Goal: Task Accomplishment & Management: Manage account settings

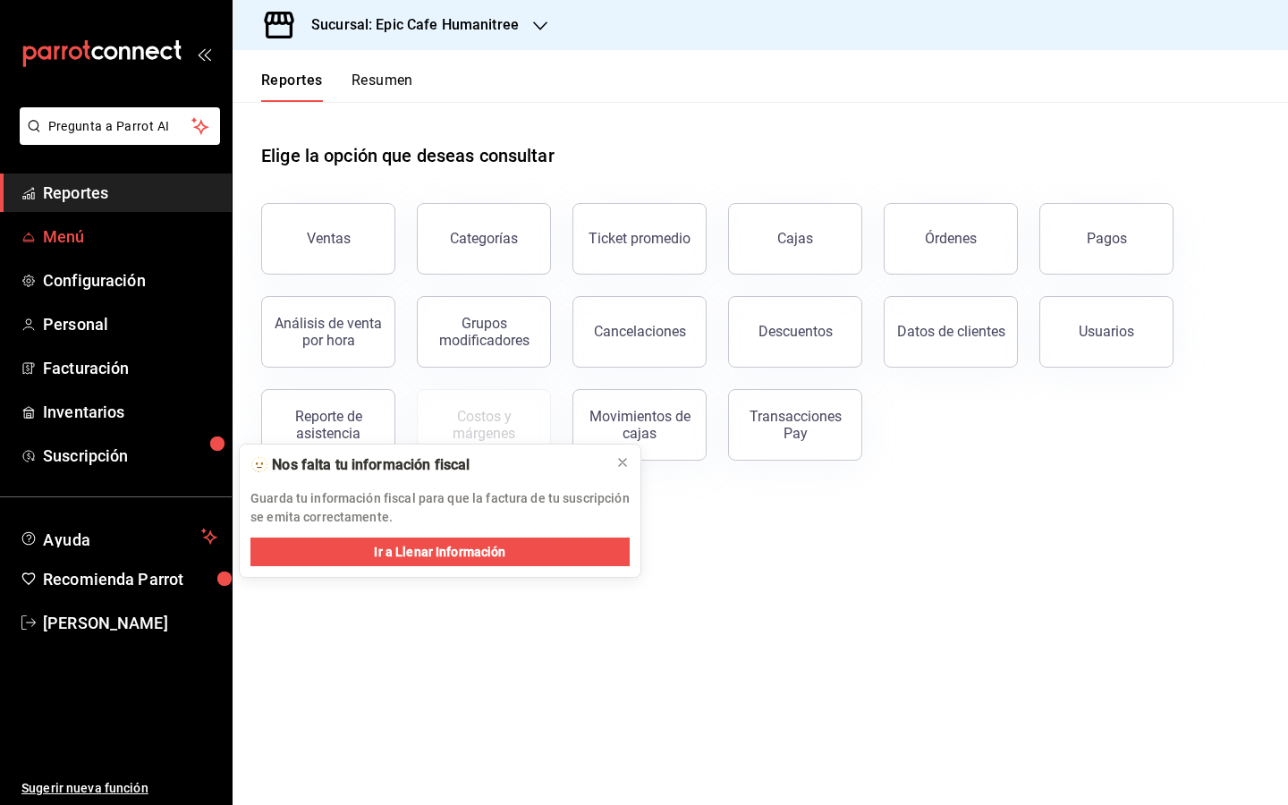
click at [108, 236] on span "Menú" at bounding box center [130, 237] width 174 height 24
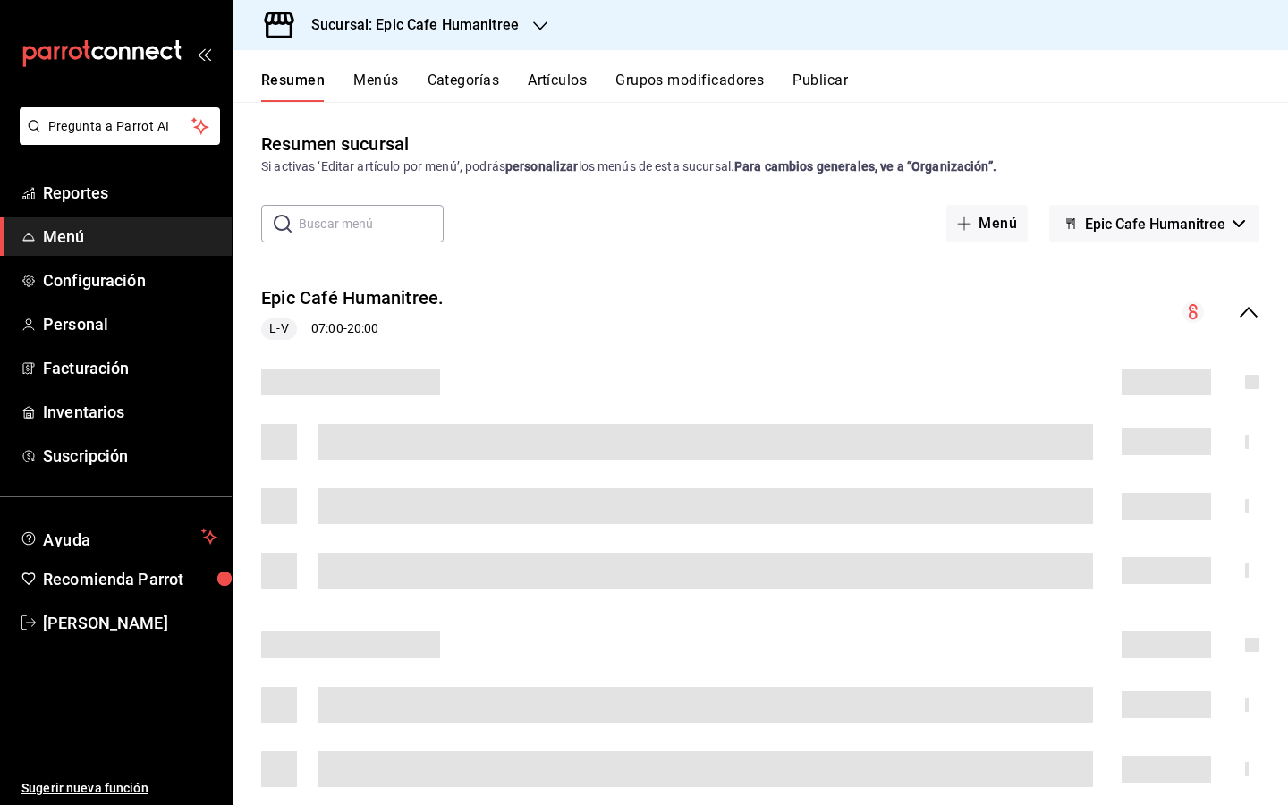
click at [559, 78] on button "Artículos" at bounding box center [557, 87] width 59 height 30
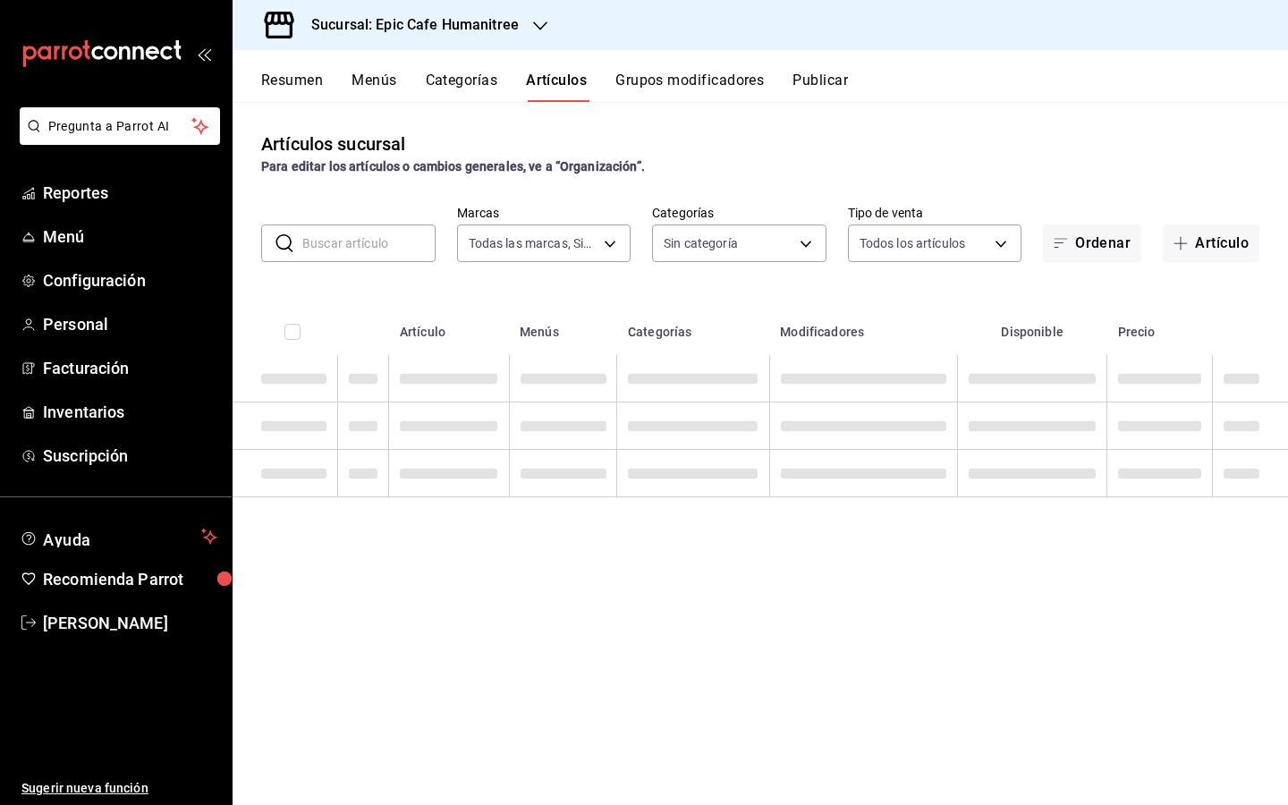
type input "e2a6dcd0-c09b-4f39-b209-5f97019748a2,3f18ad05-55ab-44ea-8b53-c1c2b2db6cb9"
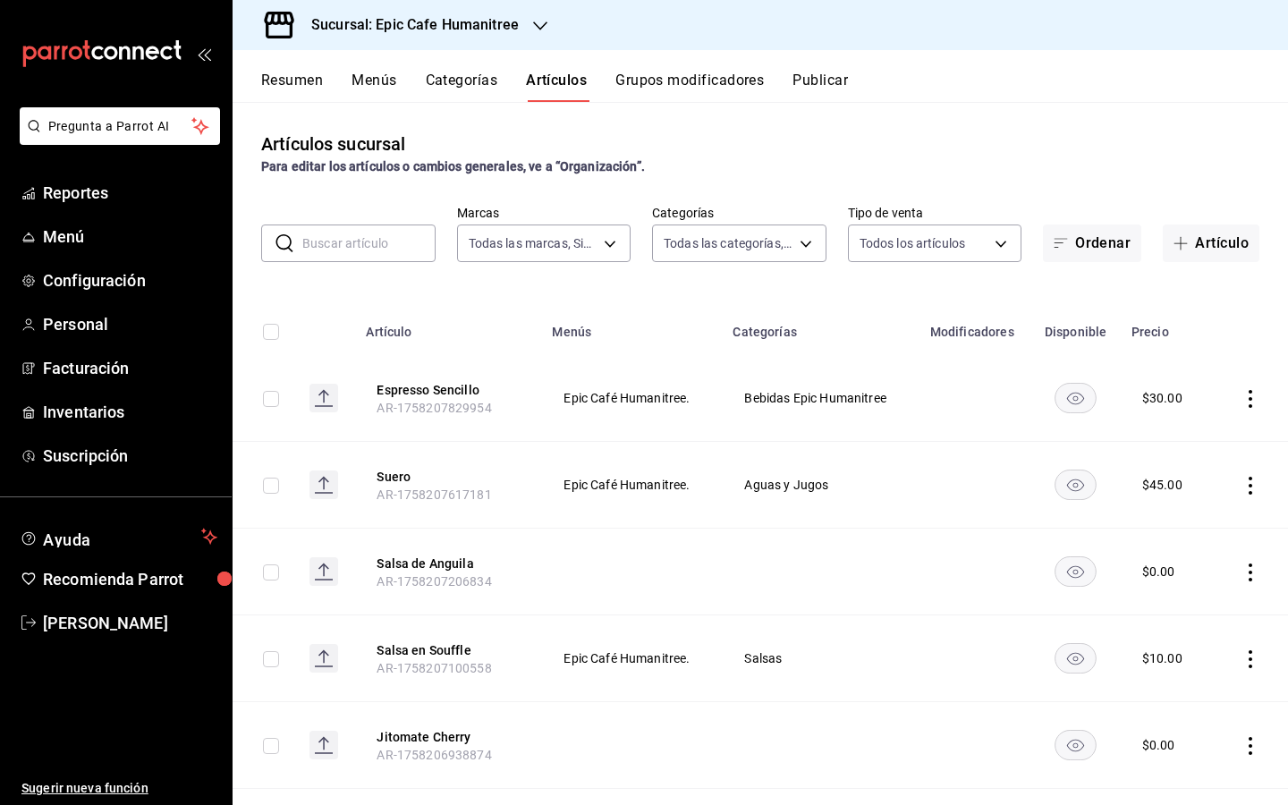
type input "70f0a7ba-870f-4728-a955-9cdaa1ce5aab,7c6d7830-7d2b-4e7b-b06d-0a04b0d2b10f,16539…"
click at [1199, 242] on button "Artículo" at bounding box center [1211, 244] width 97 height 38
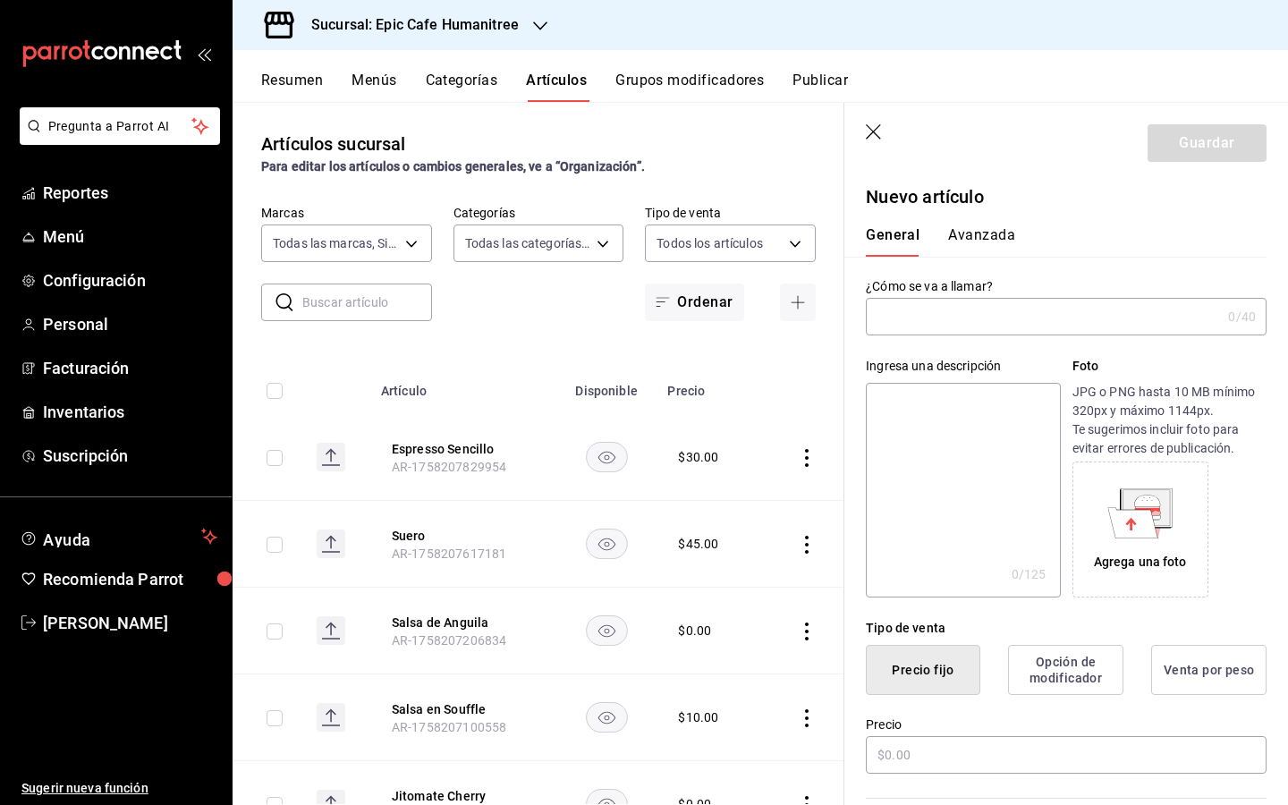
click at [931, 315] on input "text" at bounding box center [1043, 317] width 355 height 36
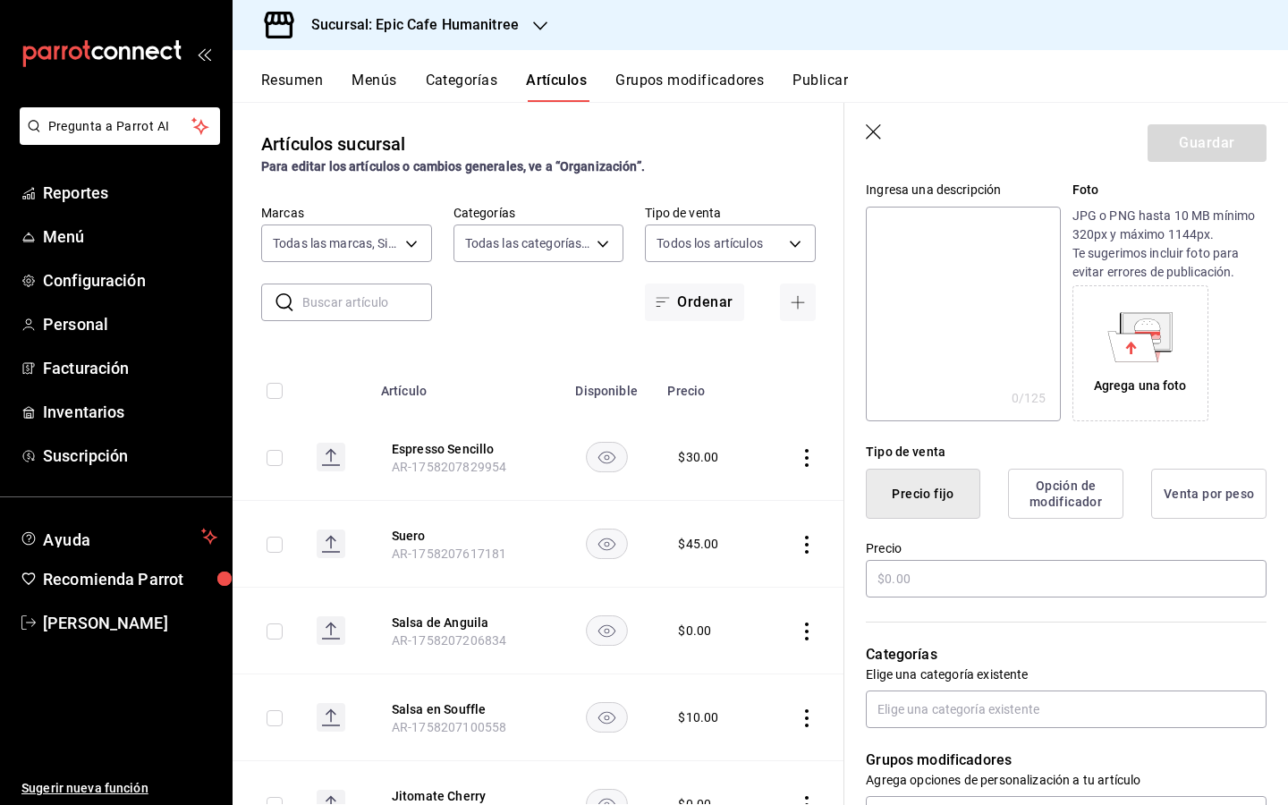
scroll to position [233, 0]
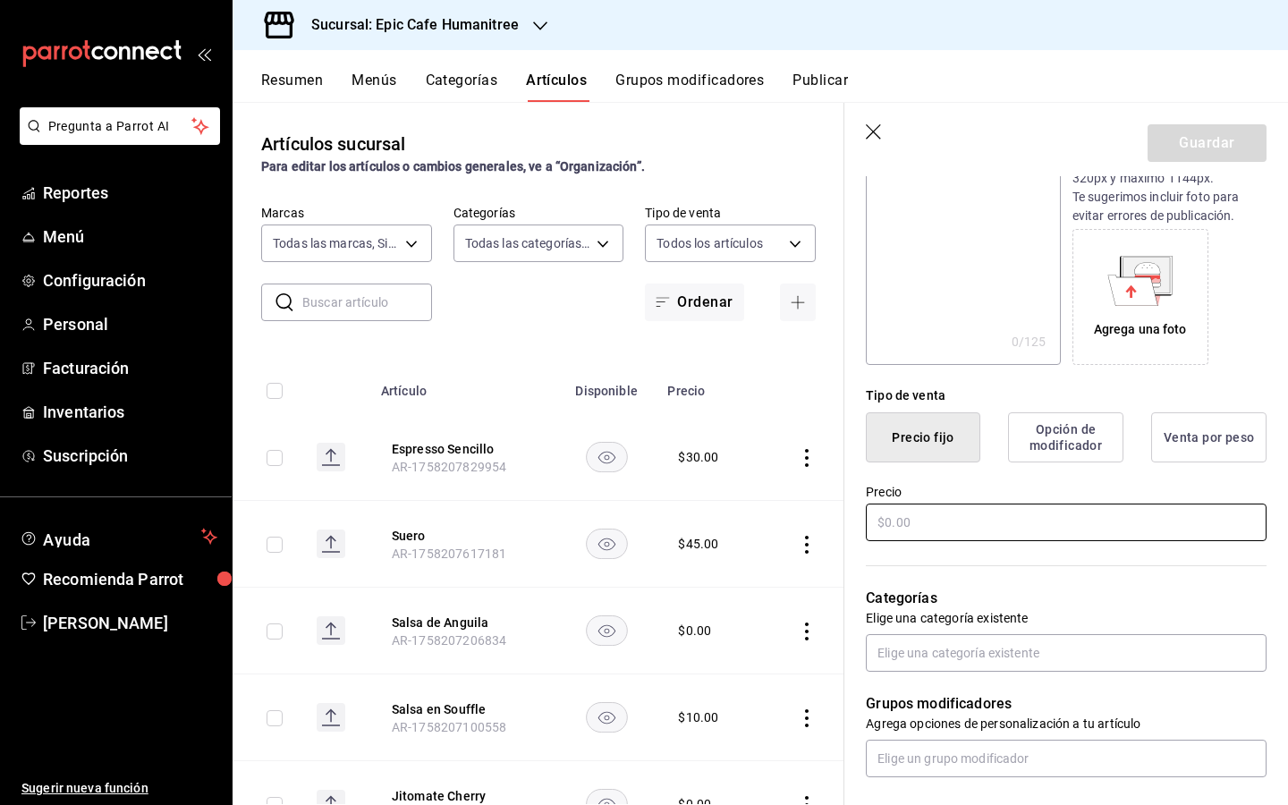
type input "Big Cookie"
click at [912, 518] on input "text" at bounding box center [1066, 523] width 401 height 38
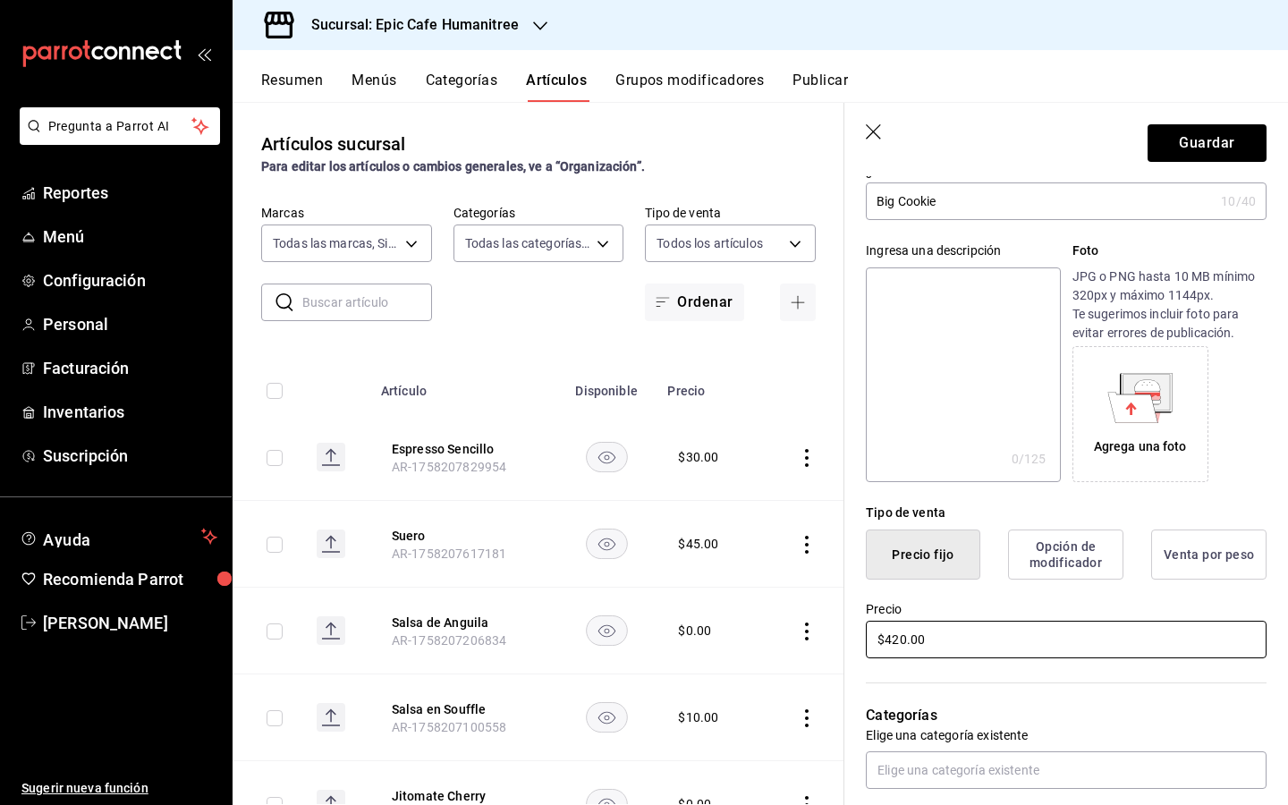
scroll to position [0, 0]
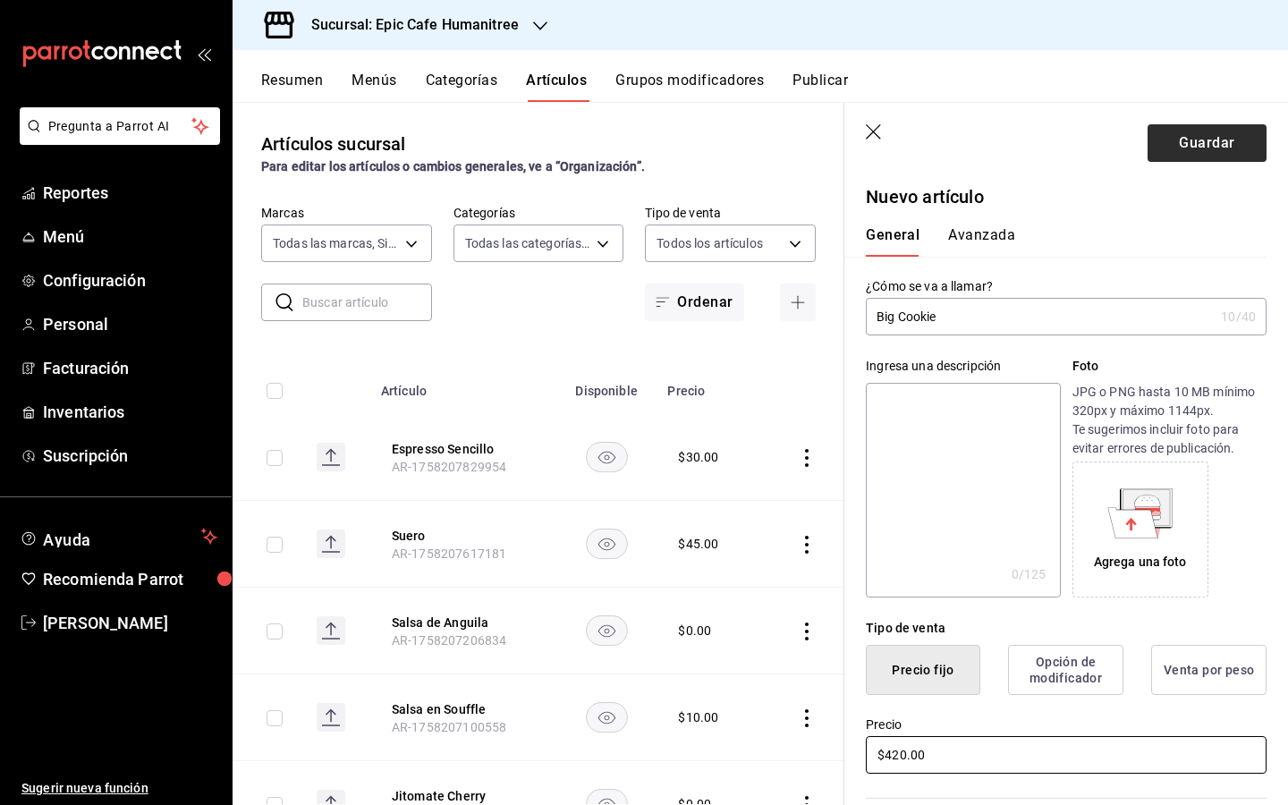
type input "$420.00"
click at [1212, 149] on button "Guardar" at bounding box center [1207, 143] width 119 height 38
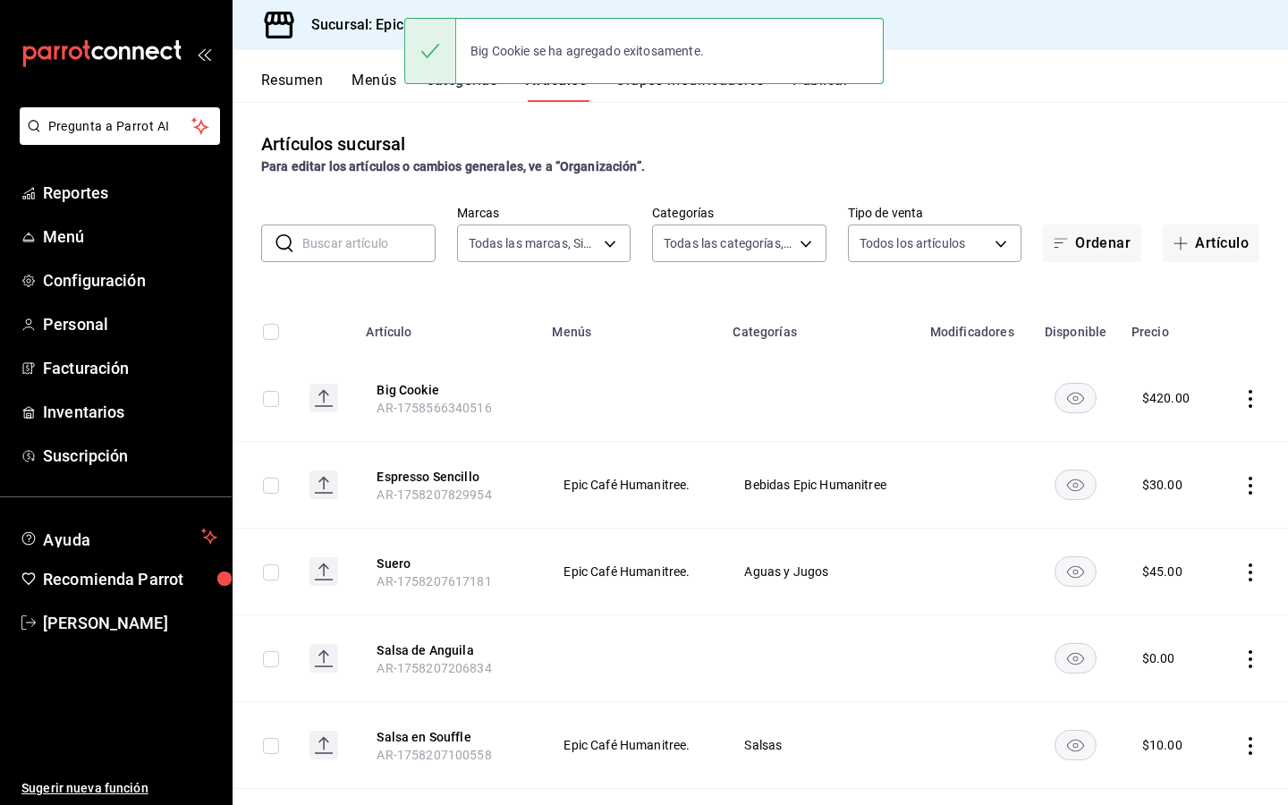
click at [1002, 30] on div "Sucursal: Epic Cafe Humanitree" at bounding box center [761, 25] width 1056 height 50
click at [924, 60] on div "Resumen Menús Categorías Artículos Grupos modificadores Publicar" at bounding box center [761, 76] width 1056 height 52
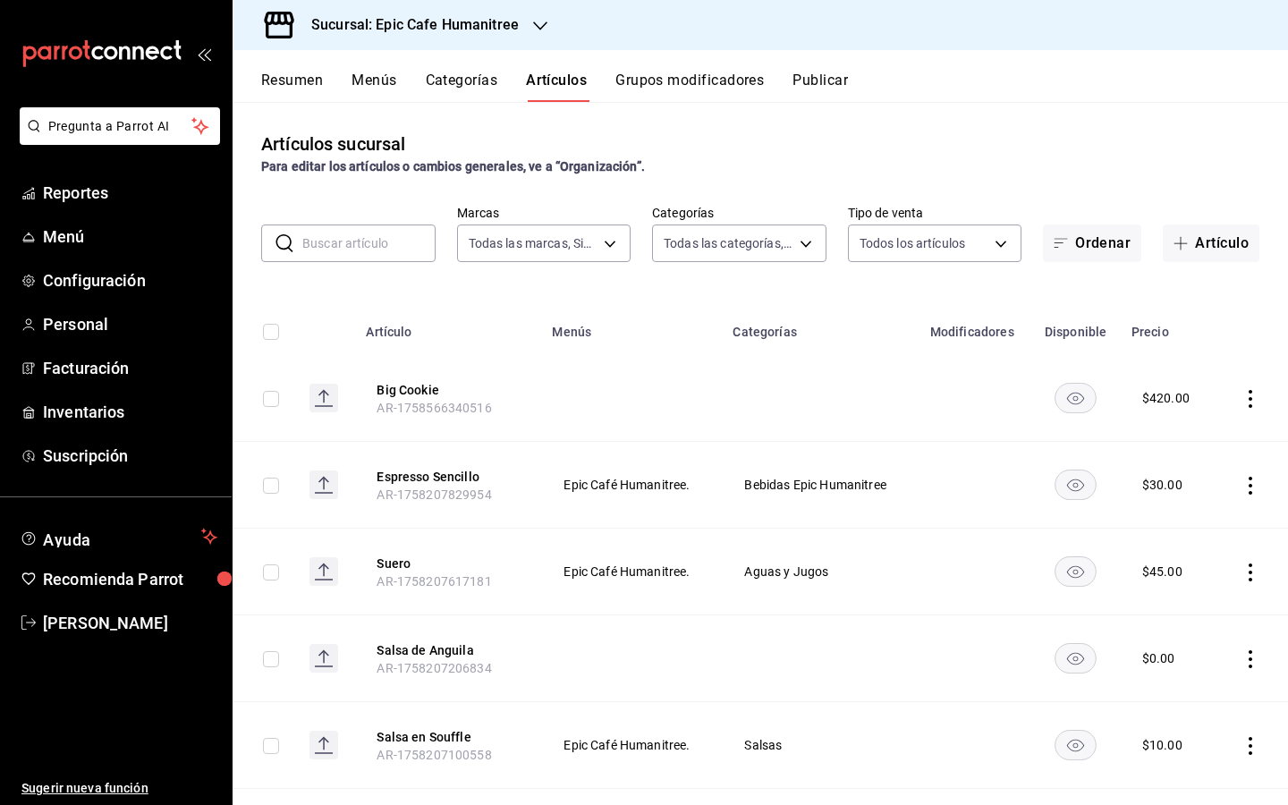
click at [1252, 402] on icon "actions" at bounding box center [1251, 399] width 18 height 18
click at [1210, 437] on span "Editar" at bounding box center [1197, 439] width 47 height 19
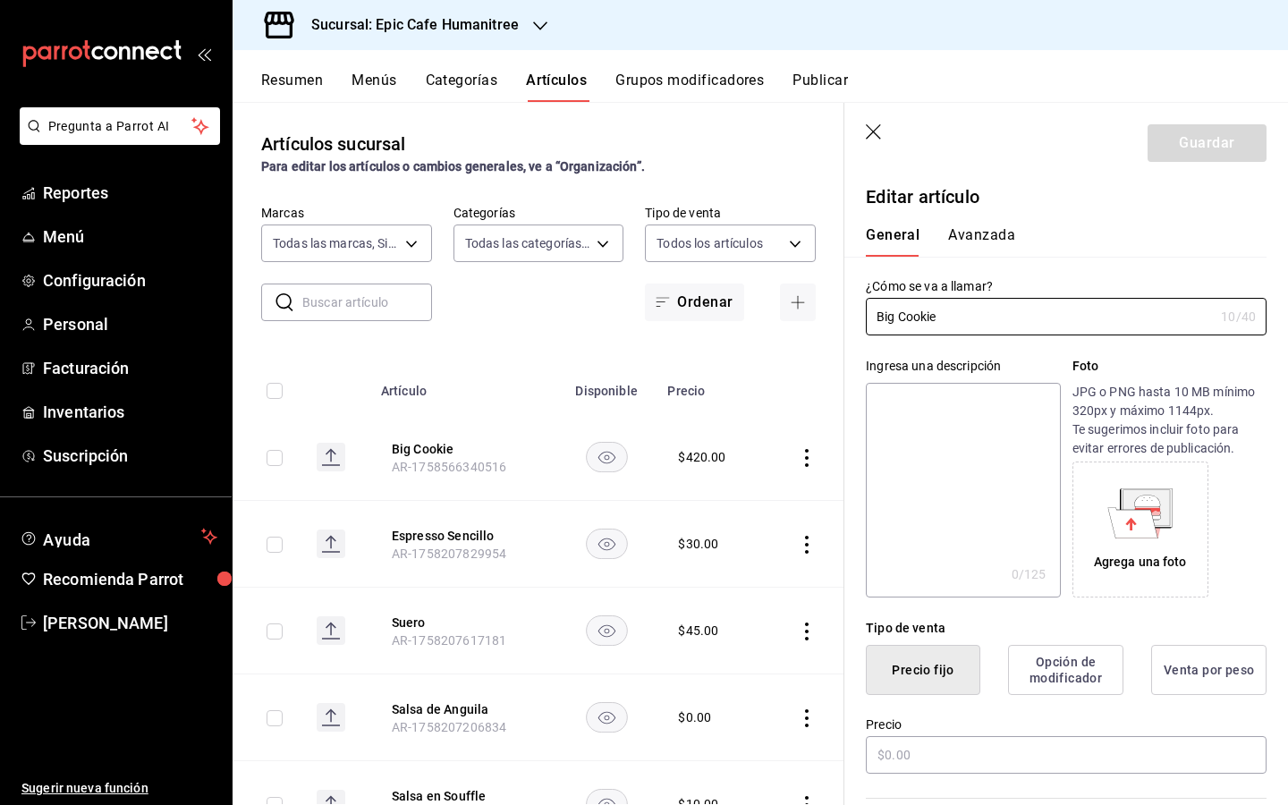
type input "$420.00"
type input "Big Cookie Humanitree"
click at [1186, 138] on button "Guardar" at bounding box center [1207, 143] width 119 height 38
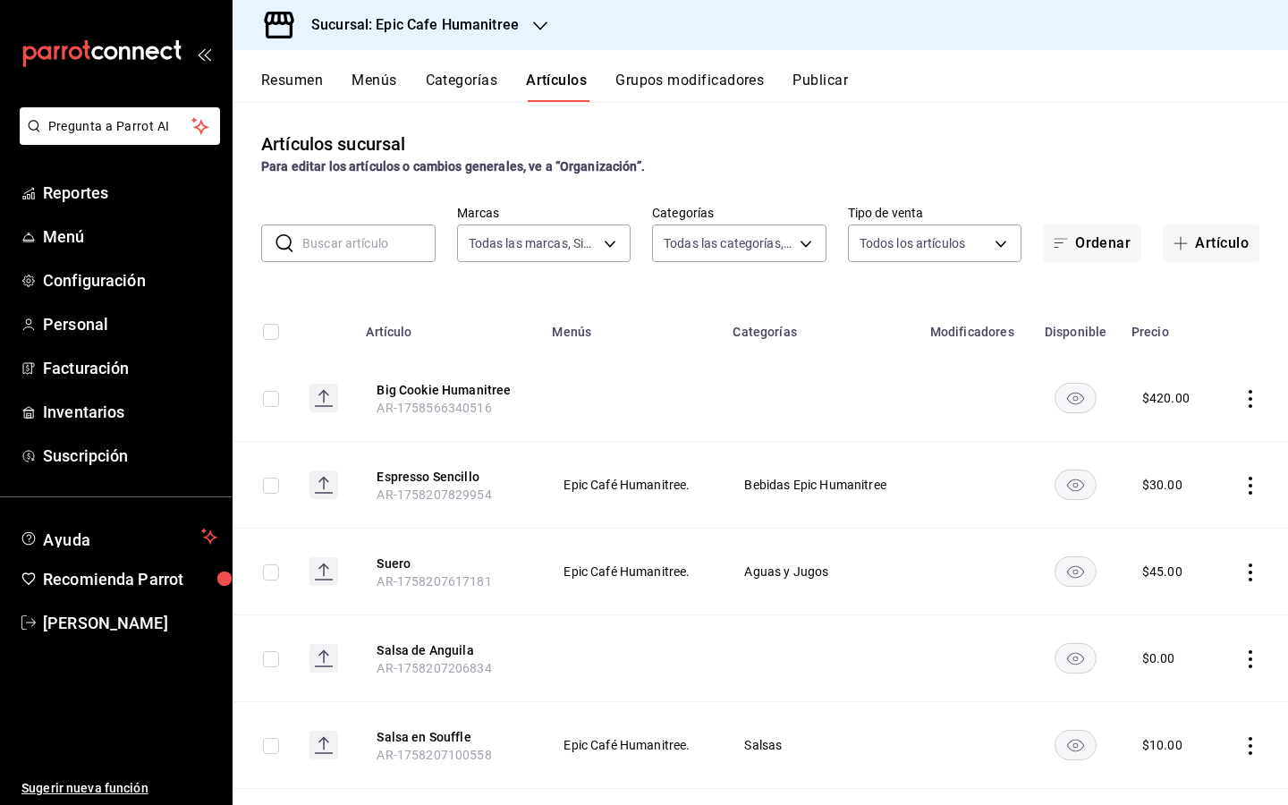
click at [450, 91] on button "Categorías" at bounding box center [462, 87] width 72 height 30
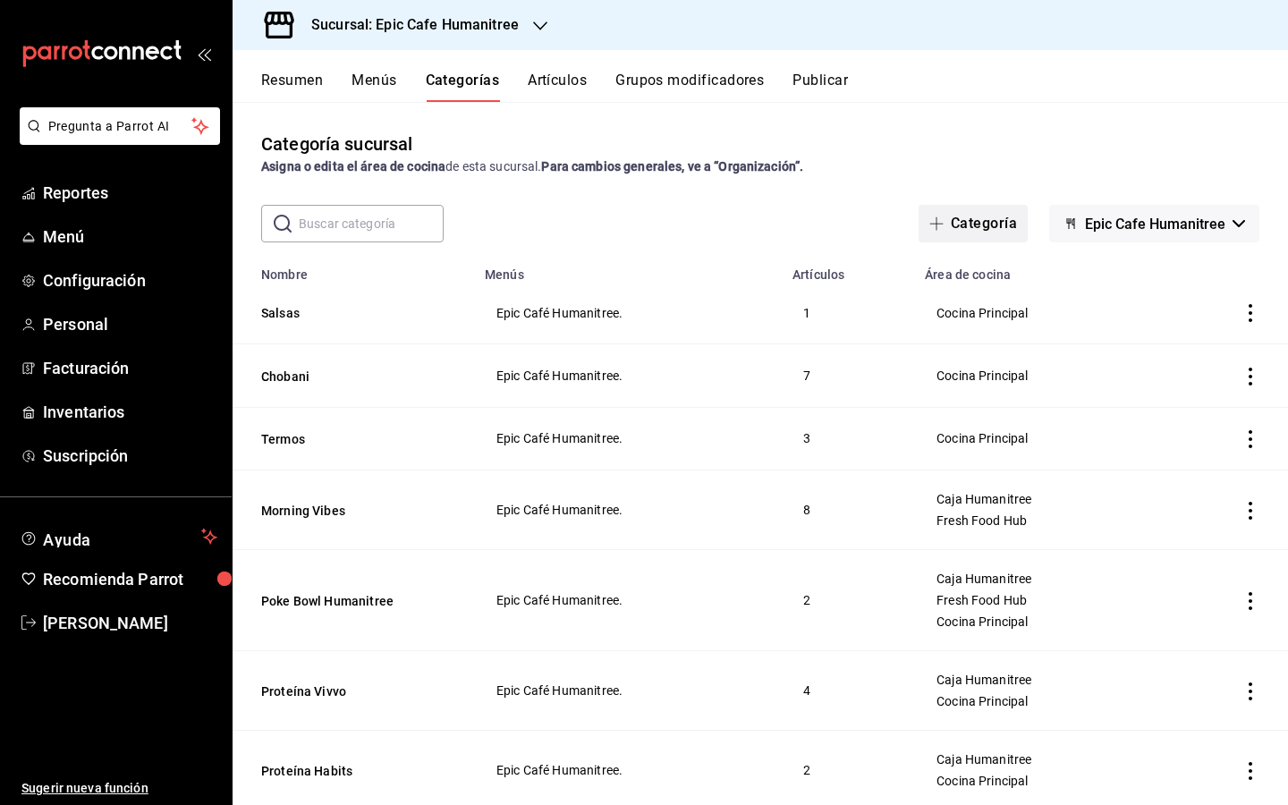
click at [979, 220] on button "Categoría" at bounding box center [973, 224] width 109 height 38
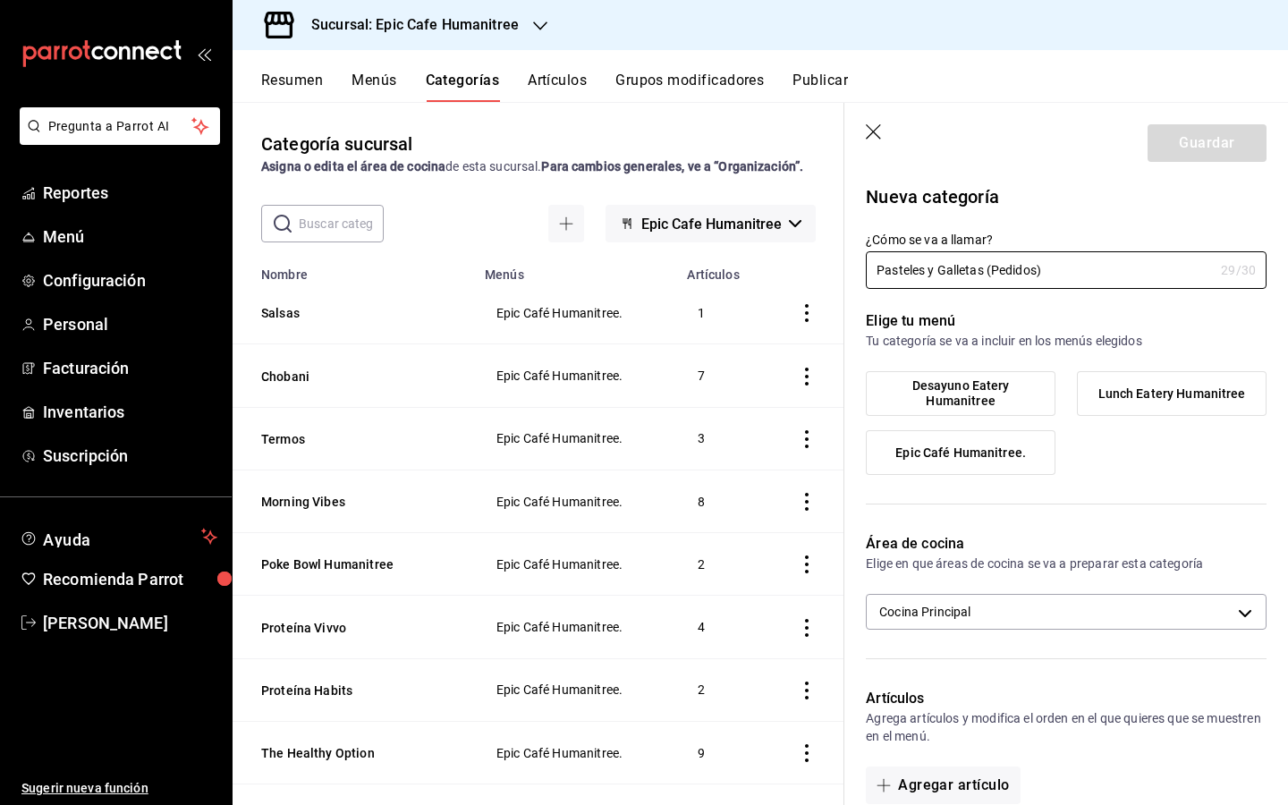
type input "Pasteles y Galletas (Pedidos)"
click at [1008, 446] on span "Epic Café Humanitree." at bounding box center [960, 452] width 131 height 15
click at [0, 0] on input "Epic Café Humanitree." at bounding box center [0, 0] width 0 height 0
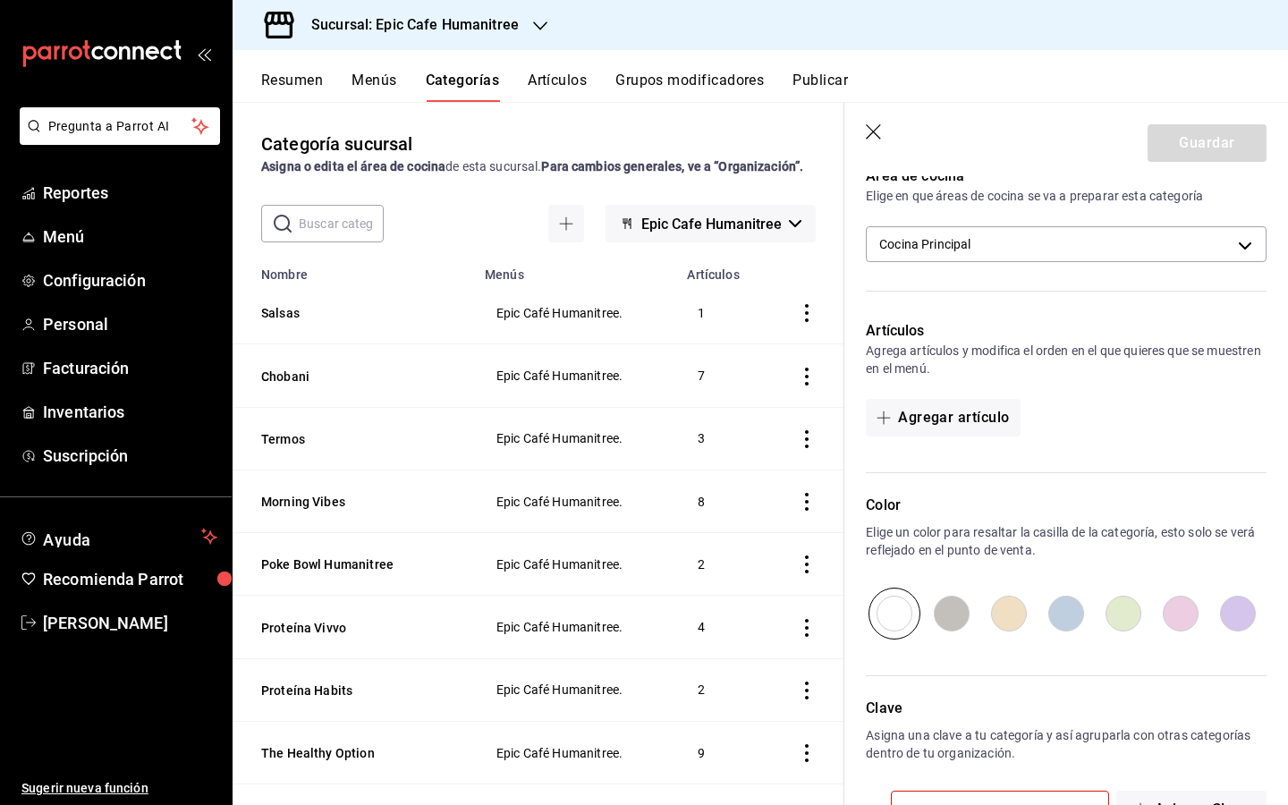
scroll to position [442, 0]
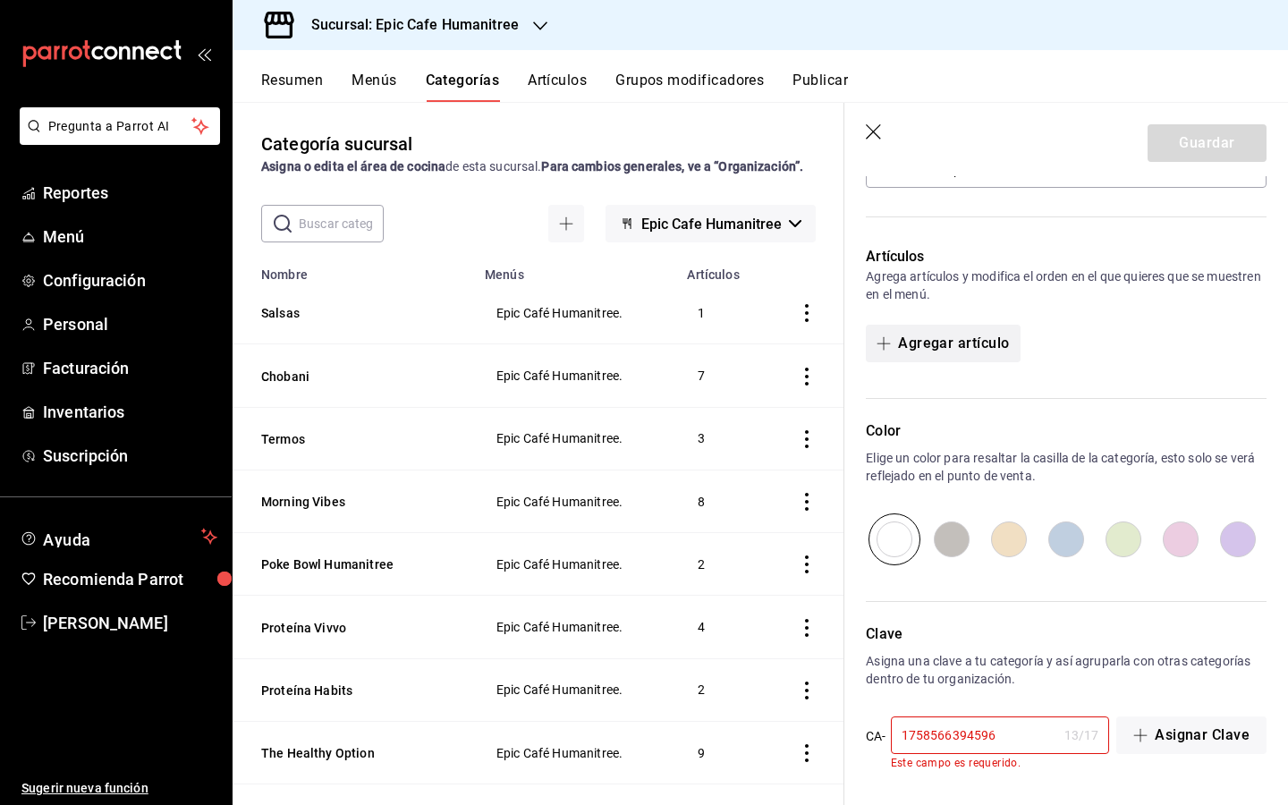
click at [988, 349] on button "Agregar artículo" at bounding box center [943, 344] width 154 height 38
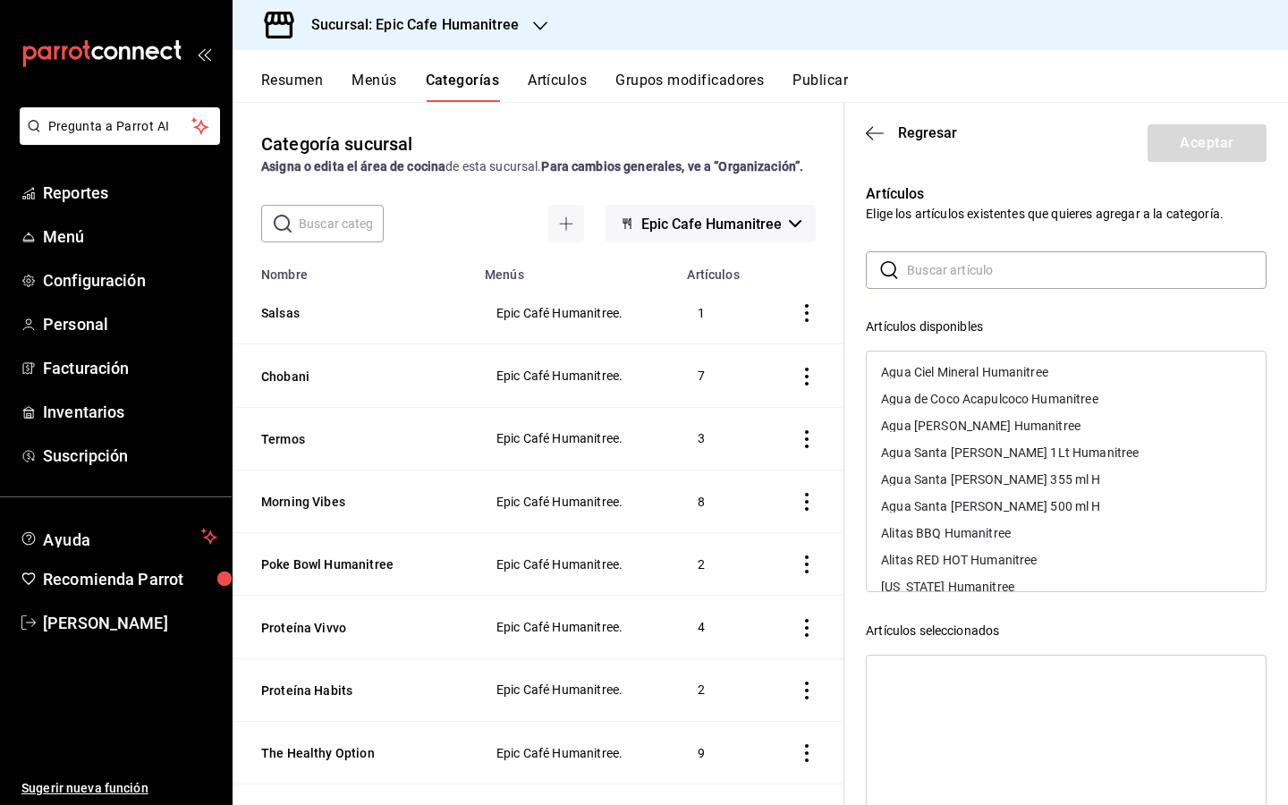
click at [962, 274] on input "text" at bounding box center [1087, 270] width 360 height 36
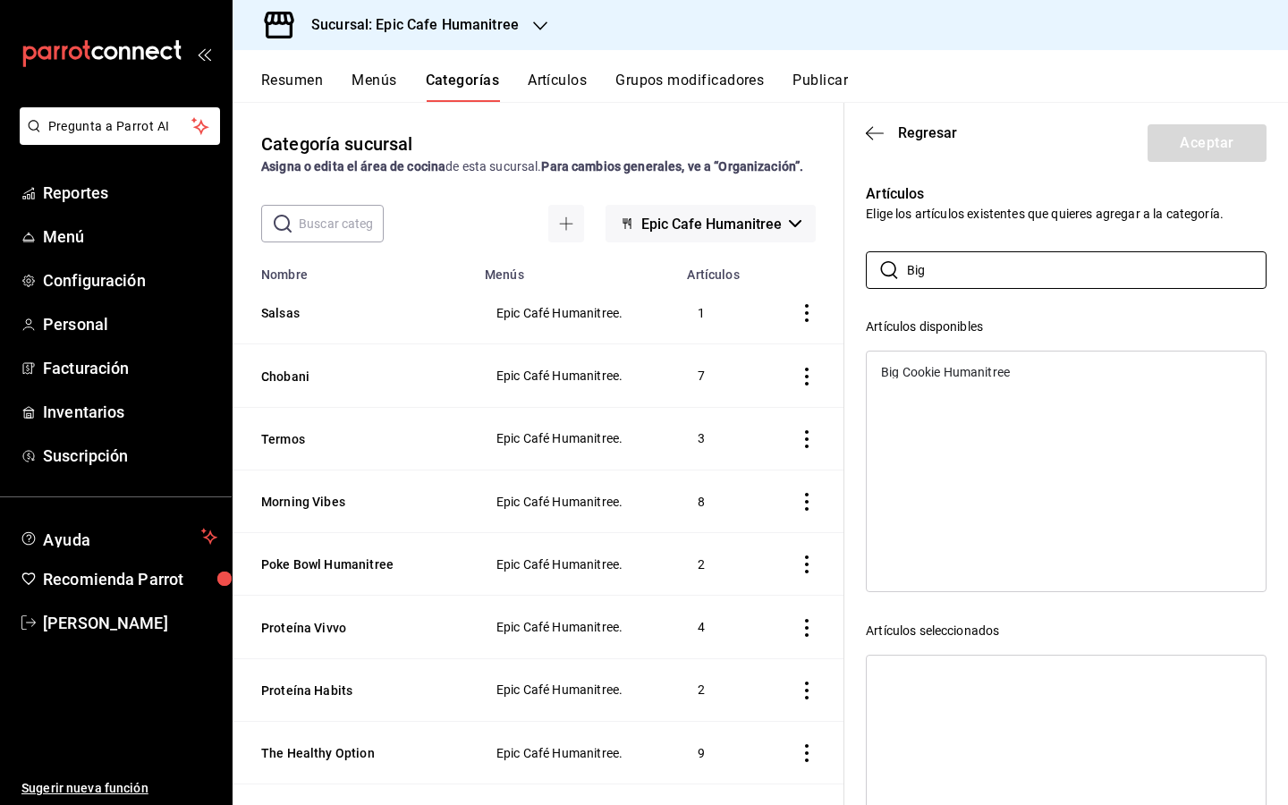
type input "Big"
click at [990, 368] on div "Big Cookie Humanitree" at bounding box center [945, 372] width 129 height 13
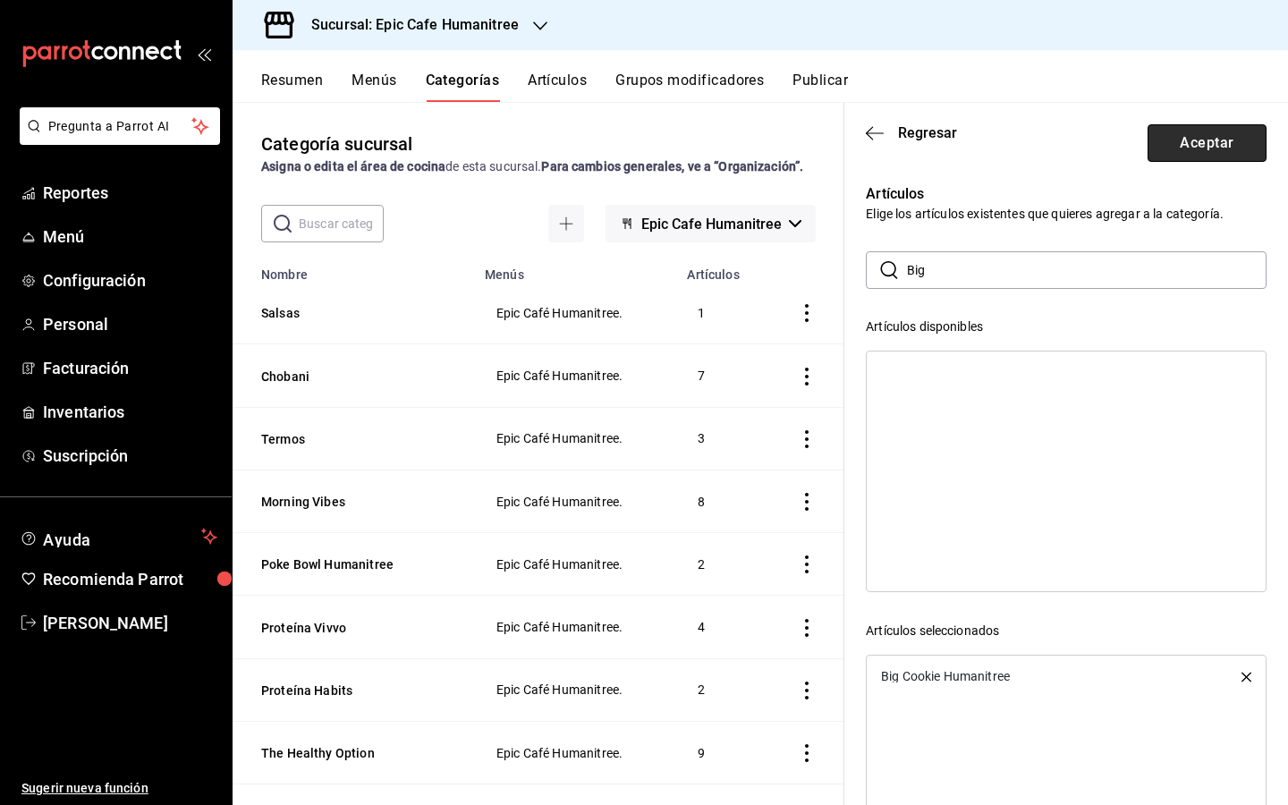
click at [1222, 141] on button "Aceptar" at bounding box center [1207, 143] width 119 height 38
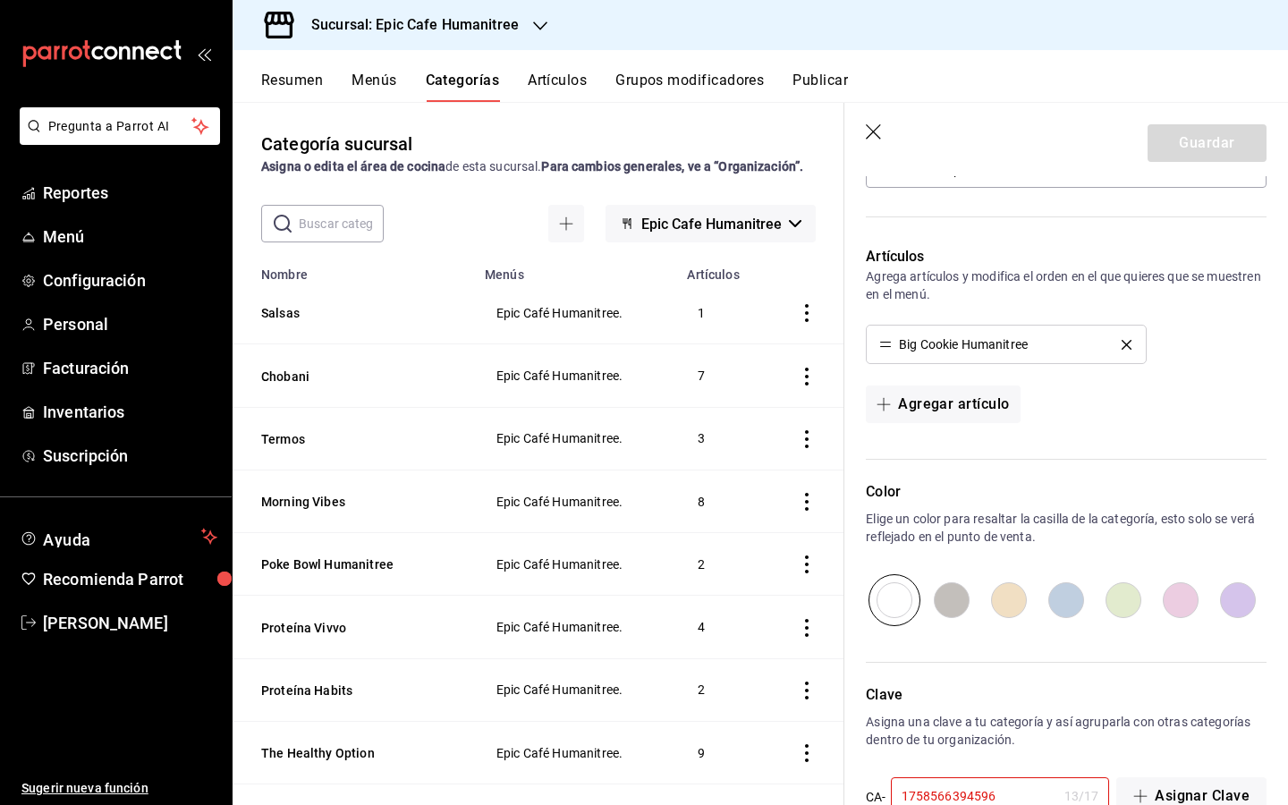
scroll to position [503, 0]
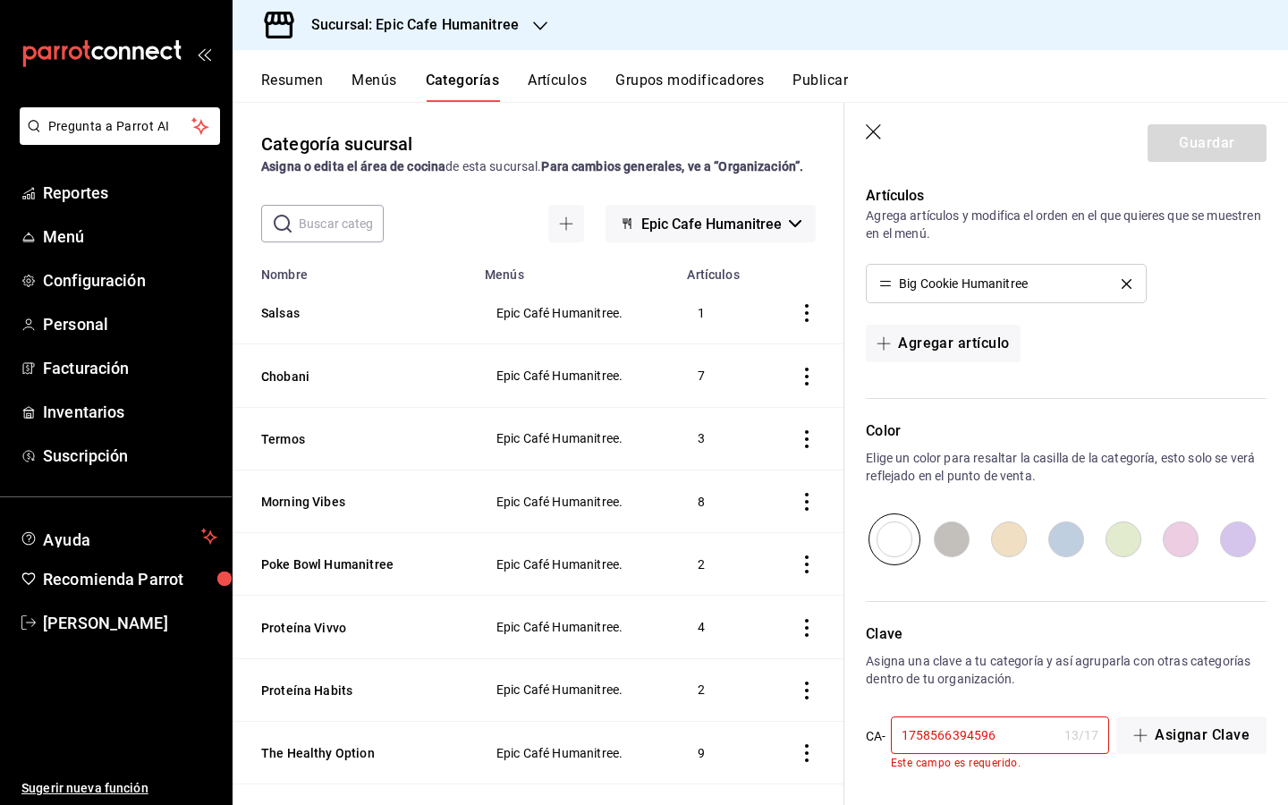
click at [1185, 545] on input "radio" at bounding box center [1180, 539] width 57 height 52
radio input "true"
click at [1004, 730] on input "1758566394596" at bounding box center [974, 735] width 166 height 36
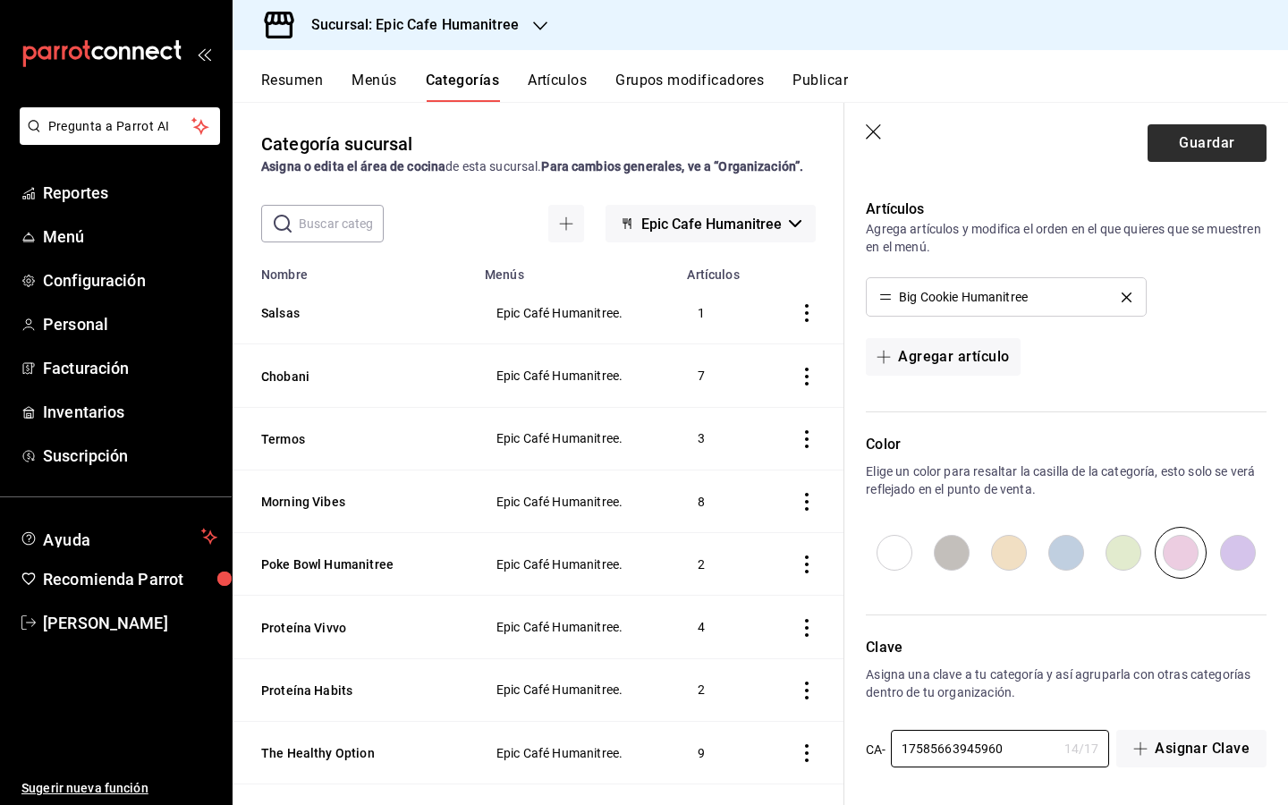
type input "17585663945960"
click at [1202, 145] on button "Guardar" at bounding box center [1207, 143] width 119 height 38
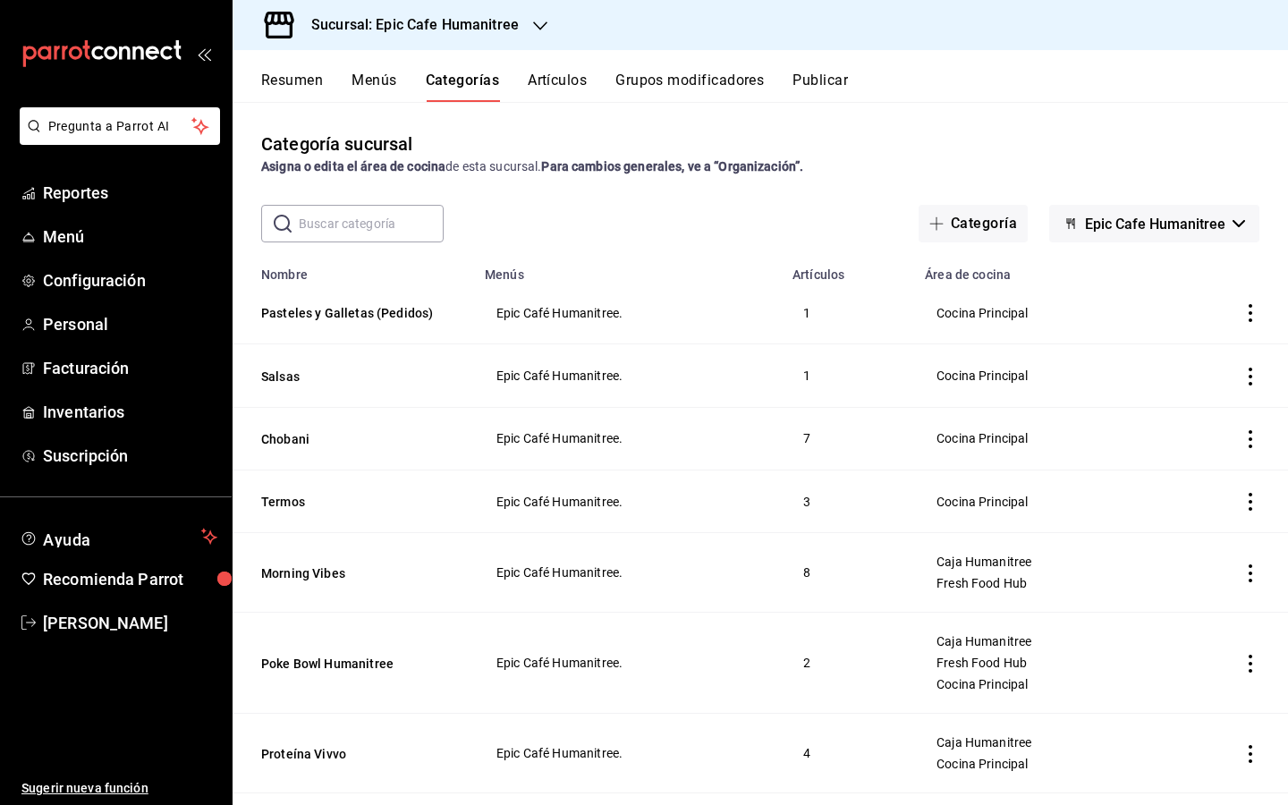
click at [538, 23] on icon "button" at bounding box center [540, 26] width 14 height 14
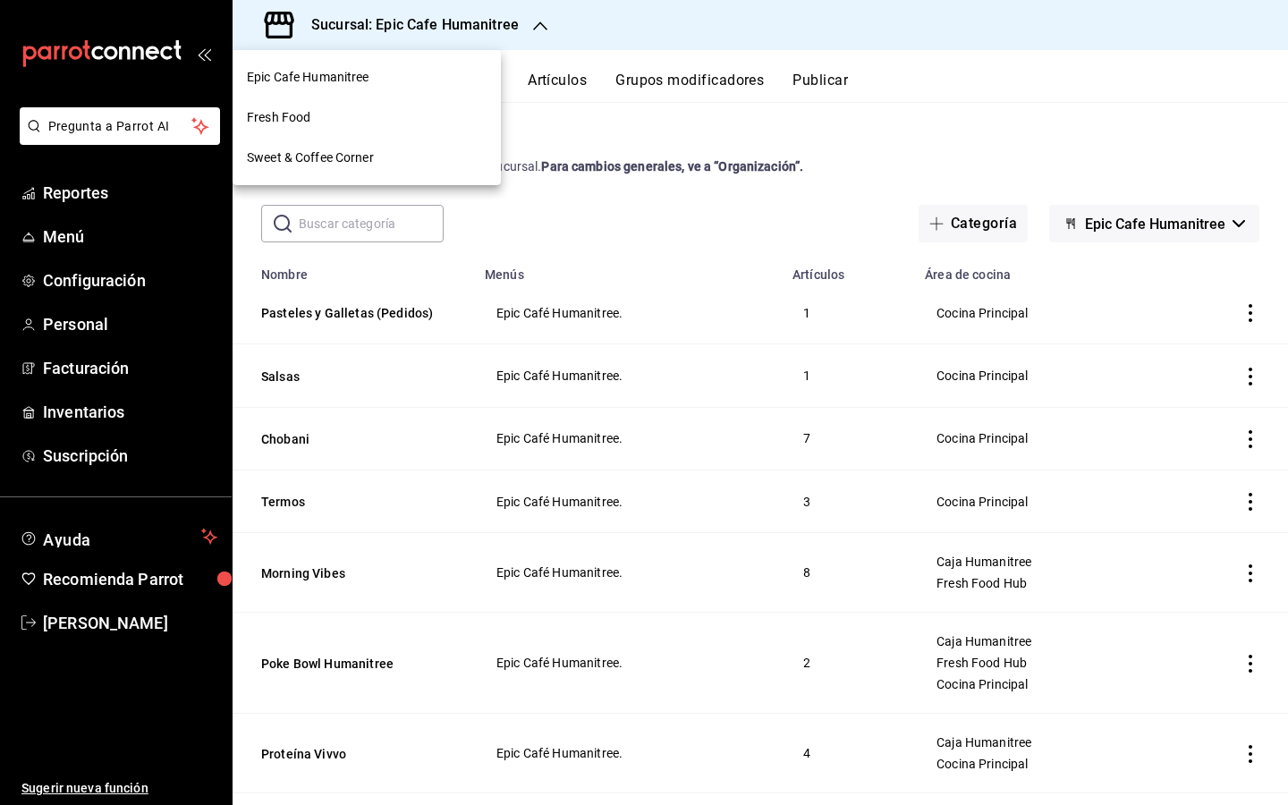
click at [427, 152] on div "Sweet & Coffee Corner" at bounding box center [367, 157] width 240 height 19
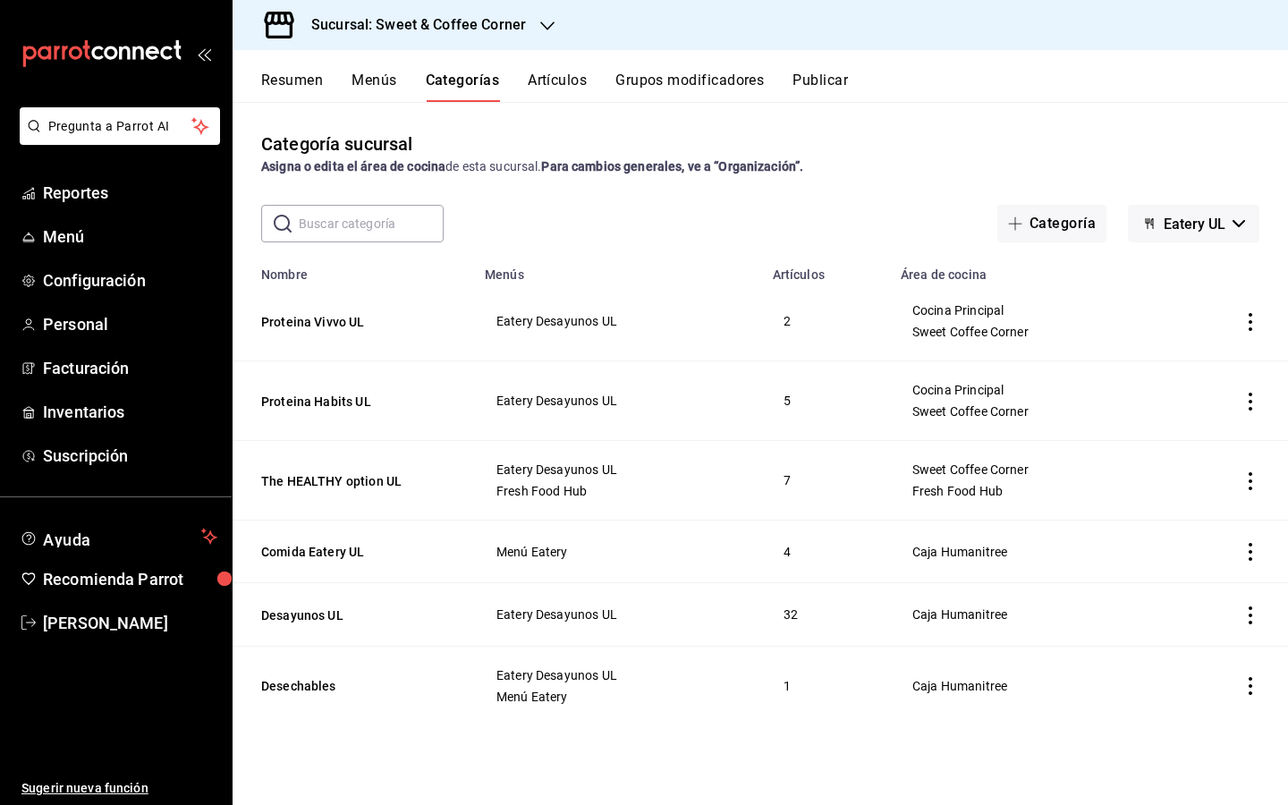
click at [1258, 477] on icon "actions" at bounding box center [1251, 481] width 18 height 18
click at [1217, 528] on span "Editar" at bounding box center [1197, 522] width 47 height 19
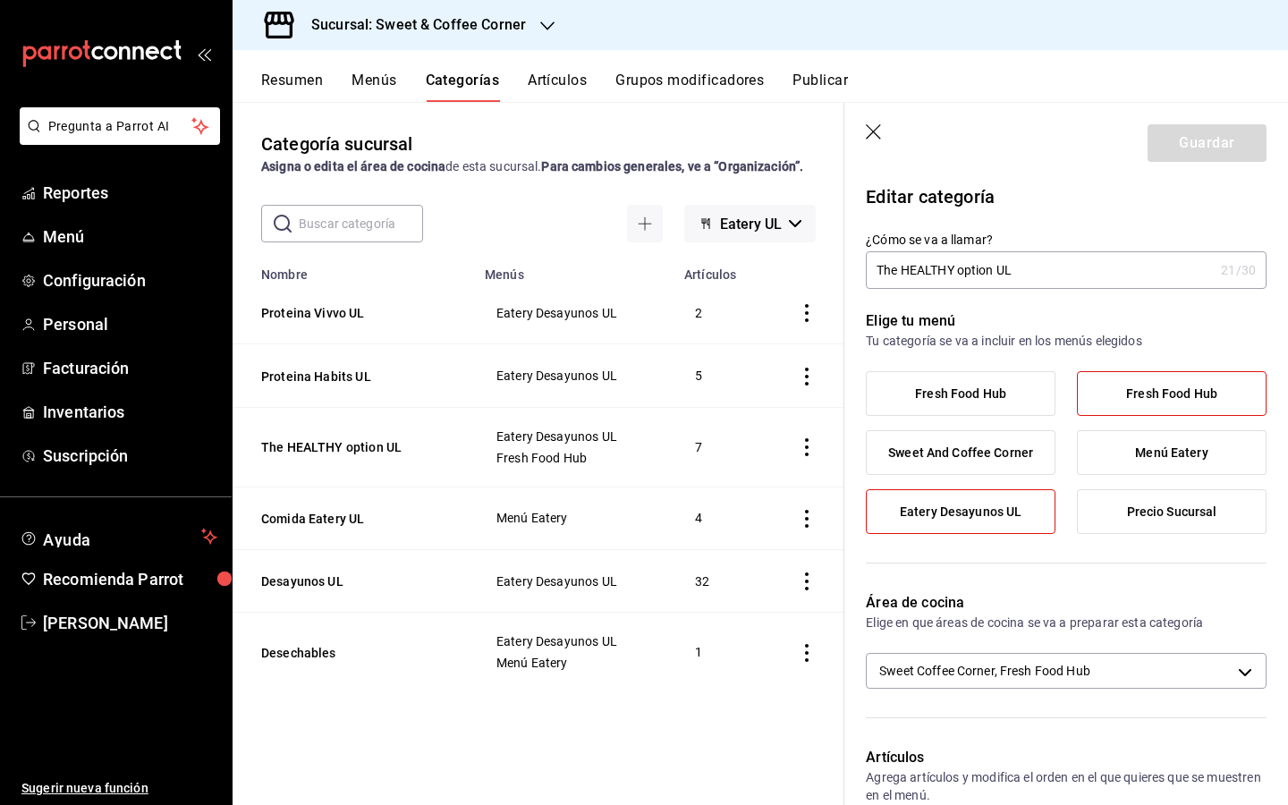
click at [954, 272] on input "The HEALTHY option UL" at bounding box center [1040, 270] width 348 height 36
click at [952, 272] on input "The Healthy option UL" at bounding box center [1040, 270] width 348 height 36
type input "The Healthy Option UL"
click at [1190, 143] on button "Guardar" at bounding box center [1207, 143] width 119 height 38
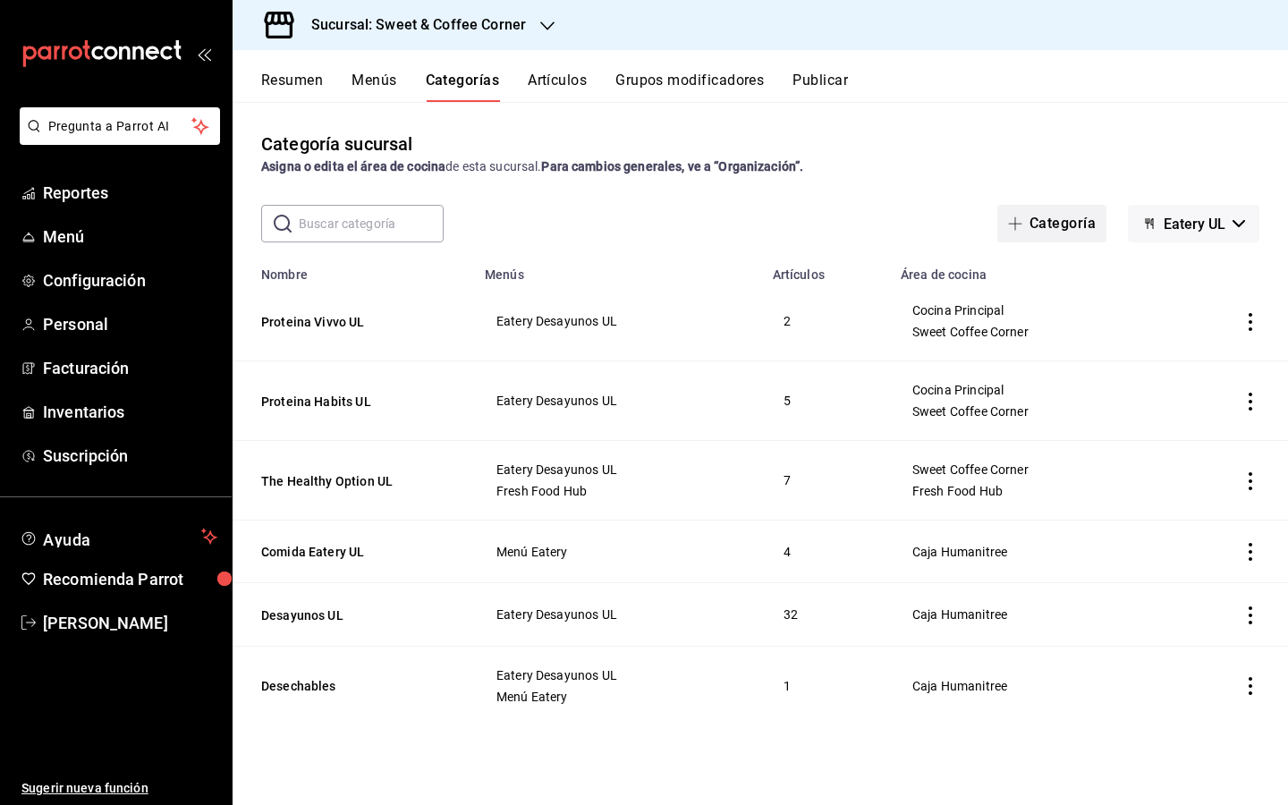
click at [1062, 225] on button "Categoría" at bounding box center [1051, 224] width 109 height 38
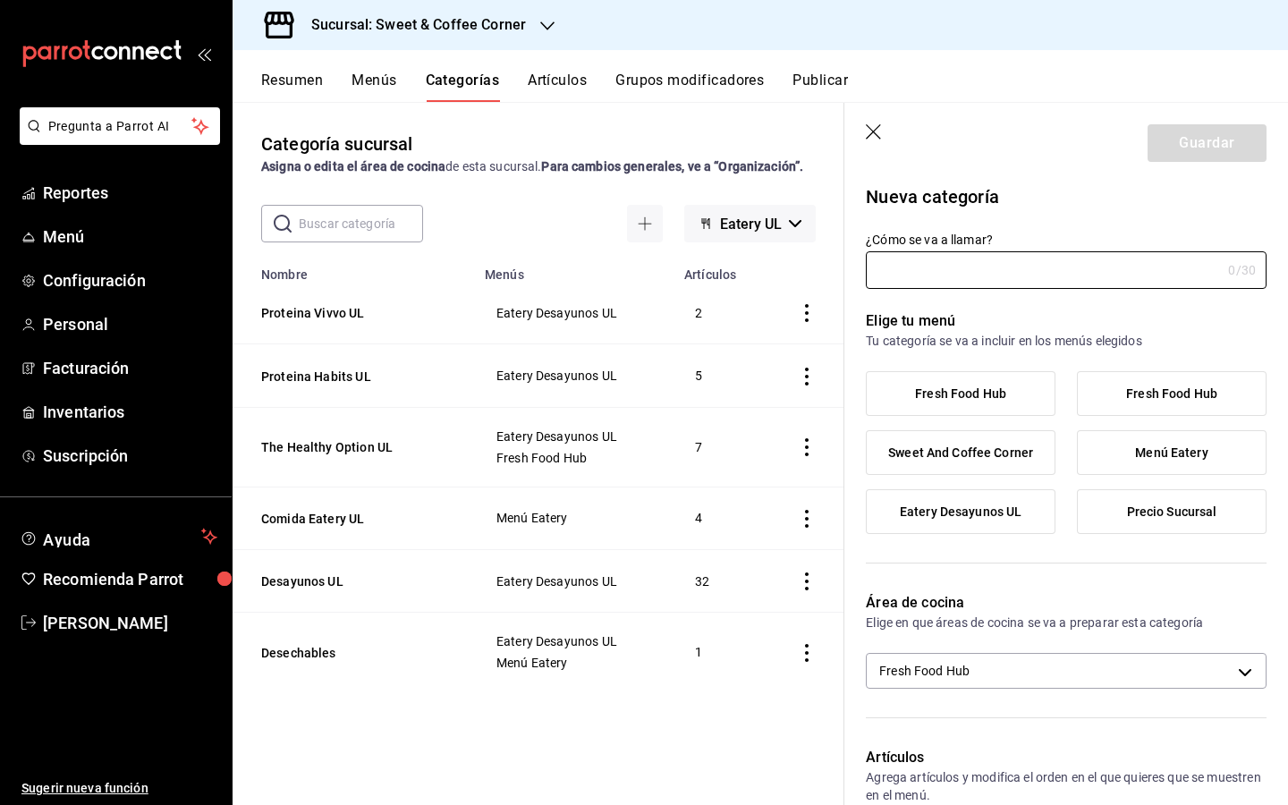
click at [871, 130] on icon "button" at bounding box center [873, 131] width 15 height 15
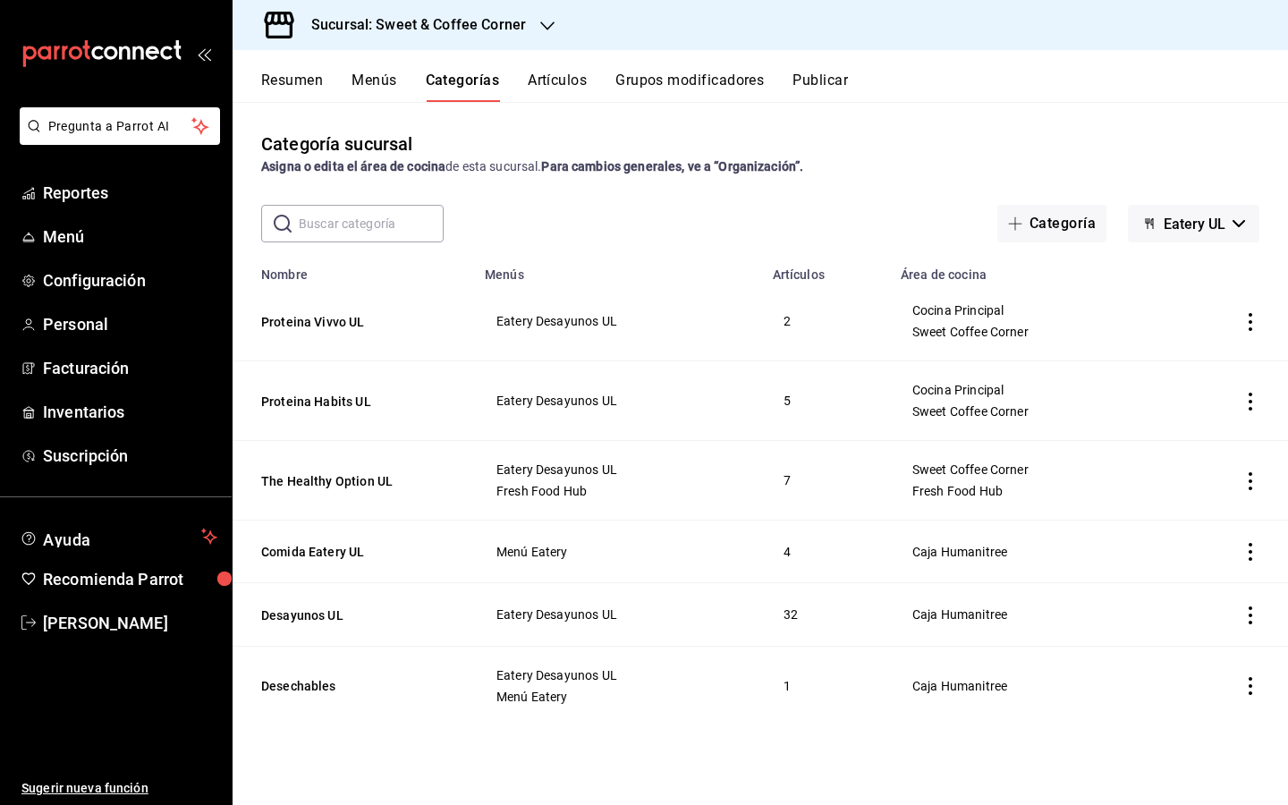
click at [540, 30] on icon "button" at bounding box center [547, 26] width 14 height 14
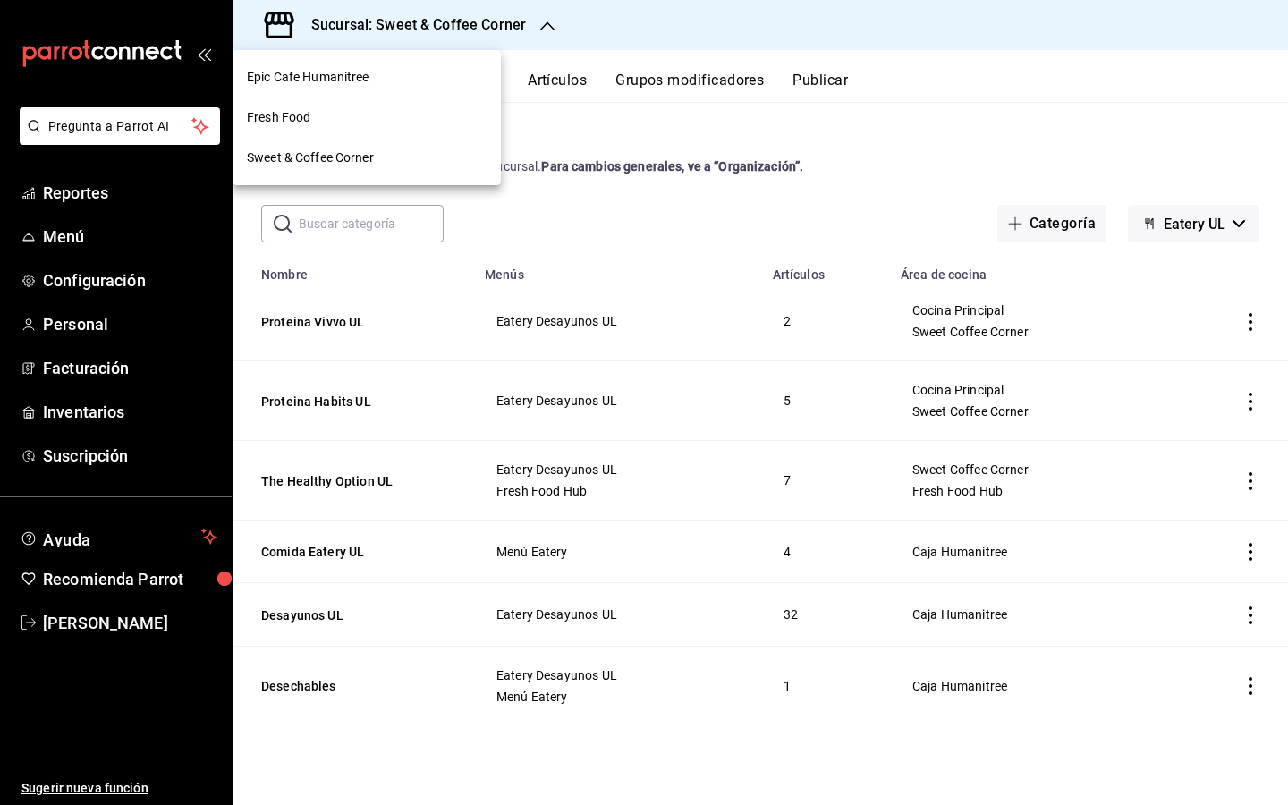
click at [471, 85] on div "Epic Cafe Humanitree" at bounding box center [367, 77] width 240 height 19
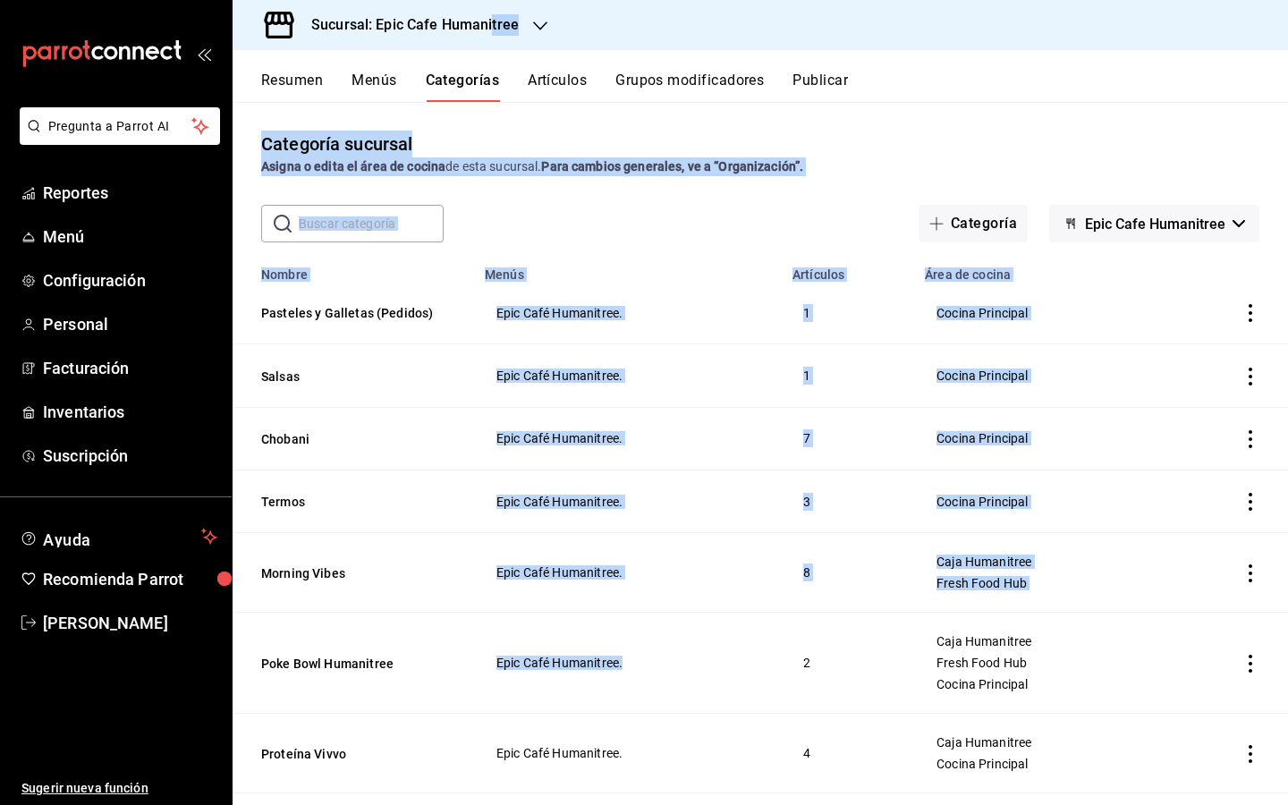
click at [491, 19] on h3 "Sucursal: Epic Cafe Humanitree" at bounding box center [408, 24] width 222 height 21
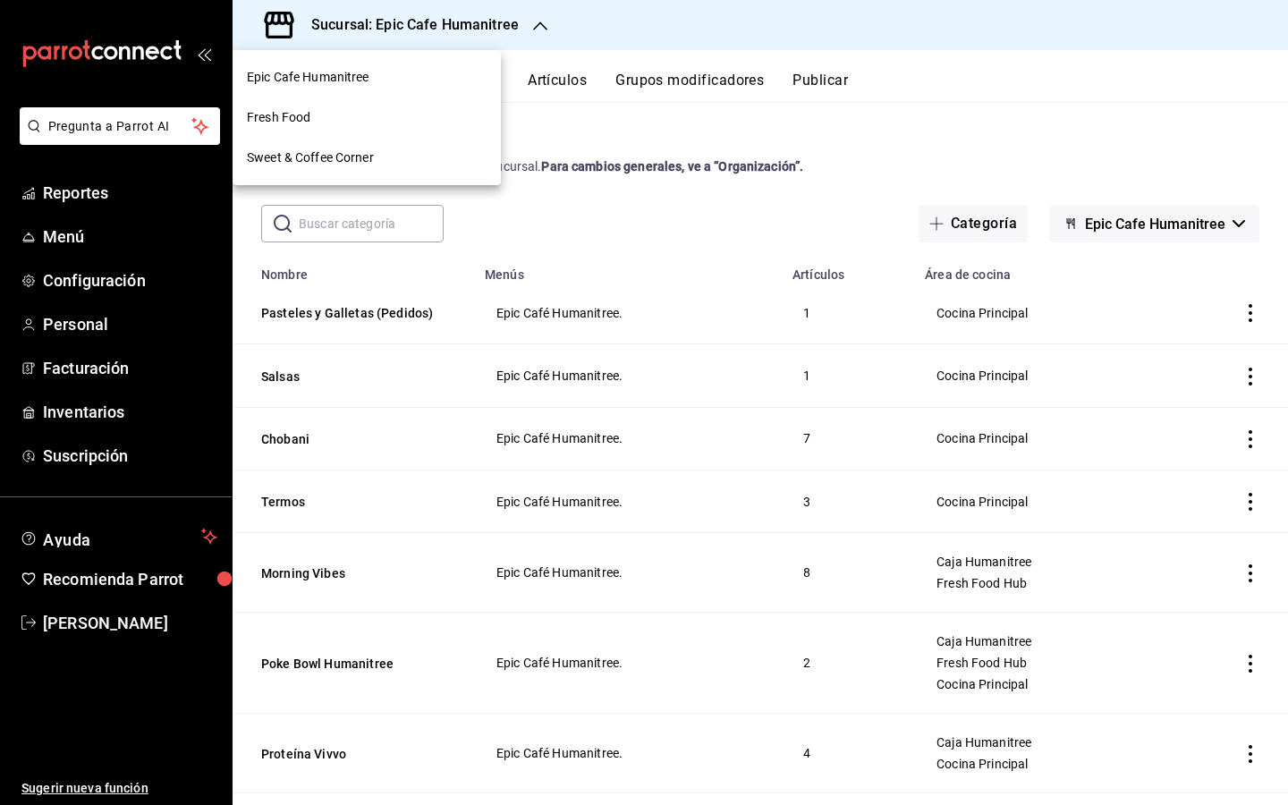
click at [534, 30] on div at bounding box center [644, 402] width 1288 height 805
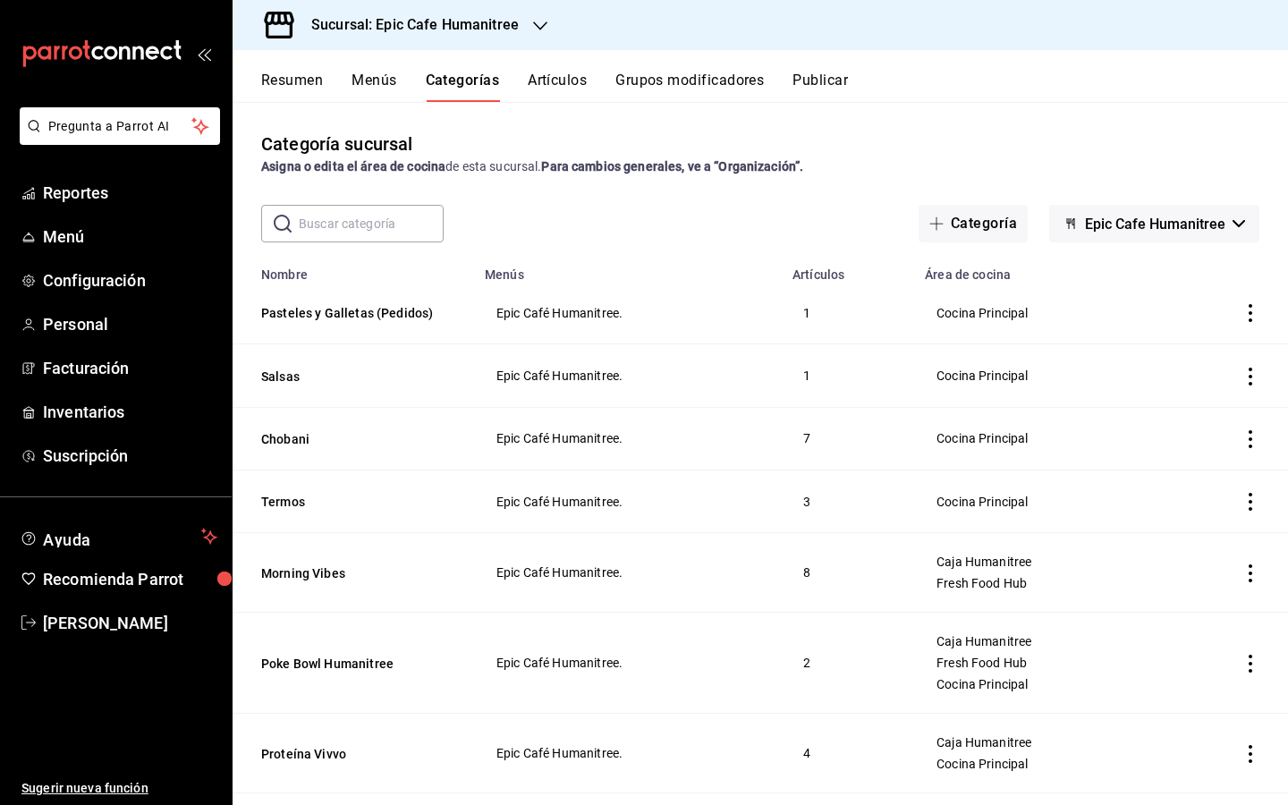
click at [534, 30] on icon "button" at bounding box center [540, 26] width 14 height 14
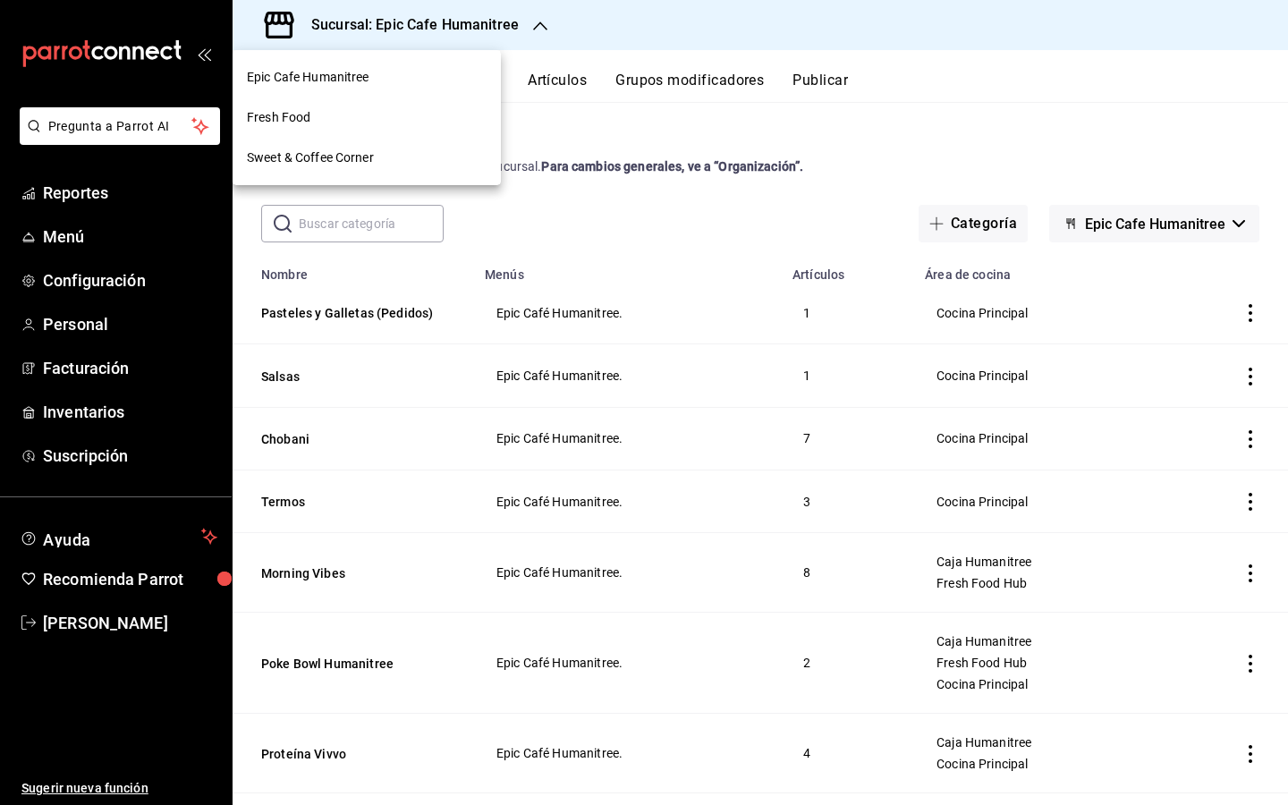
click at [411, 152] on div "Sweet & Coffee Corner" at bounding box center [367, 157] width 240 height 19
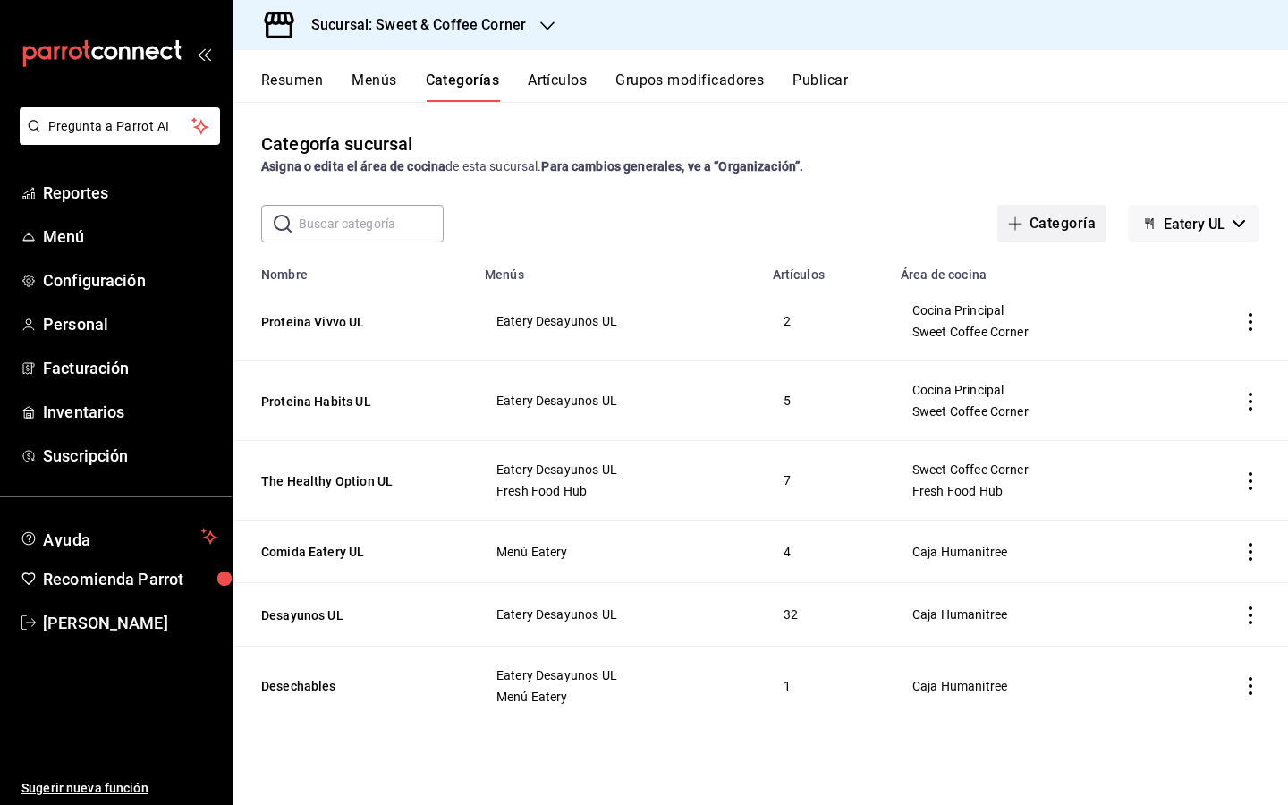
click at [1072, 227] on button "Categoría" at bounding box center [1051, 224] width 109 height 38
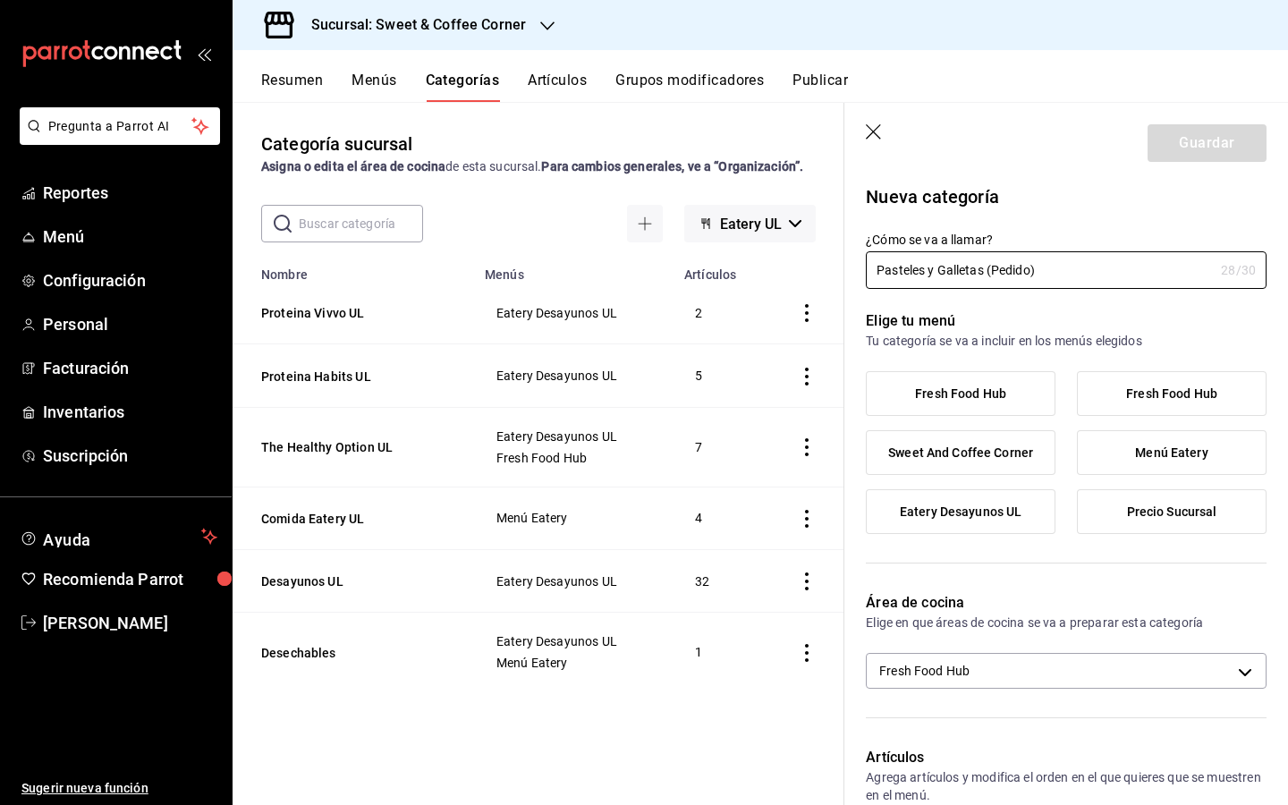
type input "Pasteles y Galletas (Pedido)"
click at [1022, 449] on span "Sweet And Coffee Corner" at bounding box center [960, 452] width 145 height 15
click at [0, 0] on input "Sweet And Coffee Corner" at bounding box center [0, 0] width 0 height 0
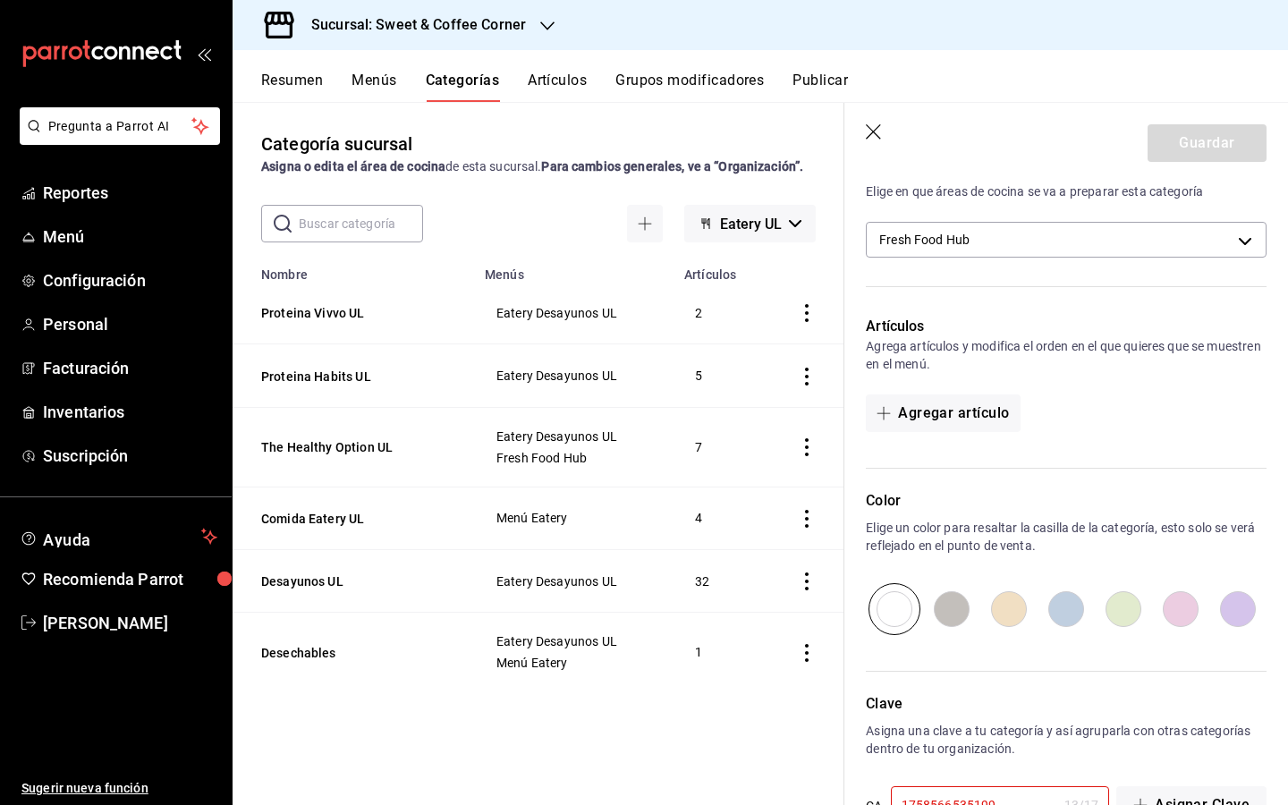
scroll to position [501, 0]
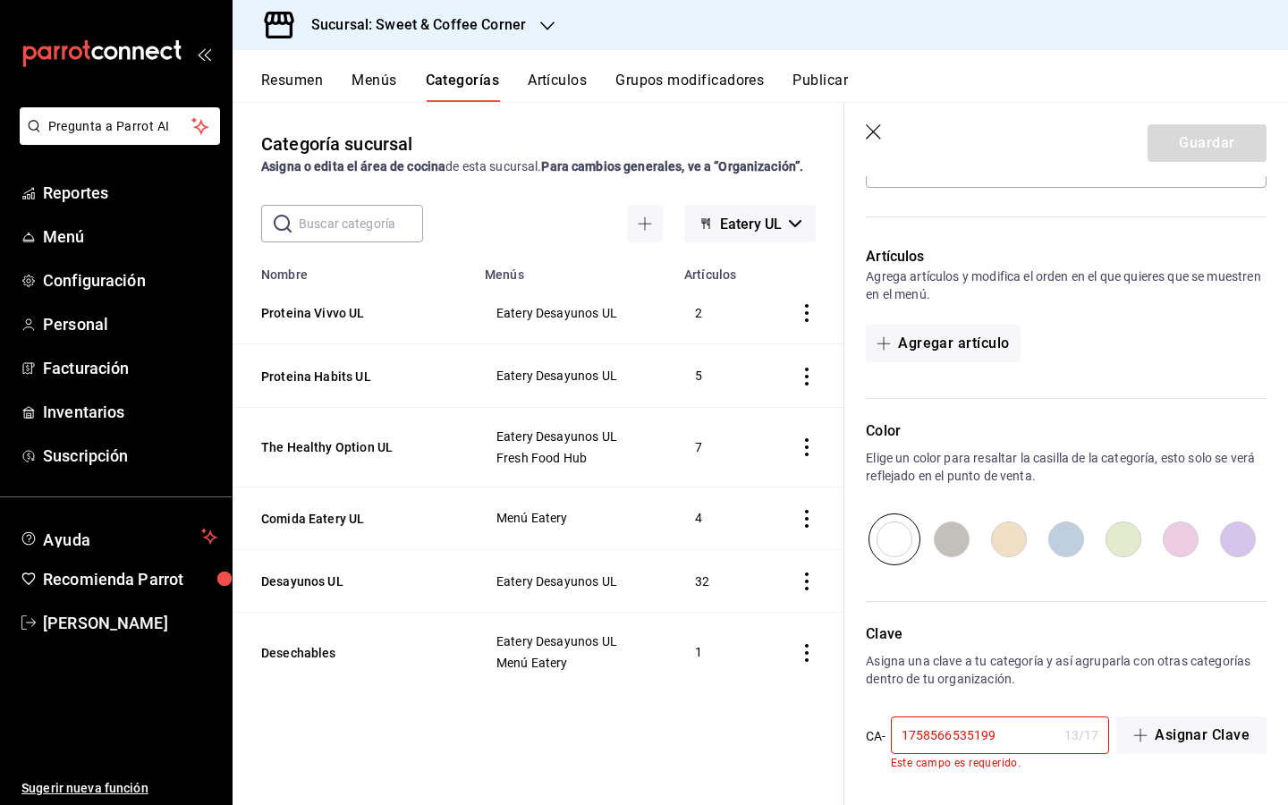
click at [1010, 741] on input "1758566535199" at bounding box center [974, 735] width 166 height 36
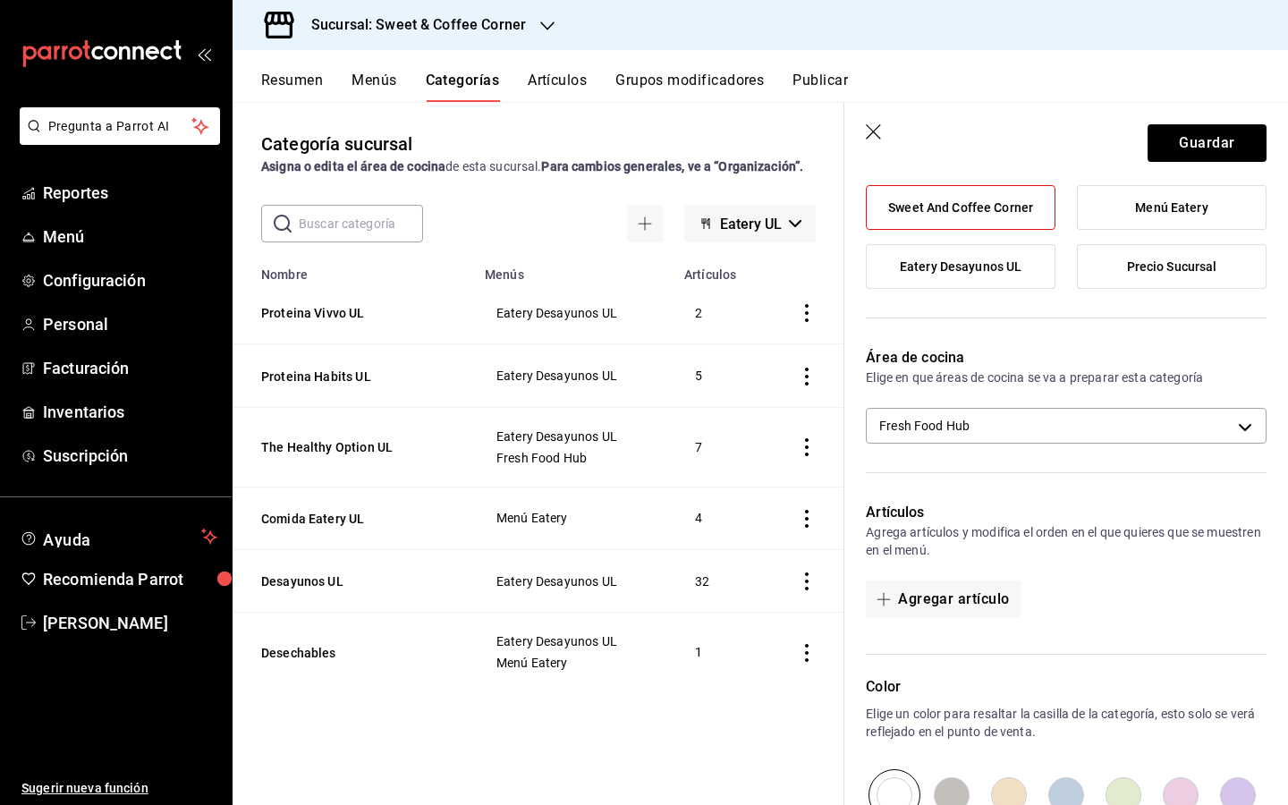
scroll to position [0, 0]
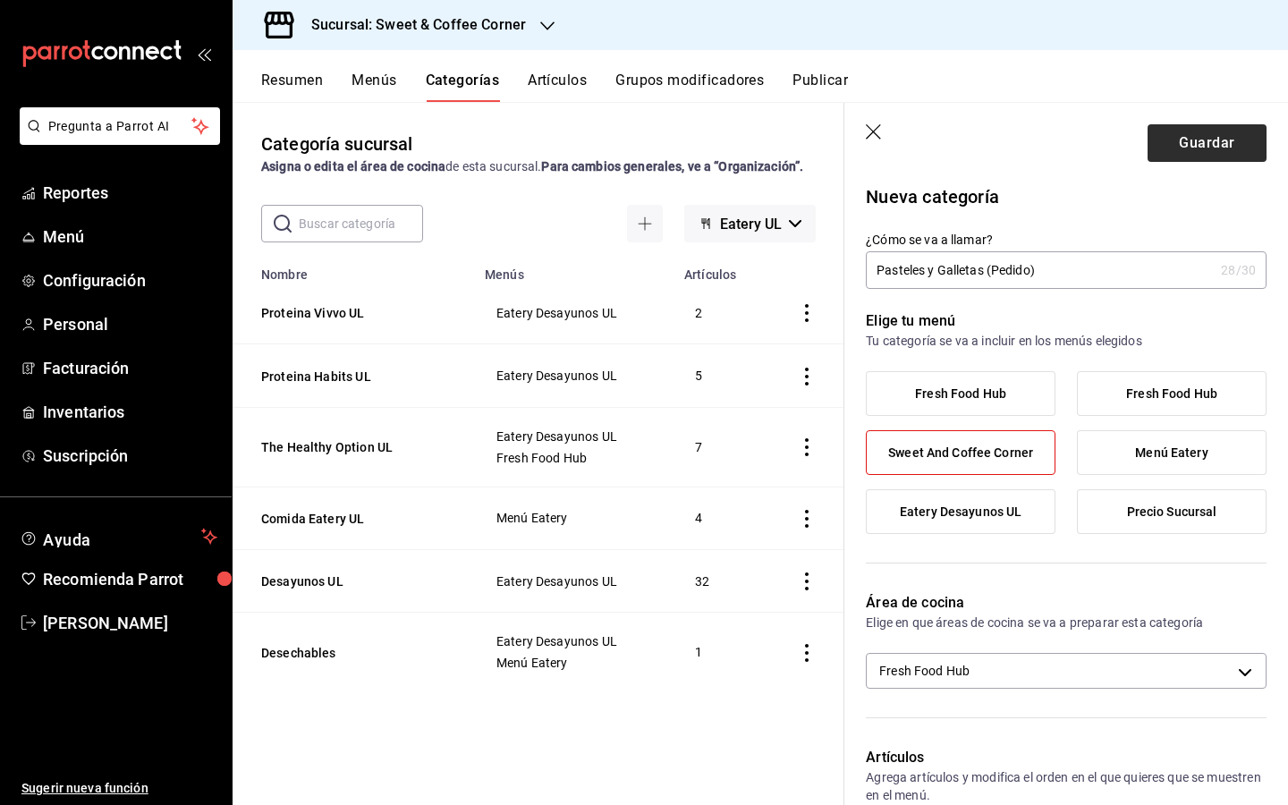
type input "17585665351990"
click at [1205, 134] on button "Guardar" at bounding box center [1207, 143] width 119 height 38
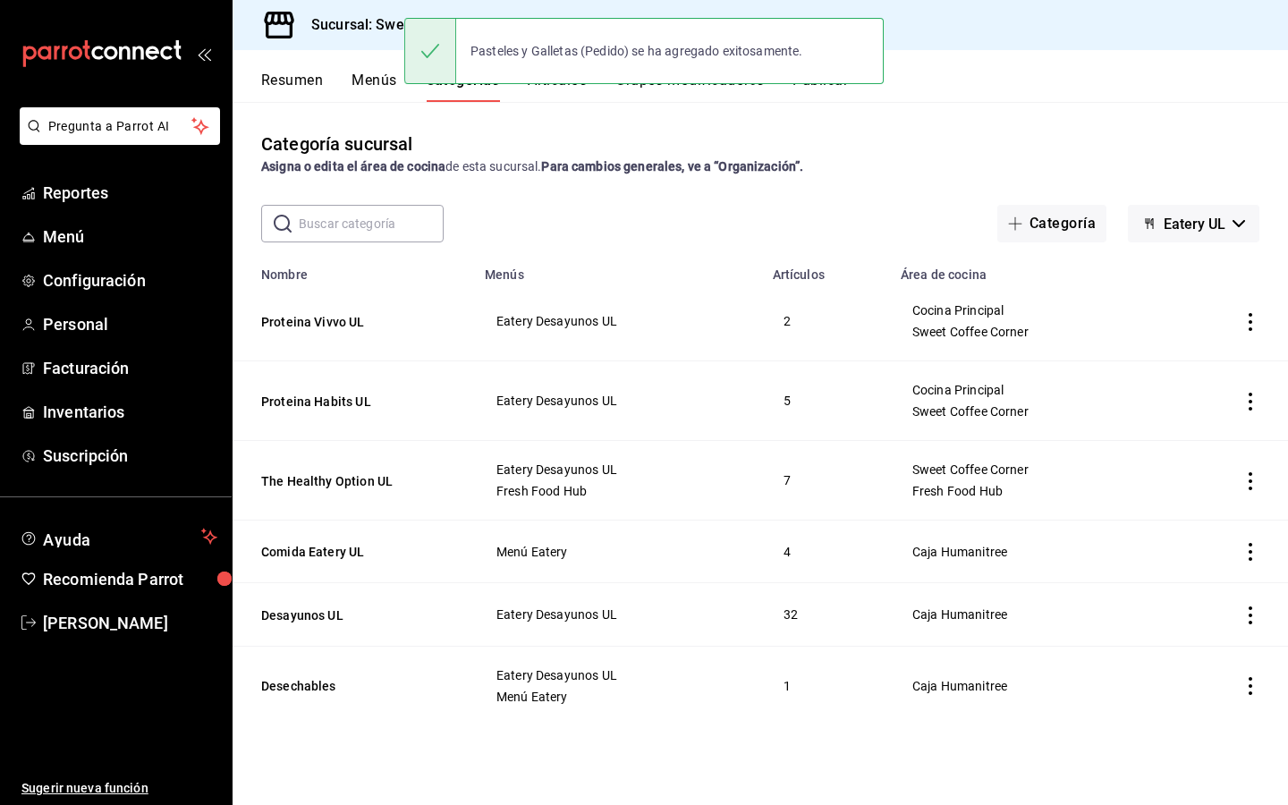
click at [942, 50] on div "Resumen Menús Categorías Artículos Grupos modificadores Publicar" at bounding box center [761, 76] width 1056 height 52
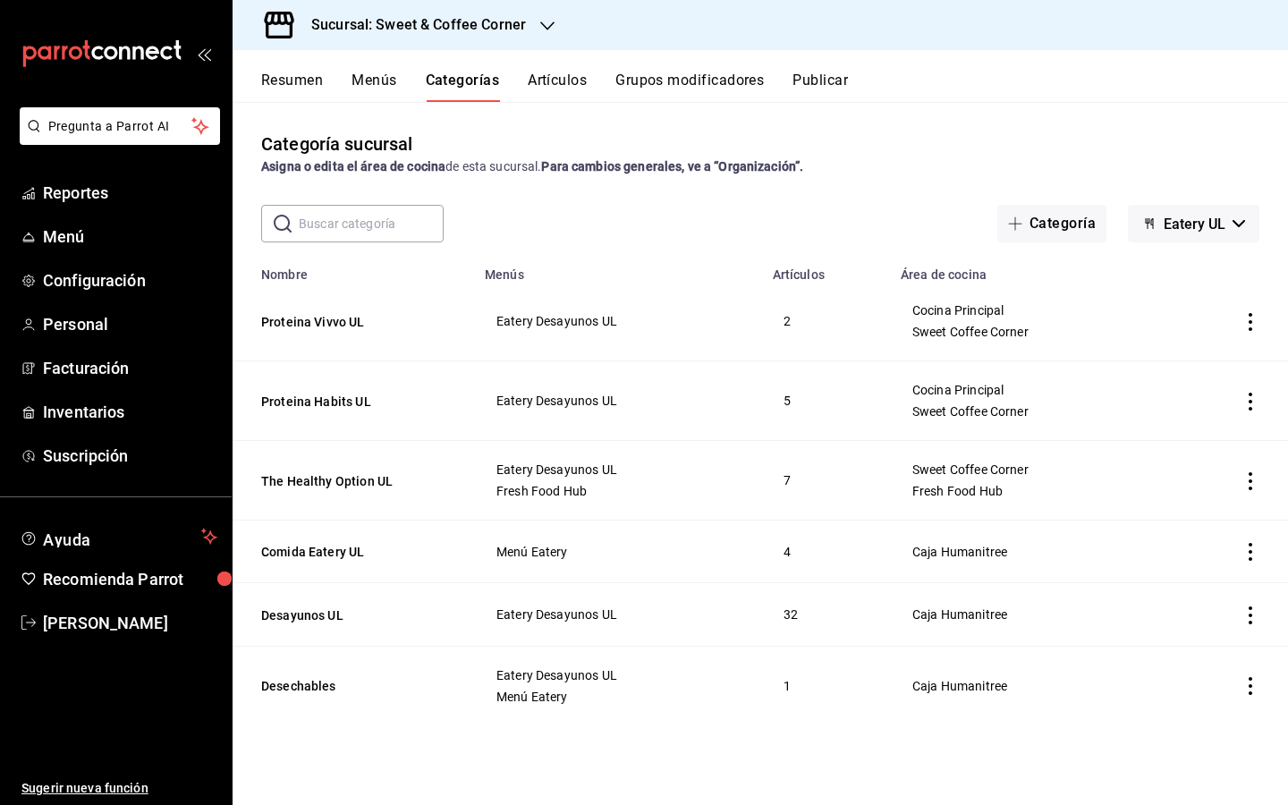
click at [547, 81] on button "Artículos" at bounding box center [557, 87] width 59 height 30
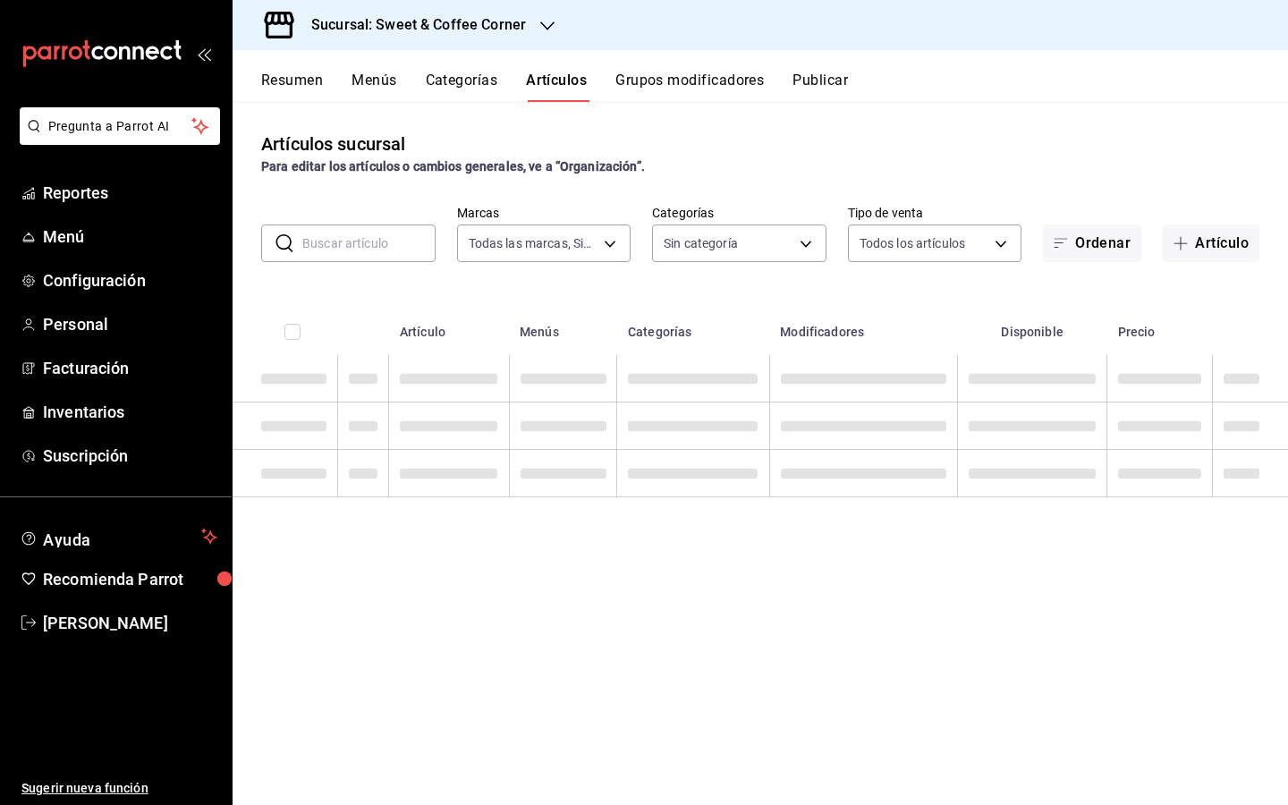
type input "9f4fc38b-9ac8-496e-a1f3-9a63e64c82f8,48d4d7da-a3fc-4c2b-b37e-df2aae73c2f6"
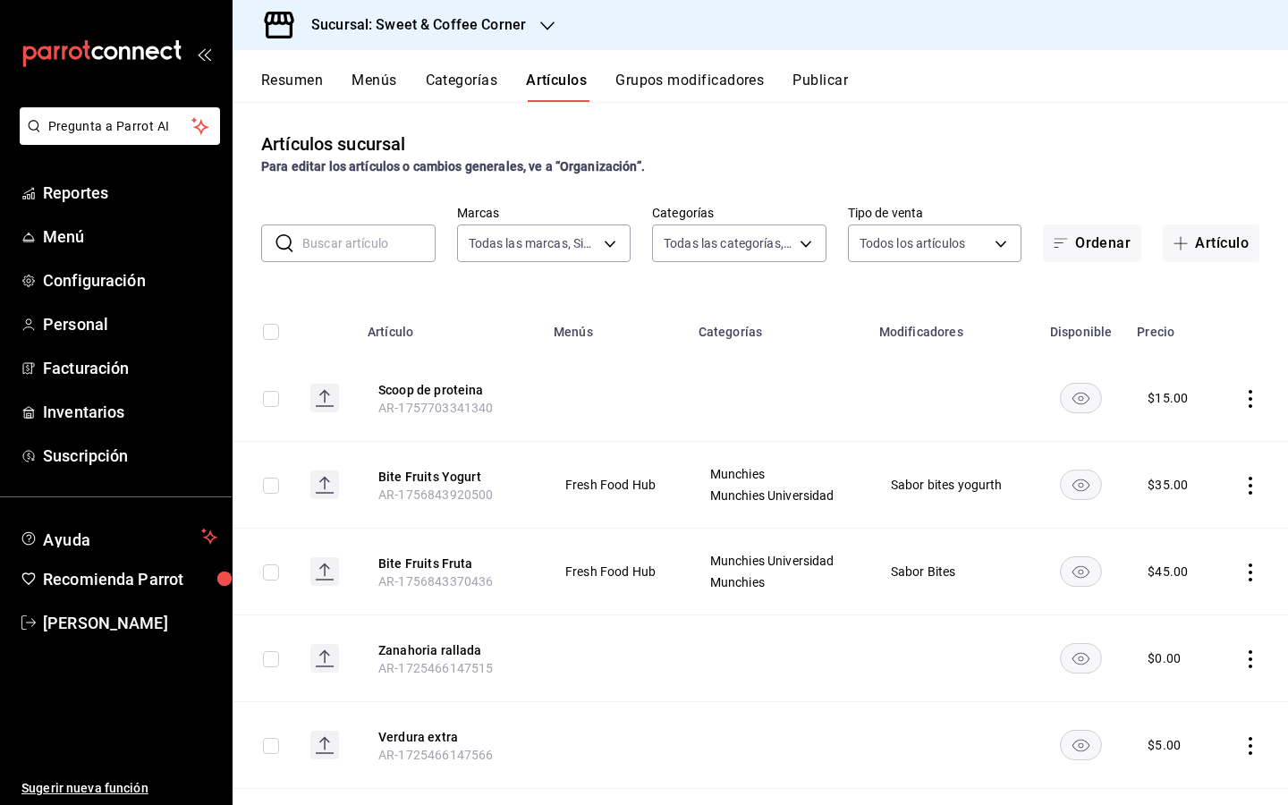
type input "1a62f484-4a44-4dd4-8220-b387365ecdbe,7d73c926-80d9-481f-992d-590c1144dd04,84945…"
click at [1204, 244] on button "Artículo" at bounding box center [1211, 244] width 97 height 38
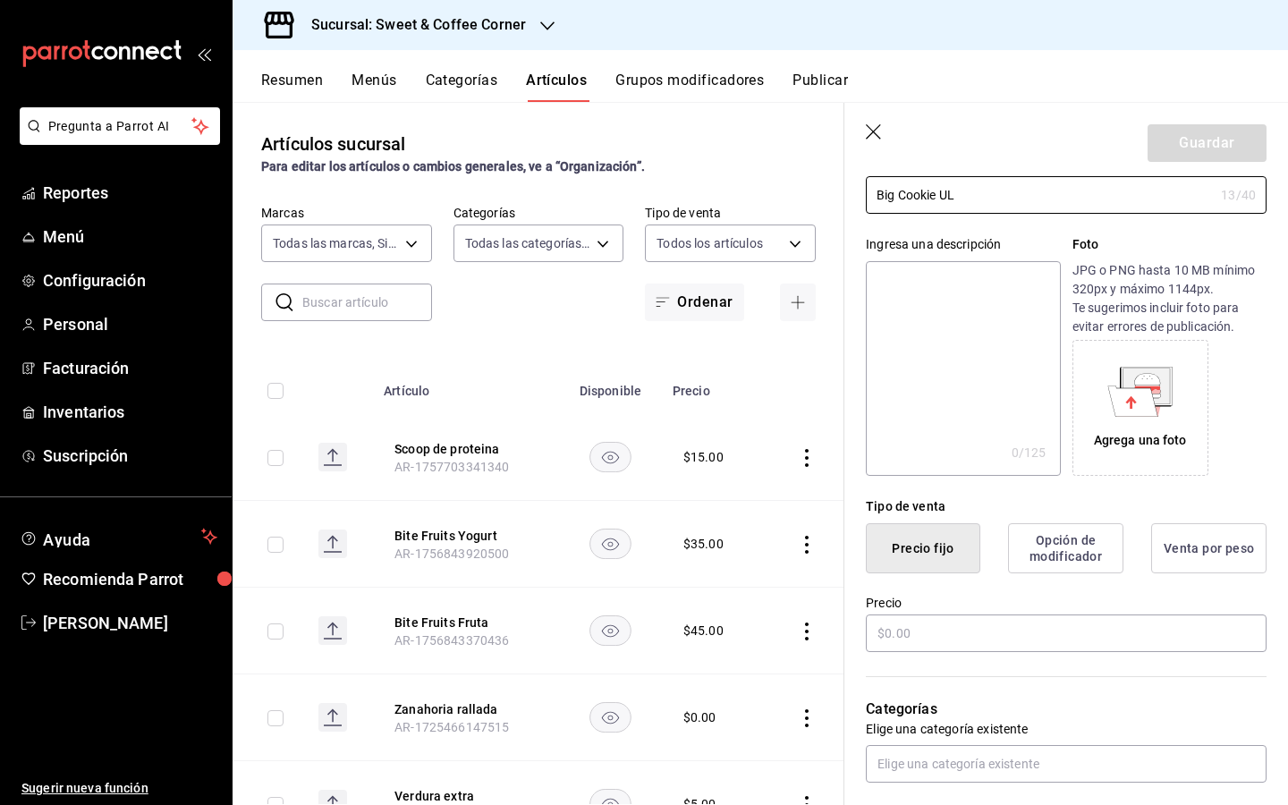
scroll to position [127, 0]
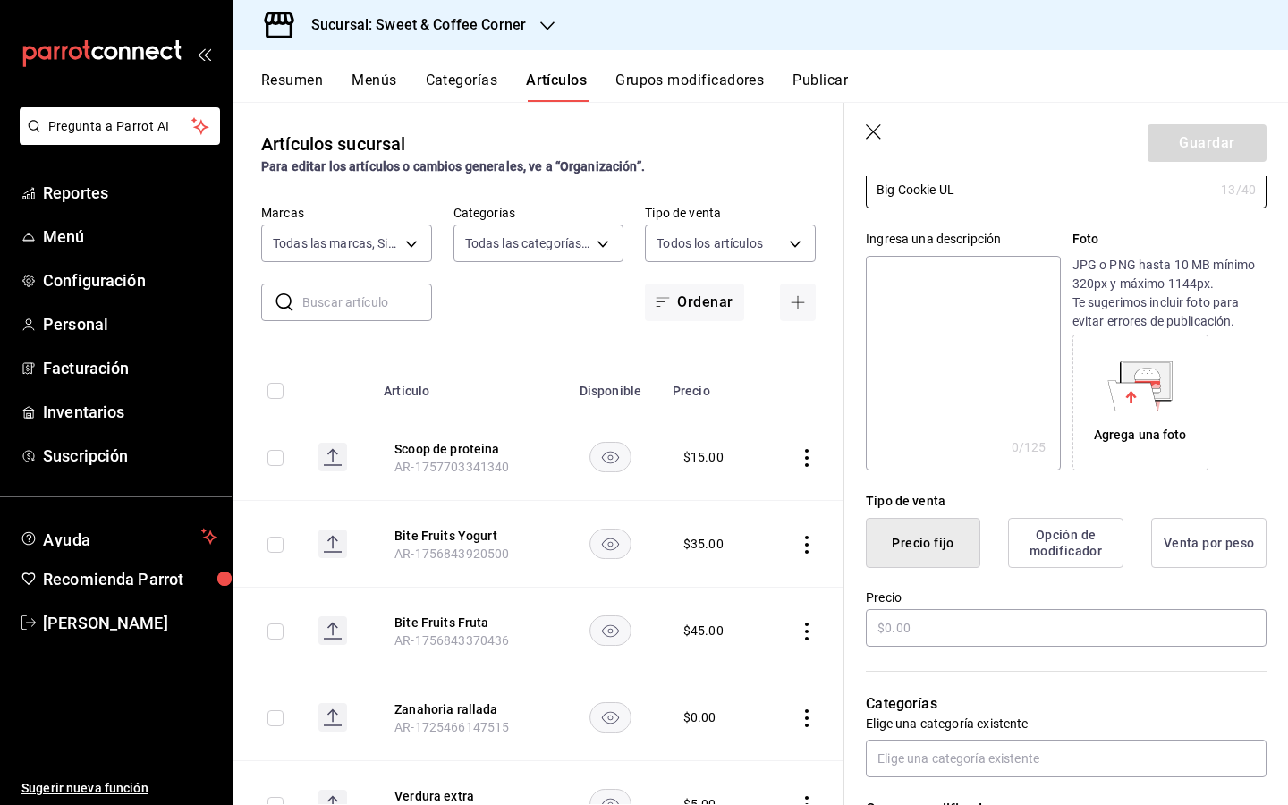
type input "Big Cookie UL"
click at [933, 547] on button "Precio fijo" at bounding box center [923, 543] width 115 height 50
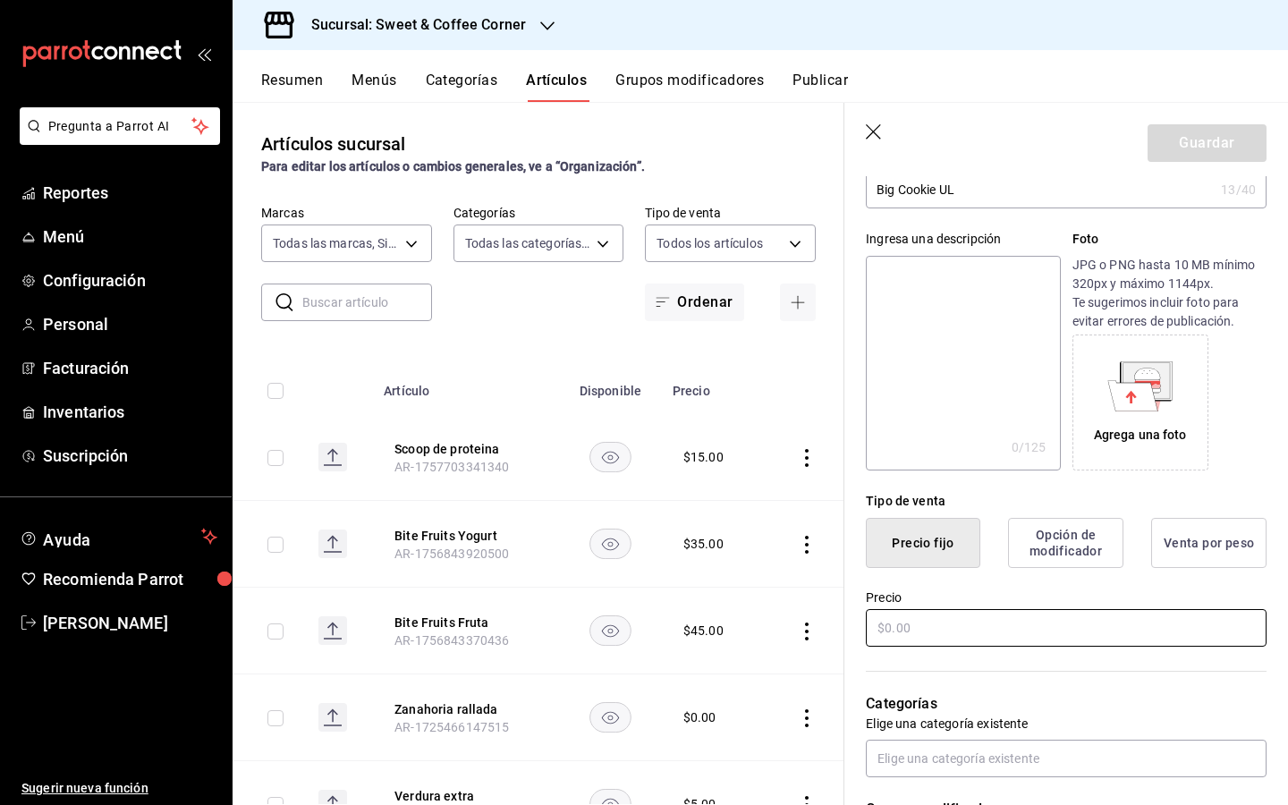
click at [923, 624] on input "text" at bounding box center [1066, 628] width 401 height 38
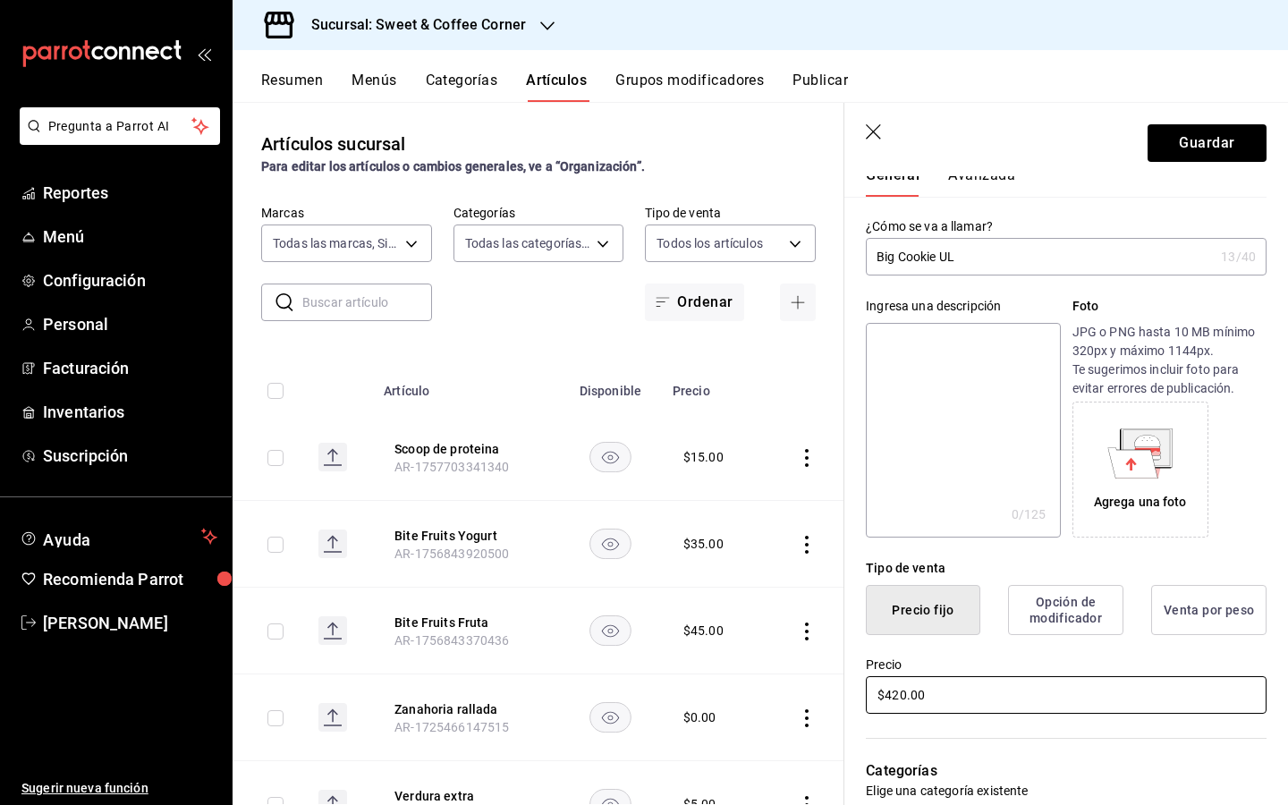
scroll to position [0, 0]
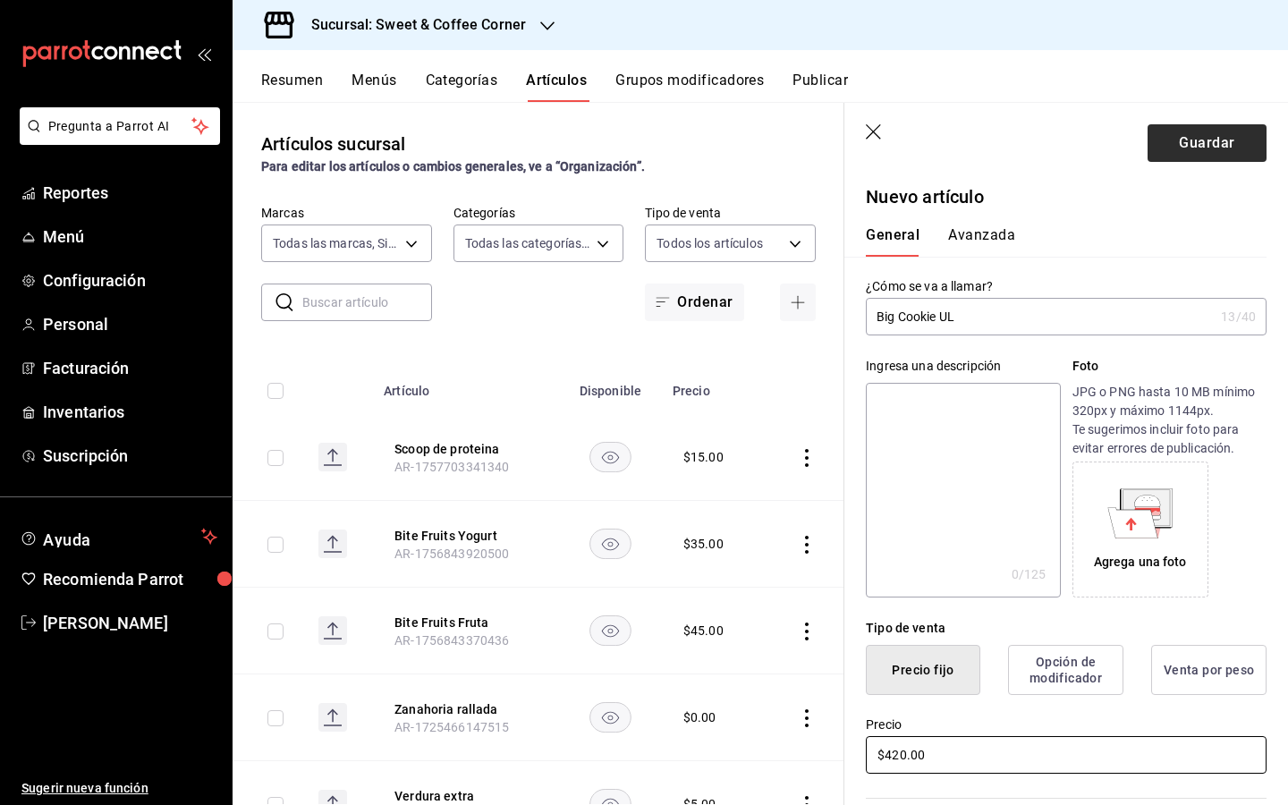
type input "$420.00"
click at [1197, 143] on button "Guardar" at bounding box center [1207, 143] width 119 height 38
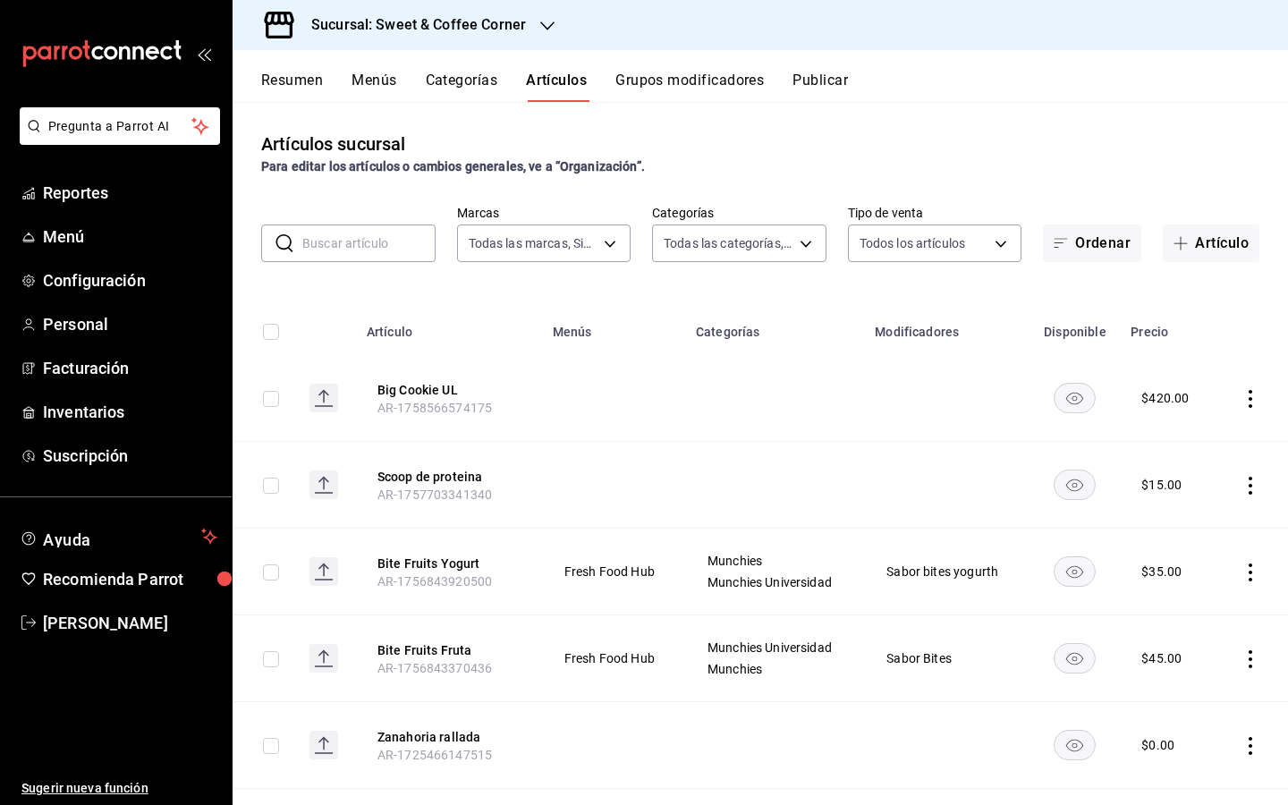
click at [456, 82] on button "Categorías" at bounding box center [462, 87] width 72 height 30
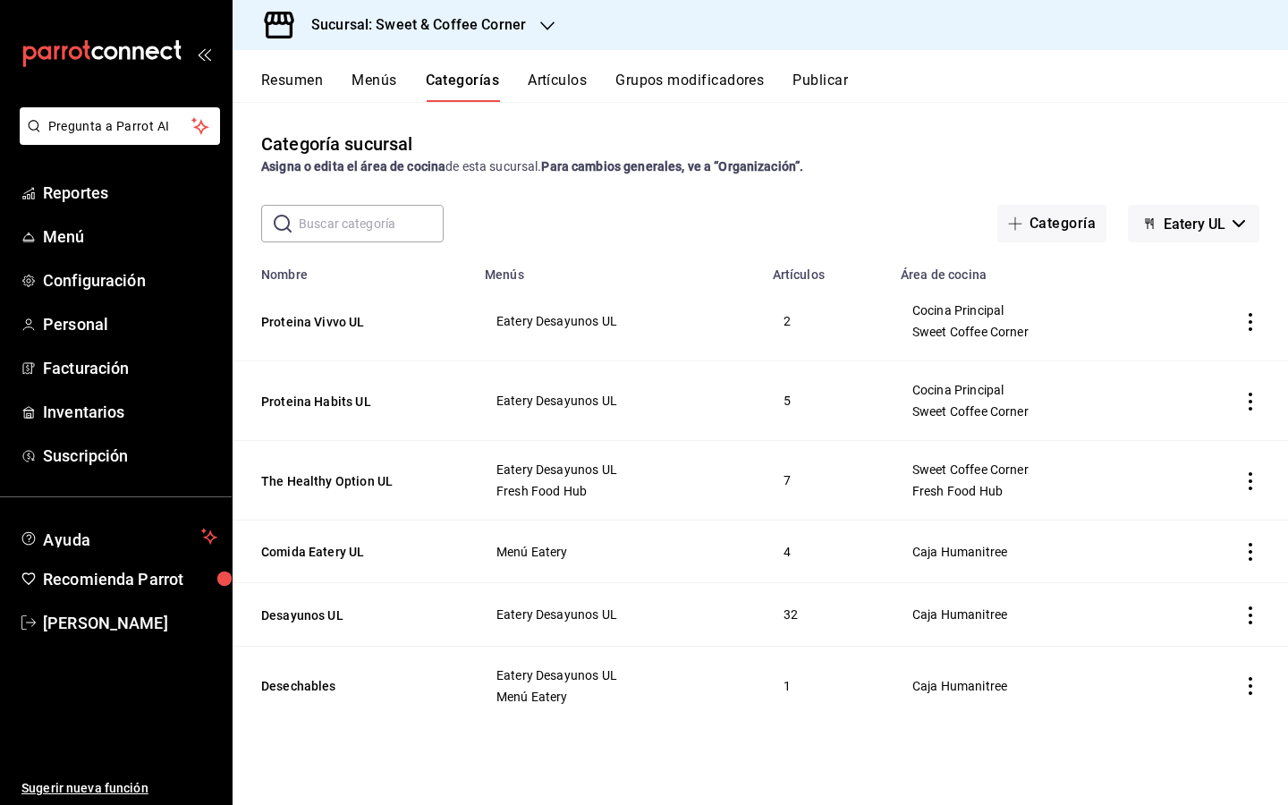
click at [381, 207] on input "text" at bounding box center [371, 224] width 145 height 36
click at [355, 219] on input "text" at bounding box center [371, 224] width 145 height 36
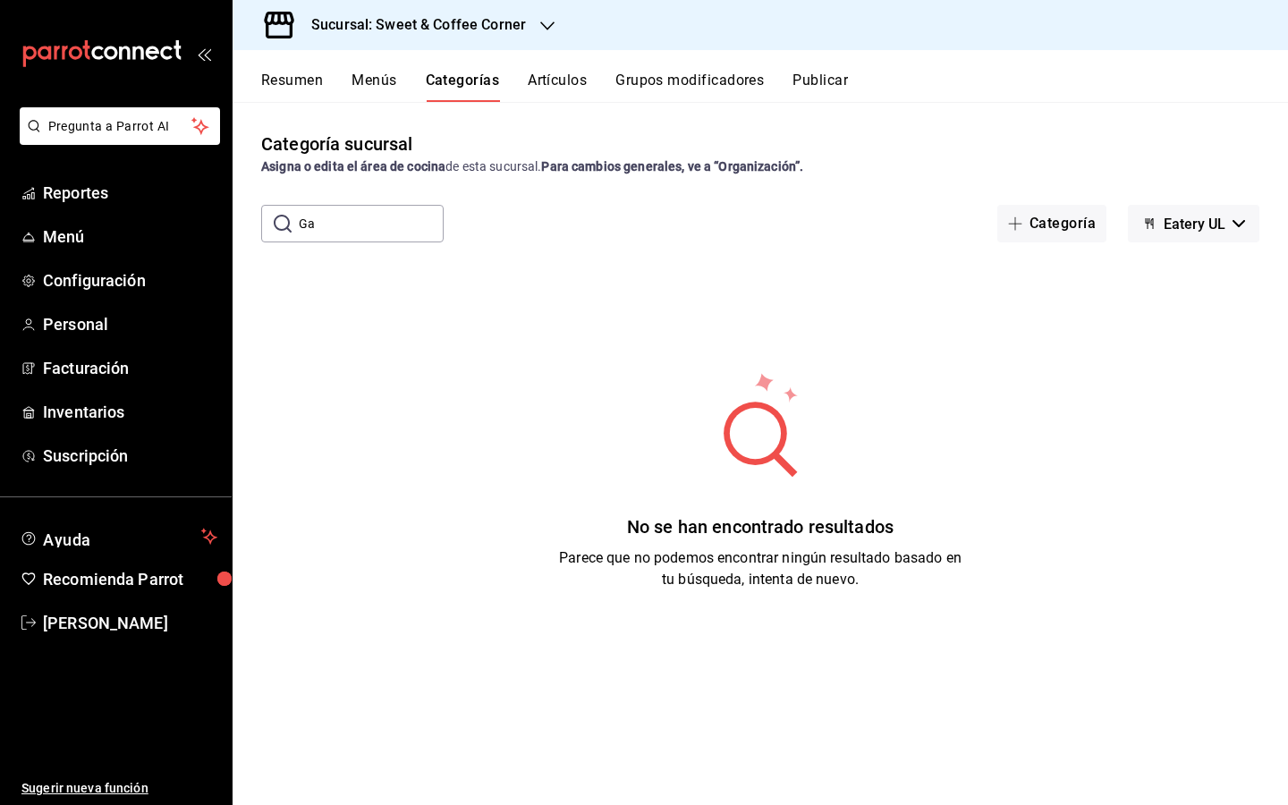
type input "G"
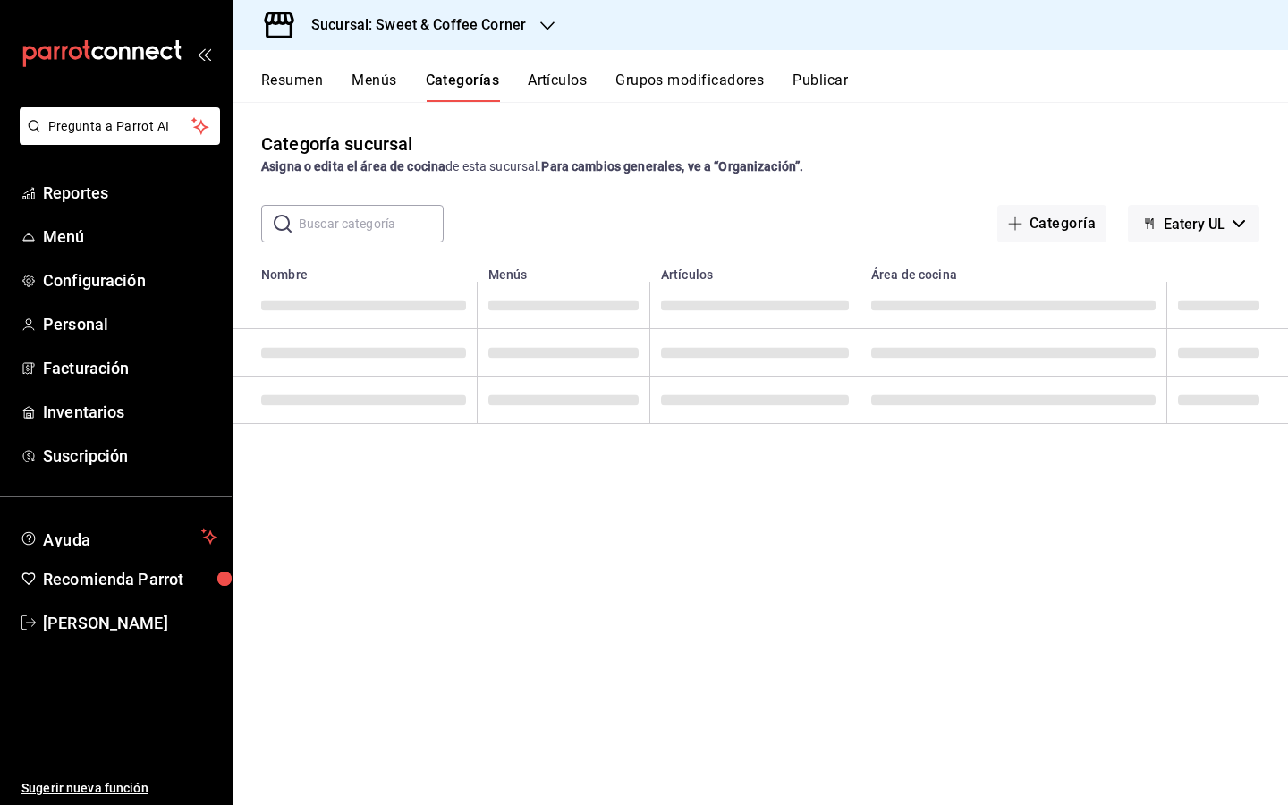
click at [1029, 125] on div "Categoría sucursal Asigna o edita el área de cocina de esta sucursal. Para camb…" at bounding box center [761, 453] width 1056 height 702
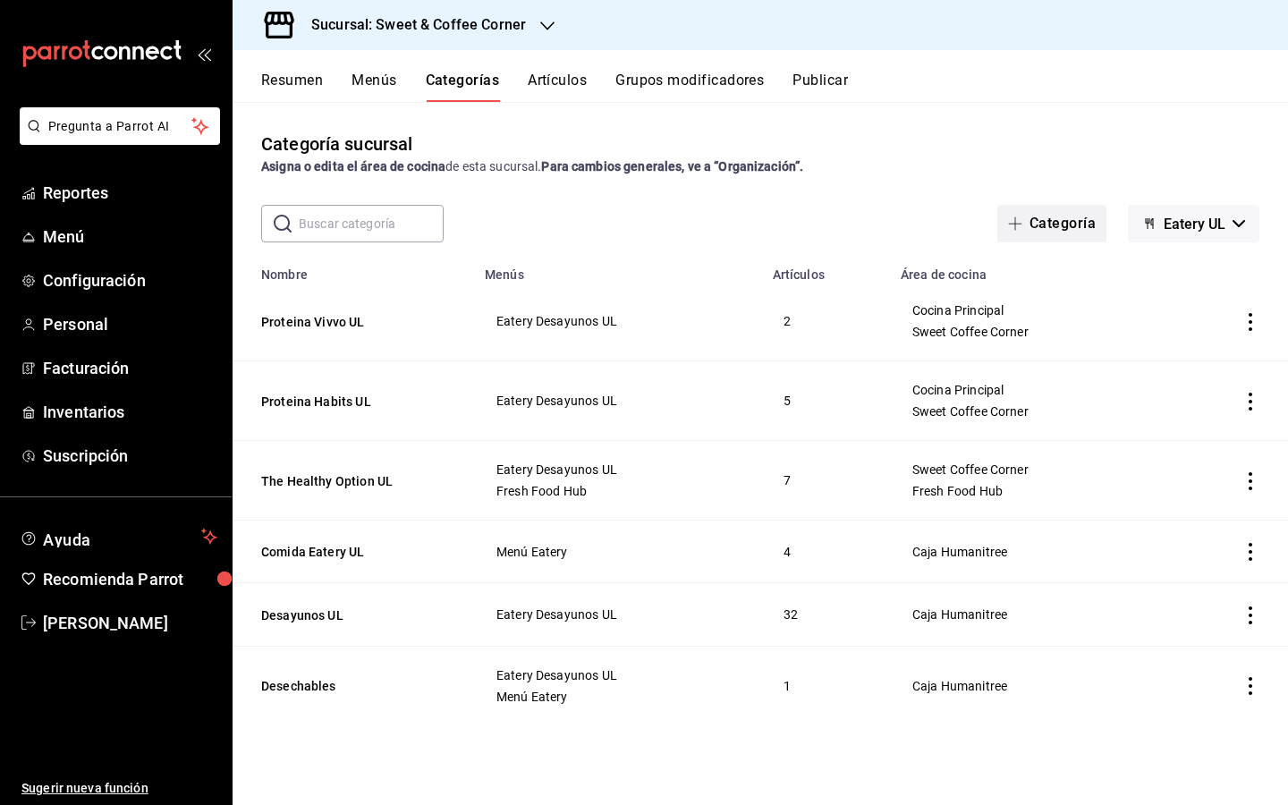
click at [1054, 224] on button "Categoría" at bounding box center [1051, 224] width 109 height 38
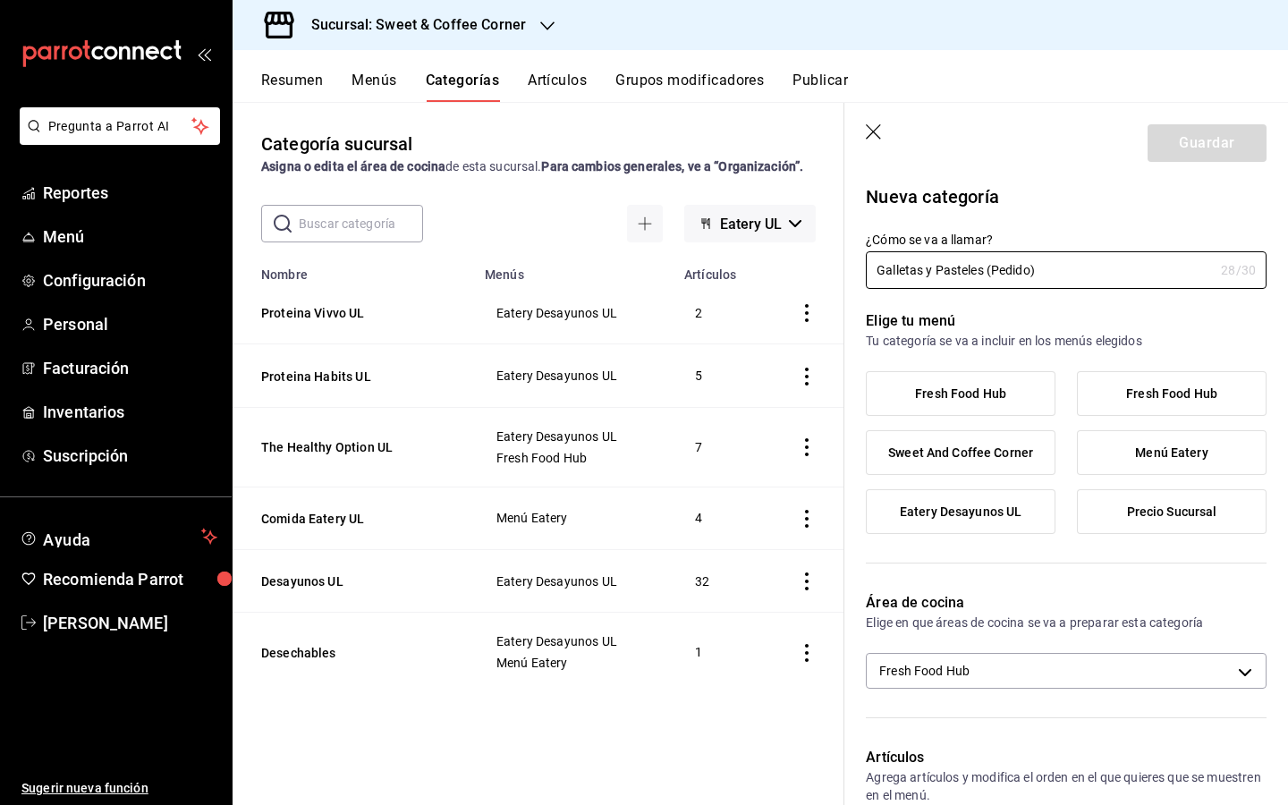
type input "Galletas y Pasteles (Pedido)"
click at [1024, 446] on span "Sweet And Coffee Corner" at bounding box center [960, 452] width 145 height 15
click at [0, 0] on input "Sweet And Coffee Corner" at bounding box center [0, 0] width 0 height 0
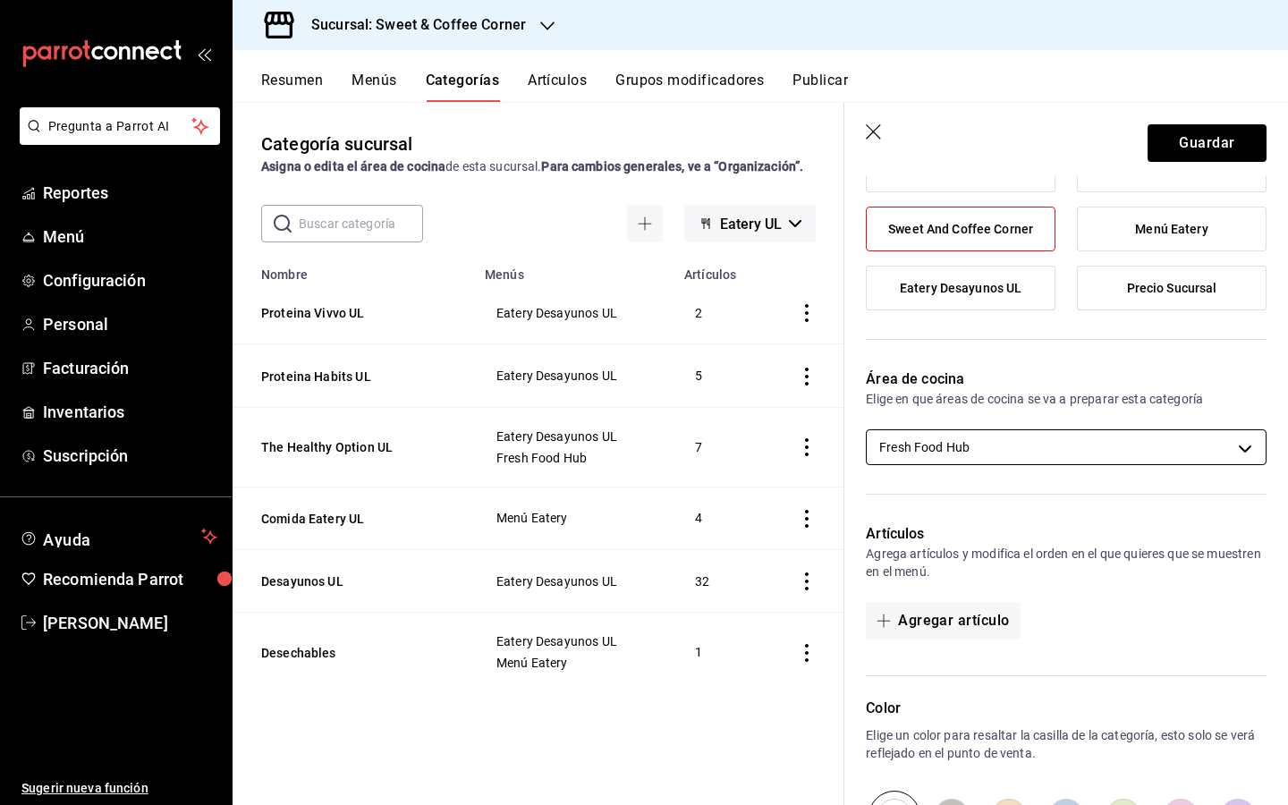
scroll to position [225, 0]
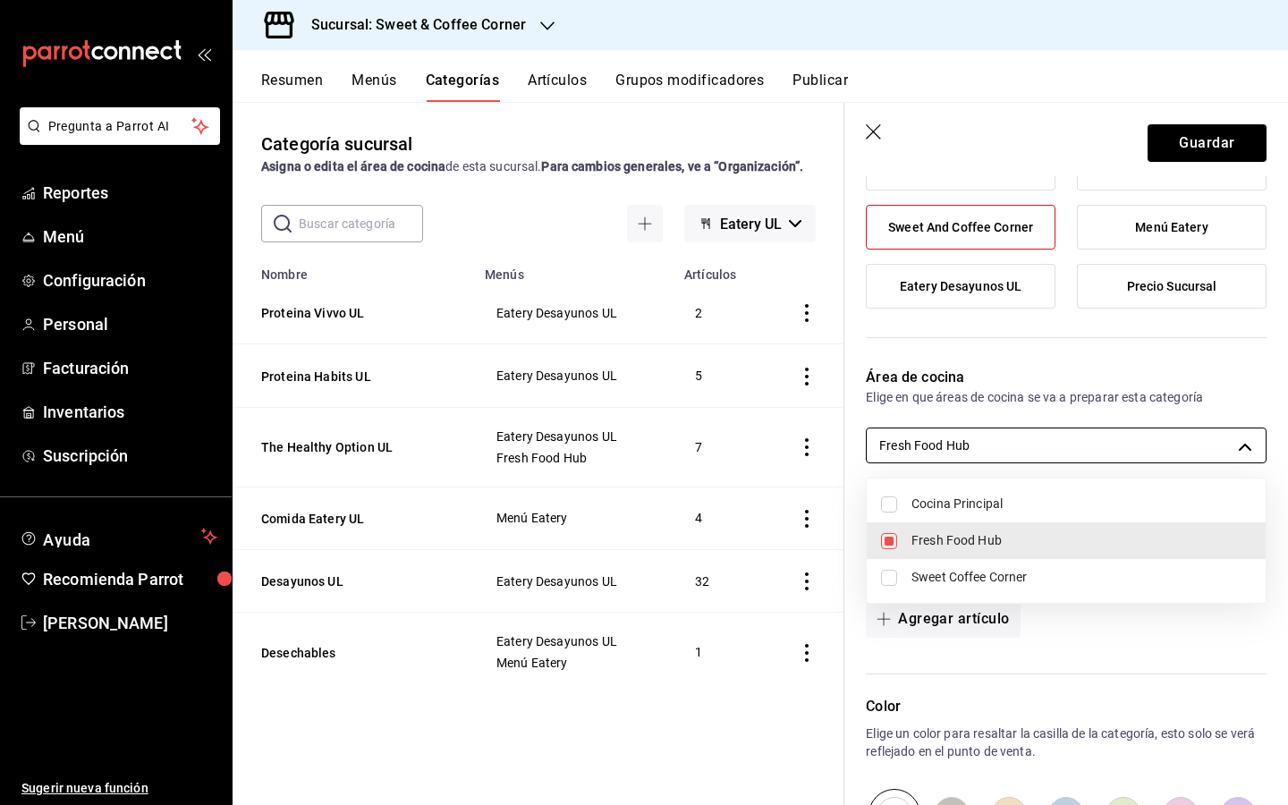
click at [1249, 450] on body "Pregunta a Parrot AI Reportes Menú Configuración Personal Facturación Inventari…" at bounding box center [644, 402] width 1288 height 805
click at [1172, 580] on span "Sweet Coffee Corner" at bounding box center [1082, 577] width 340 height 19
type input "17ecdf0e-c2ba-41c9-8209-0922e6d47497,7af27804-2299-4b65-a09c-6ab9f0a1987f"
checkbox input "true"
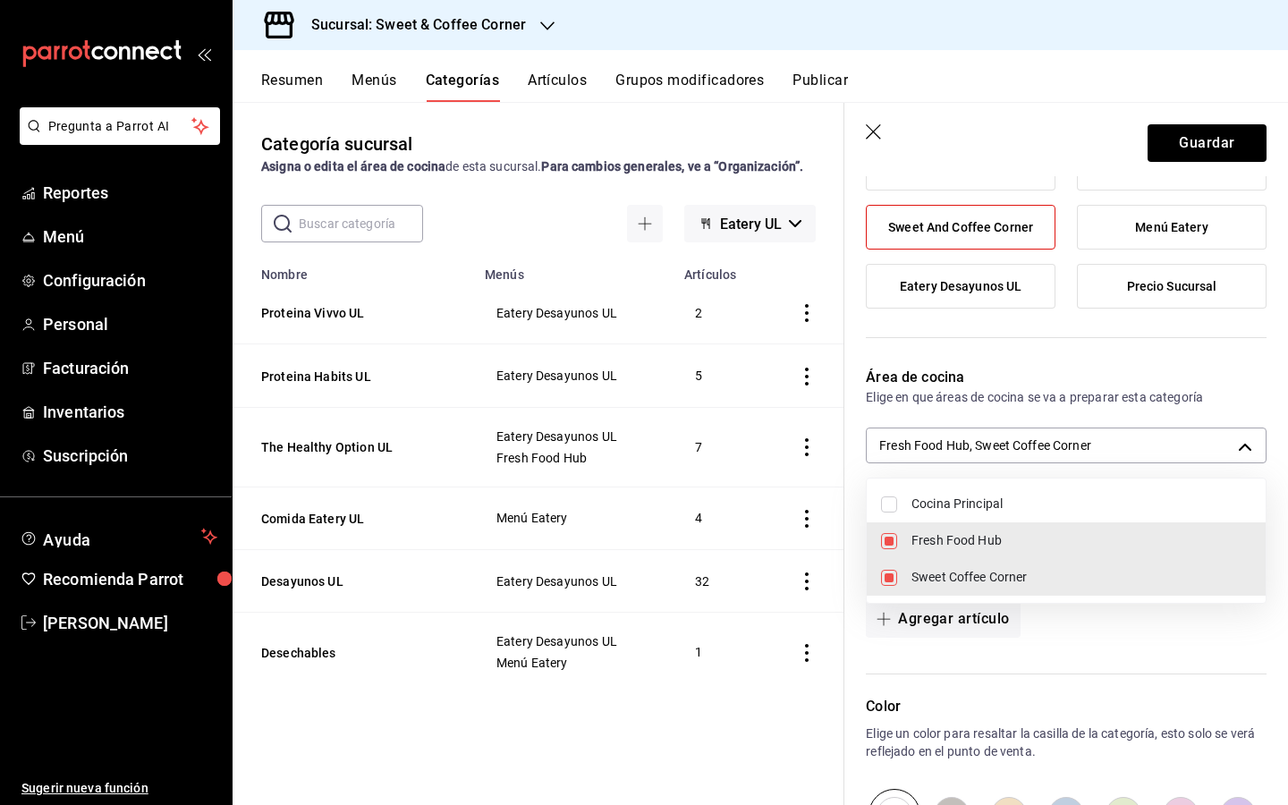
click at [892, 542] on input "checkbox" at bounding box center [889, 541] width 16 height 16
checkbox input "false"
type input "7af27804-2299-4b65-a09c-6ab9f0a1987f"
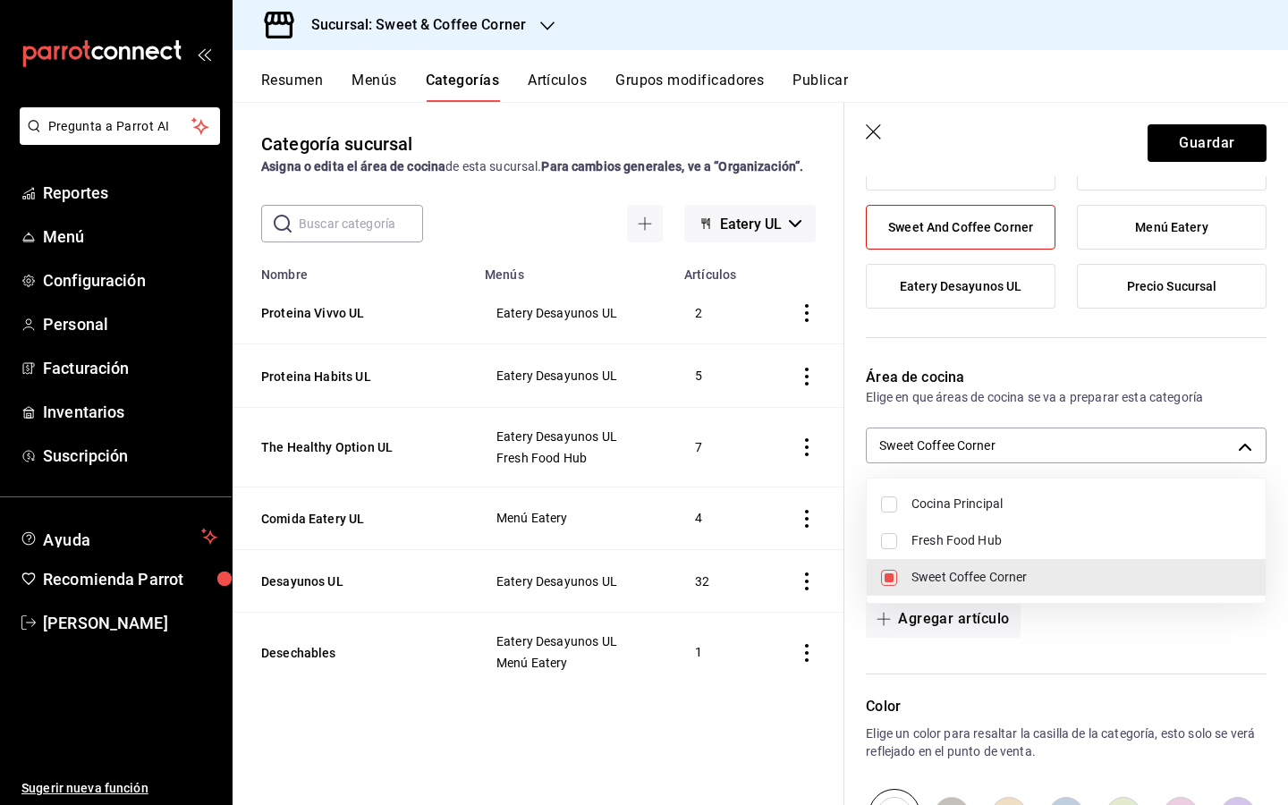
click at [1254, 349] on div at bounding box center [644, 402] width 1288 height 805
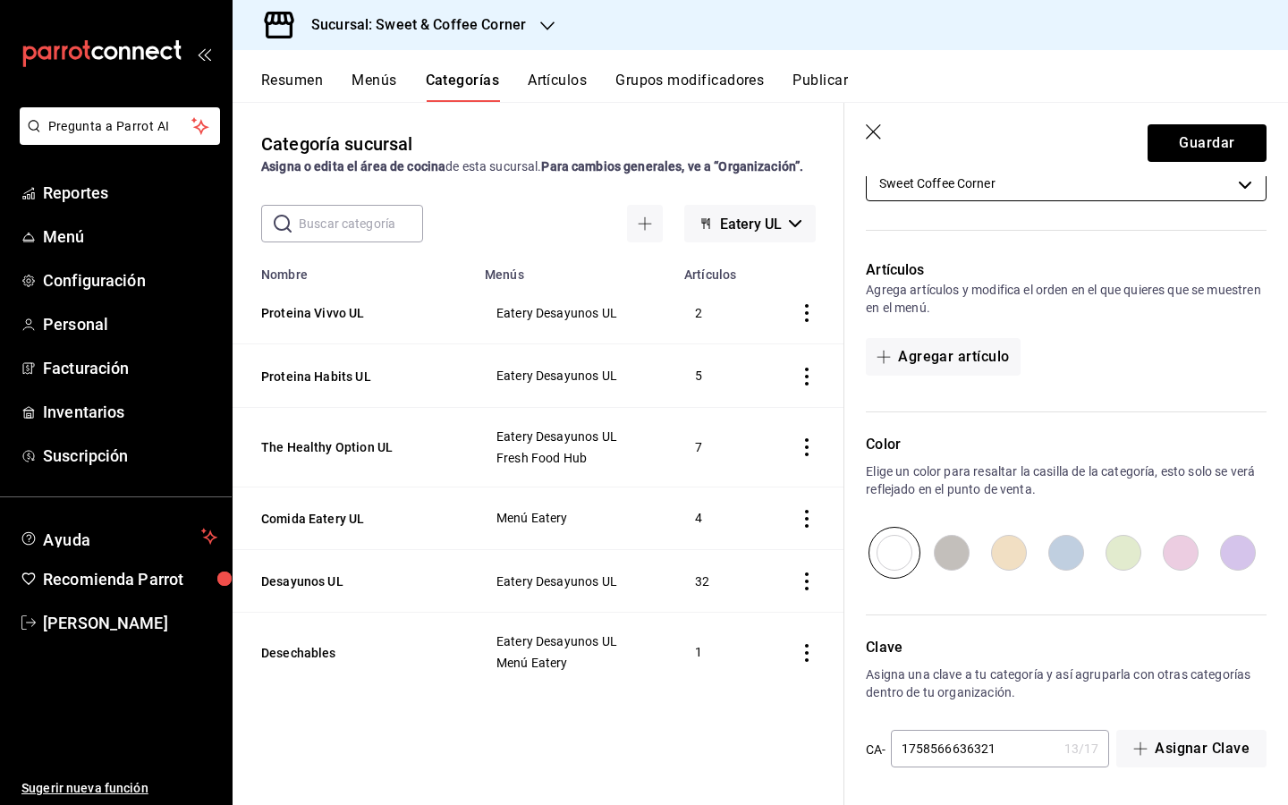
scroll to position [0, 0]
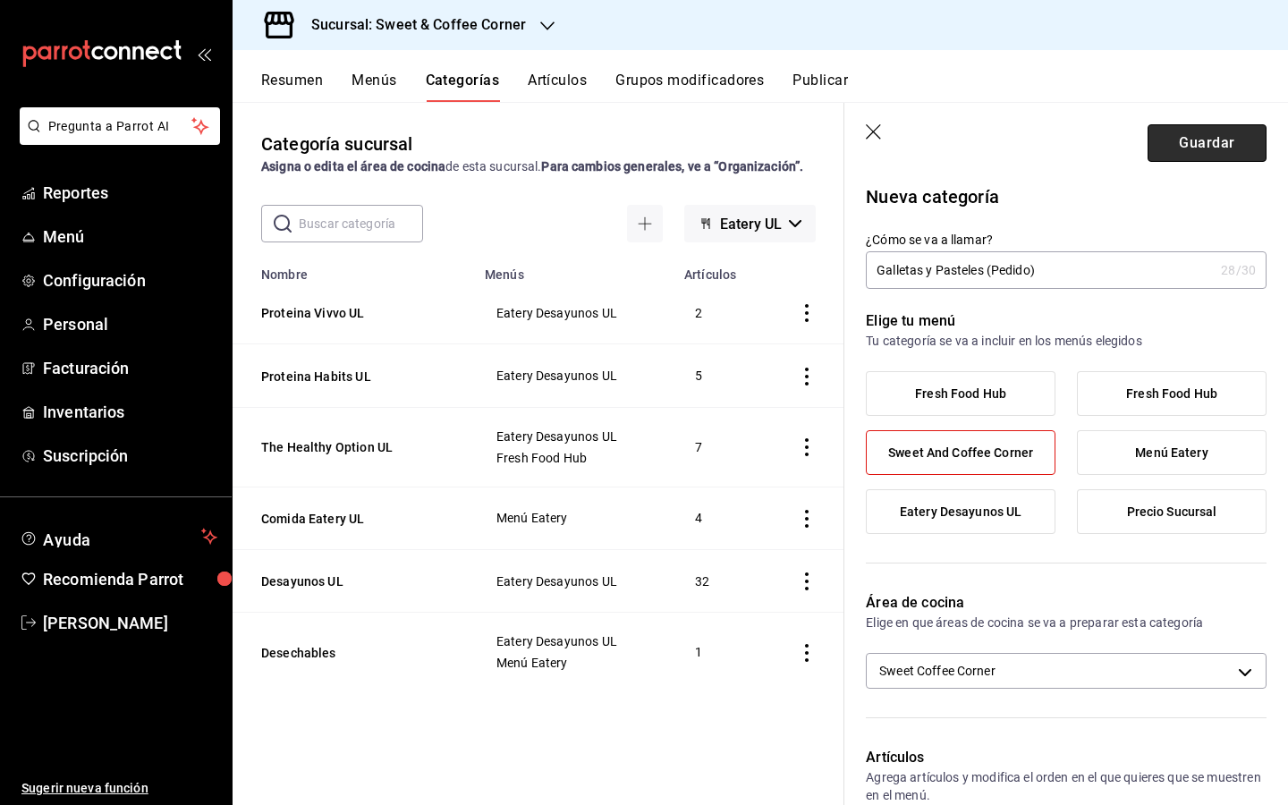
click at [1195, 141] on button "Guardar" at bounding box center [1207, 143] width 119 height 38
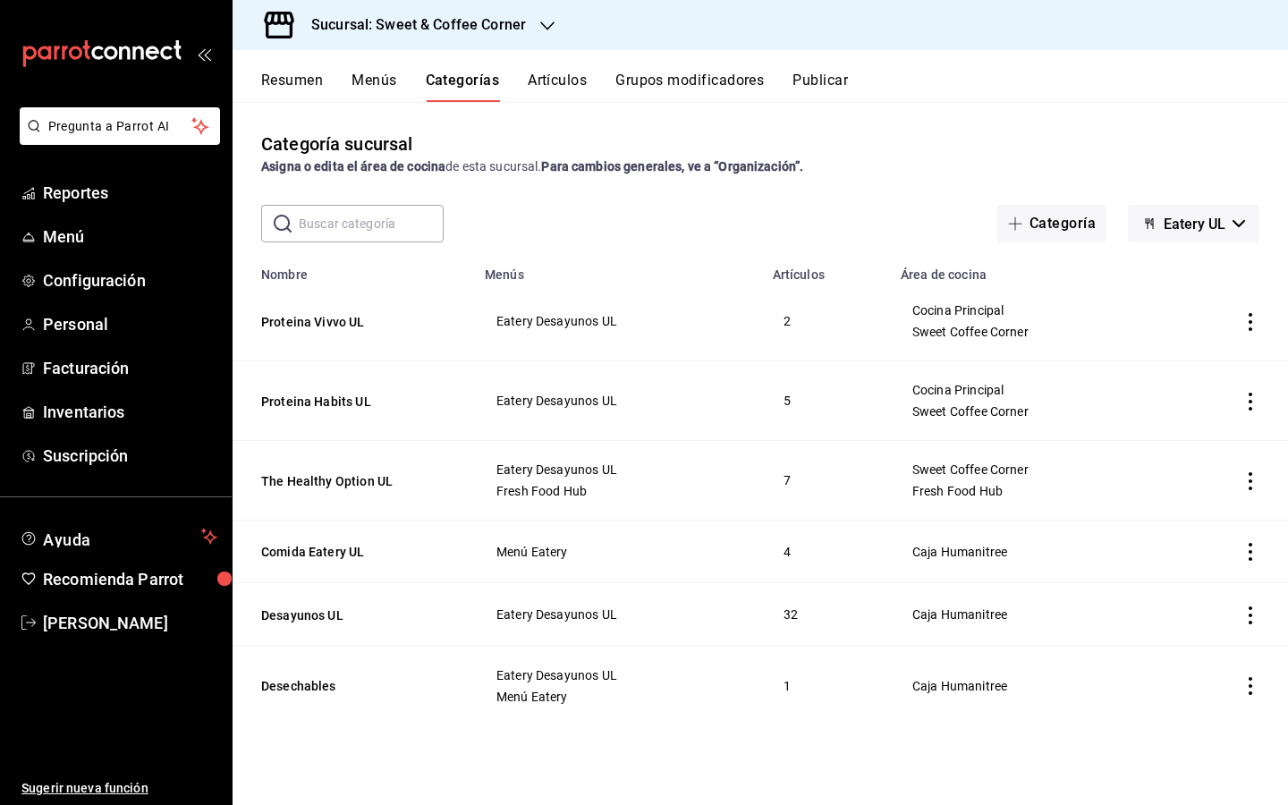
click at [541, 36] on div "Sucursal: Sweet & Coffee Corner" at bounding box center [404, 25] width 315 height 50
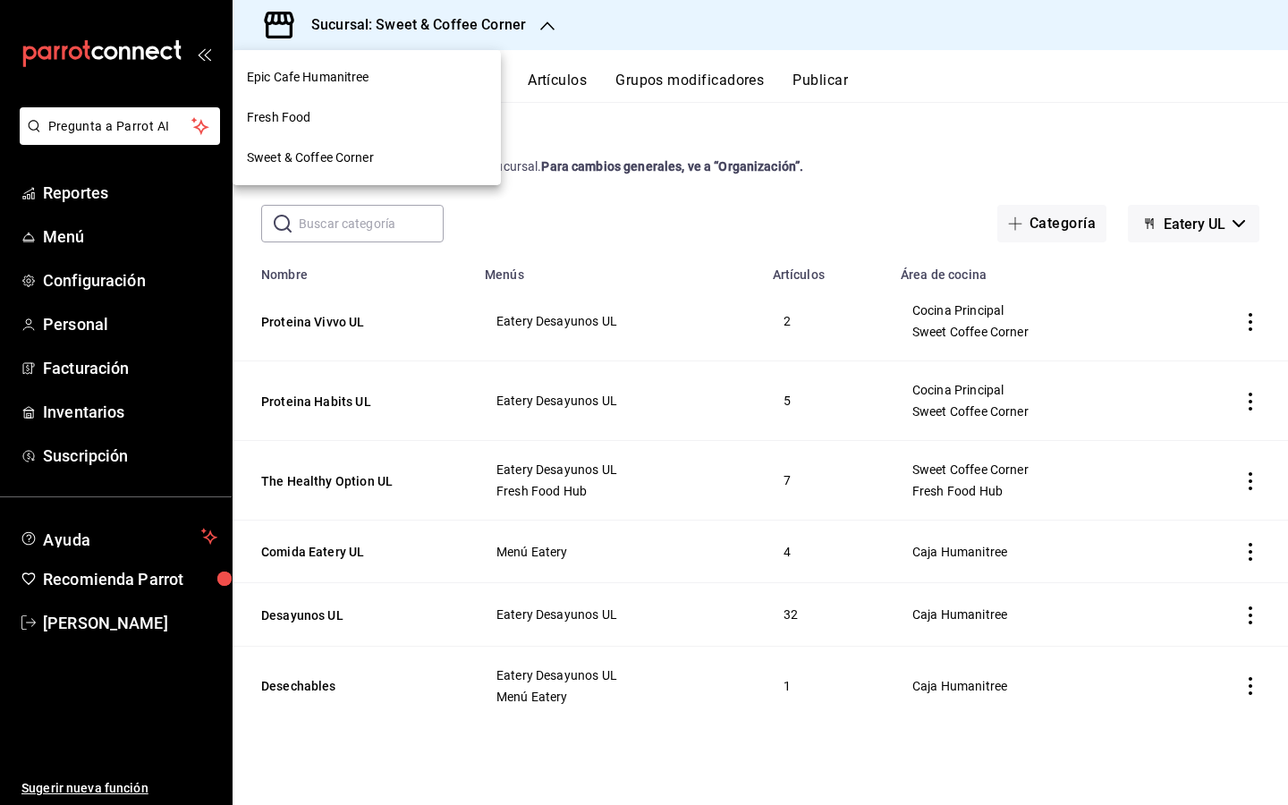
click at [412, 113] on div "Fresh Food" at bounding box center [367, 117] width 240 height 19
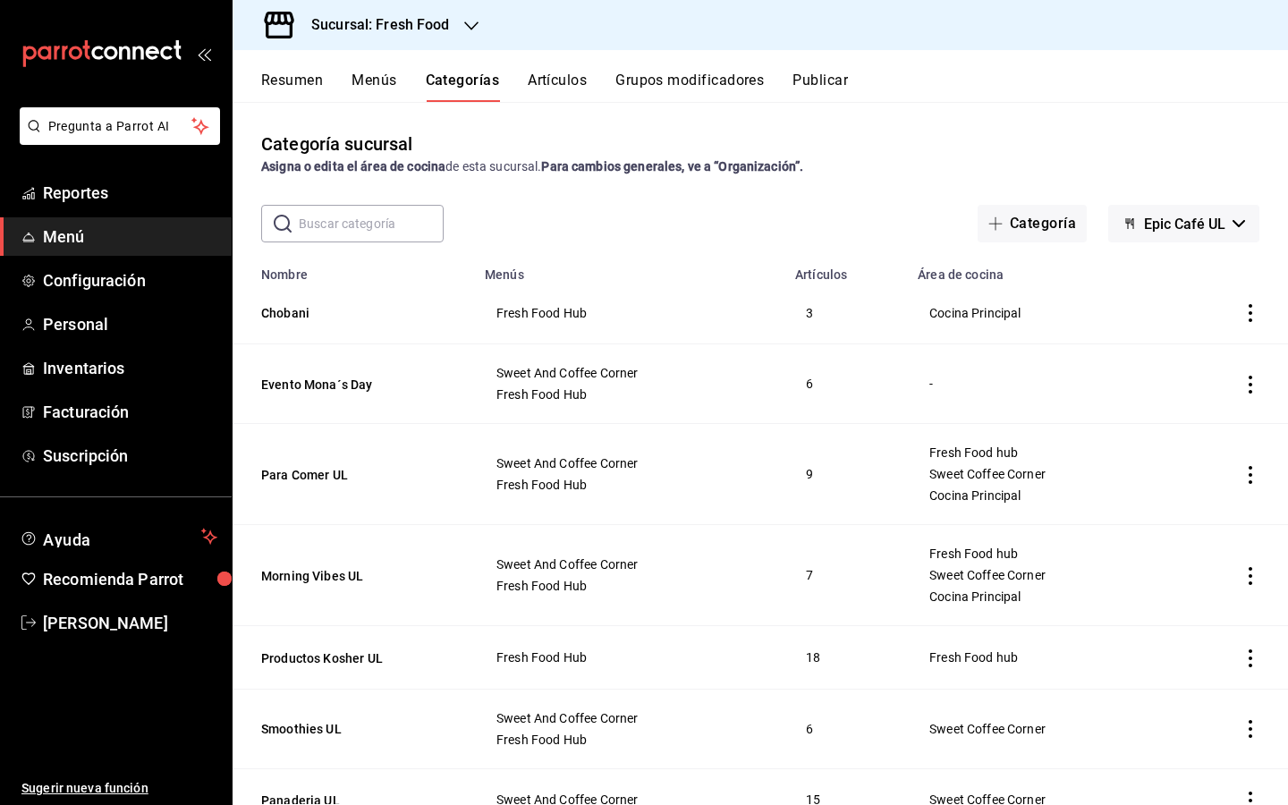
click at [378, 214] on input "text" at bounding box center [371, 224] width 145 height 36
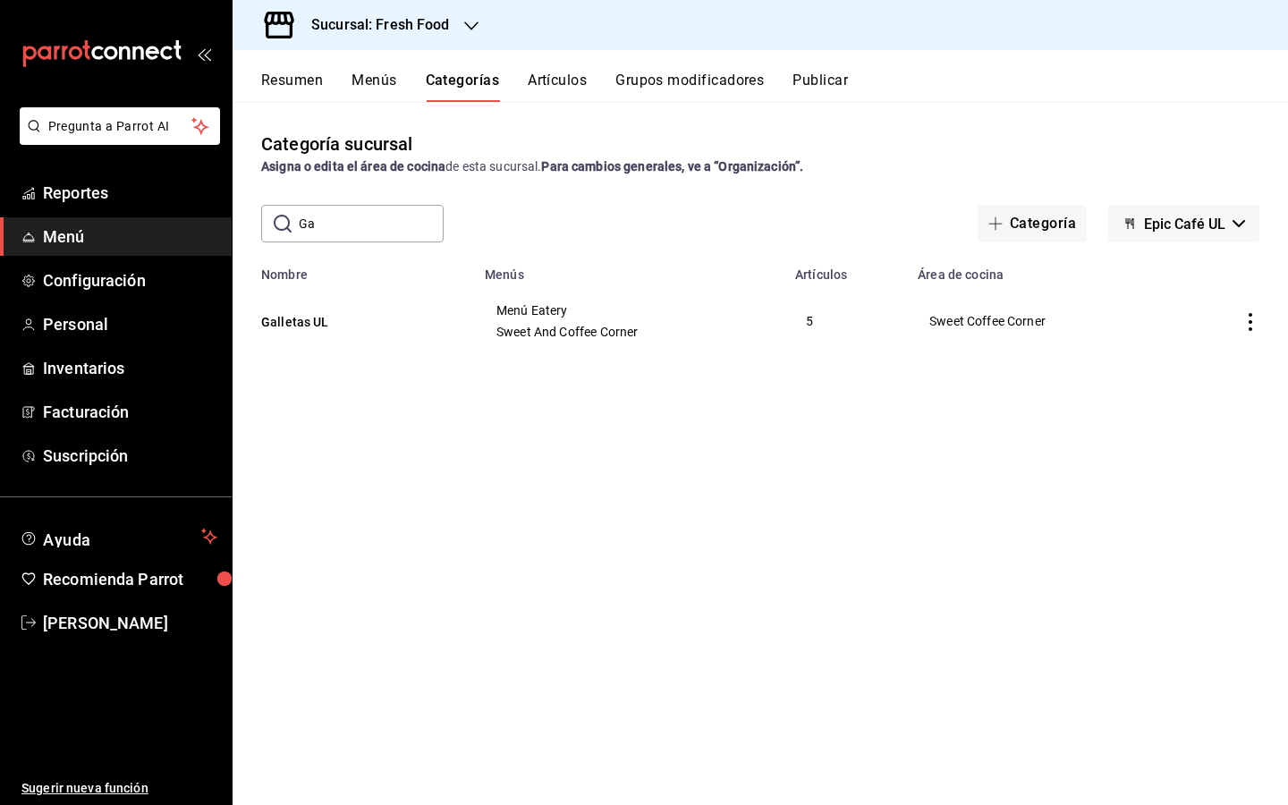
type input "G"
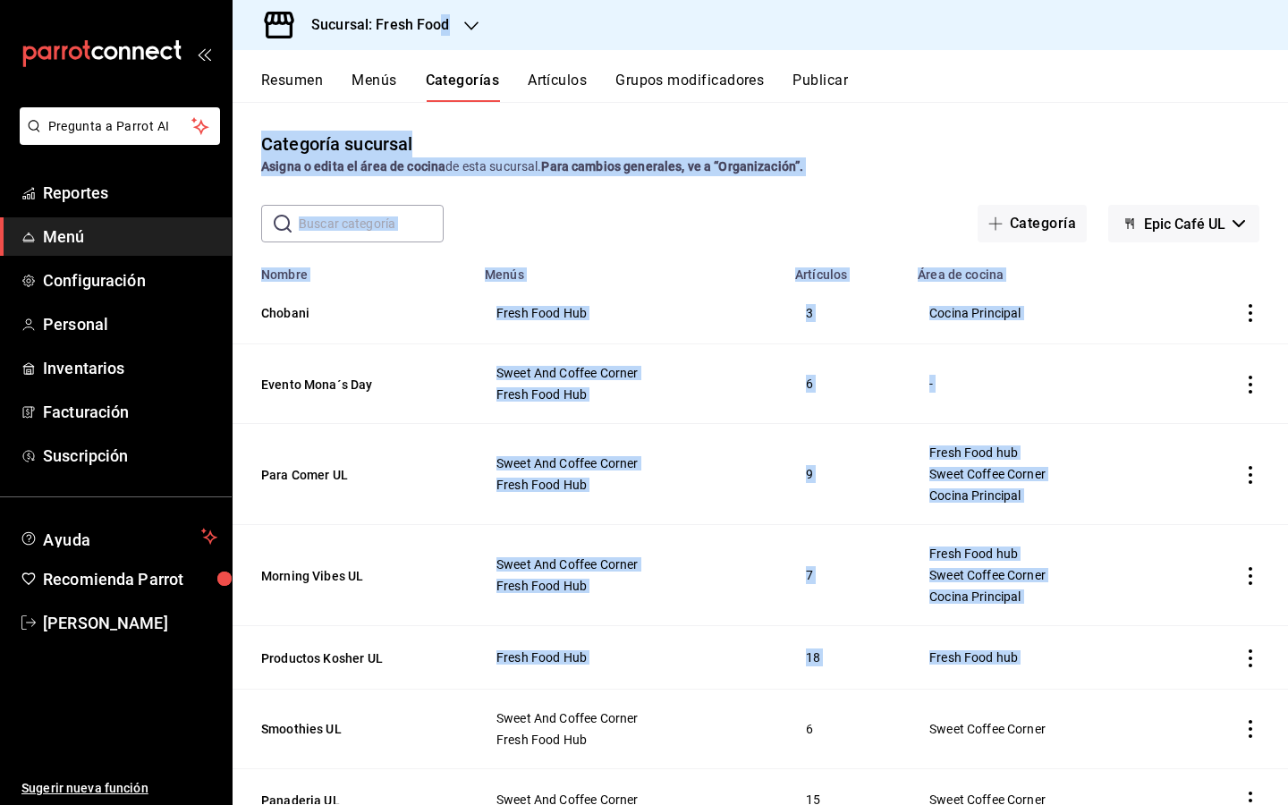
click at [441, 18] on h3 "Sucursal: Fresh Food" at bounding box center [373, 24] width 153 height 21
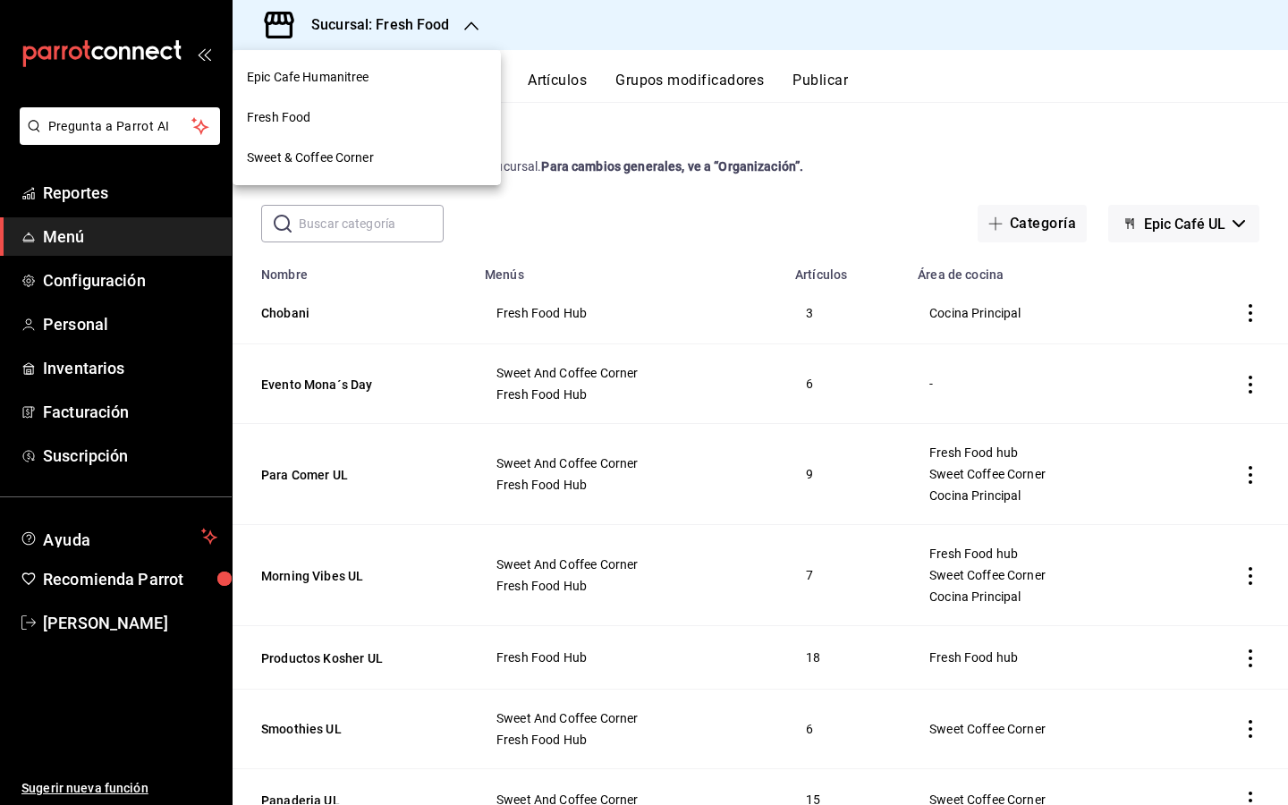
click at [462, 25] on div at bounding box center [644, 402] width 1288 height 805
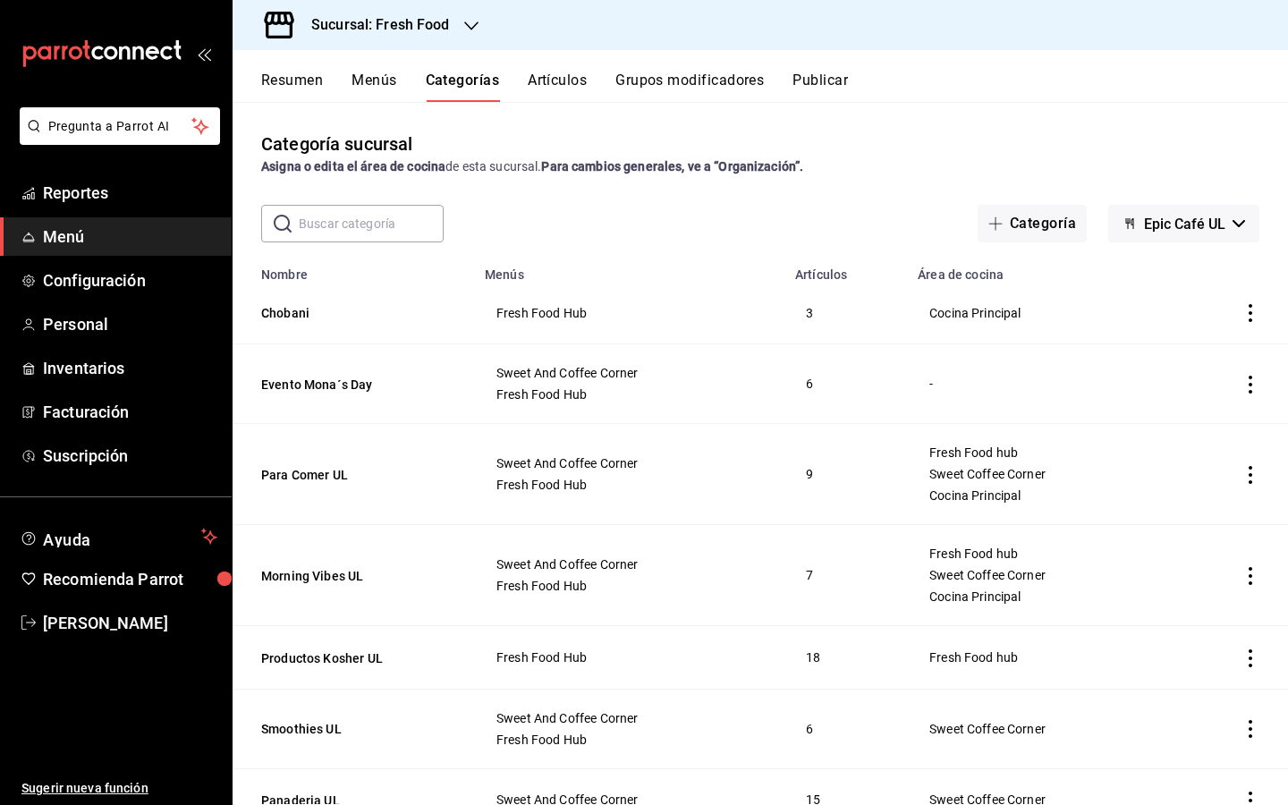
click at [462, 25] on div "Sucursal: Fresh Food" at bounding box center [366, 25] width 239 height 50
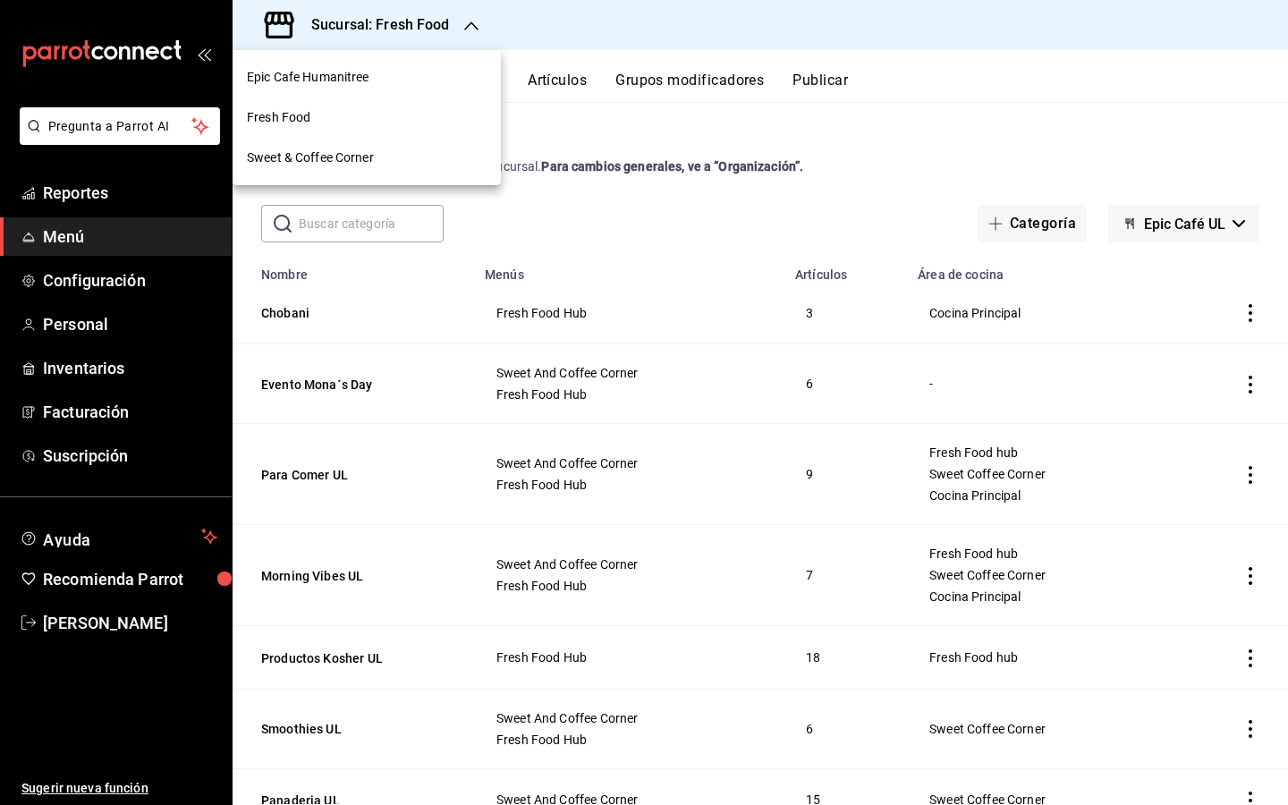
click at [426, 159] on div "Sweet & Coffee Corner" at bounding box center [367, 157] width 240 height 19
